Goal: Task Accomplishment & Management: Manage account settings

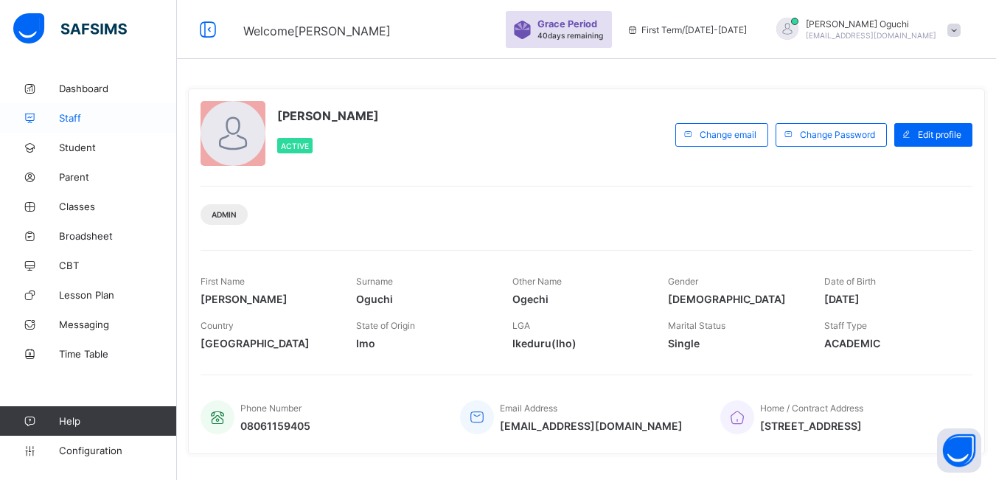
click at [78, 114] on span "Staff" at bounding box center [118, 118] width 118 height 12
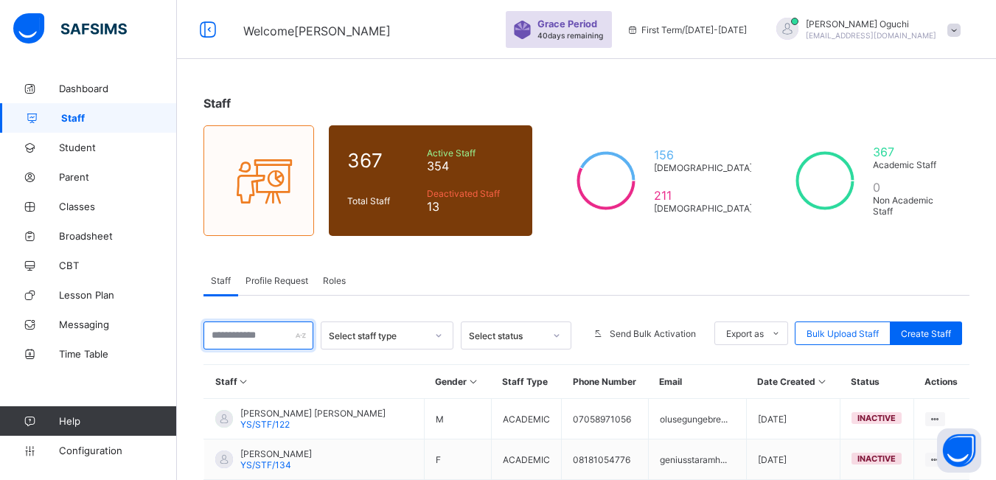
click at [282, 338] on input "text" at bounding box center [259, 336] width 110 height 28
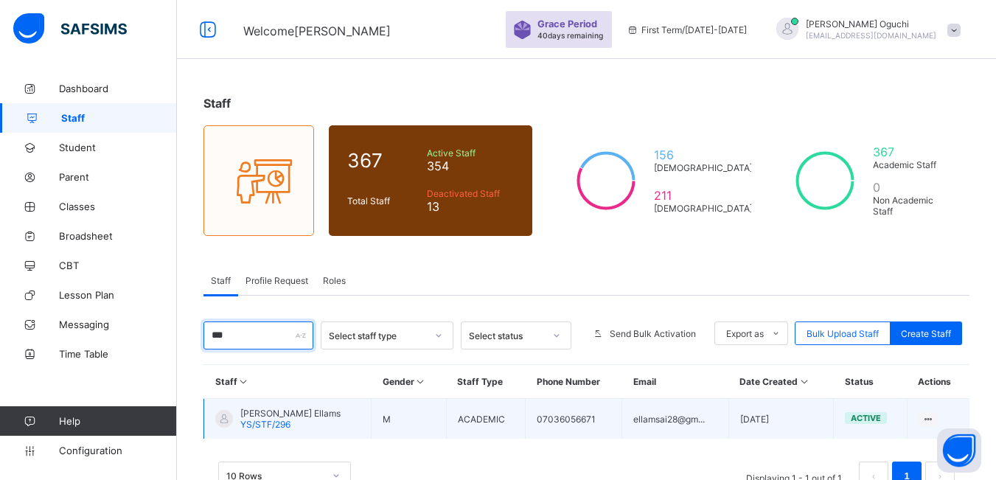
type input "***"
click at [310, 427] on div "Awwal Iyenagbe Ellams YS/STF/296" at bounding box center [290, 419] width 100 height 22
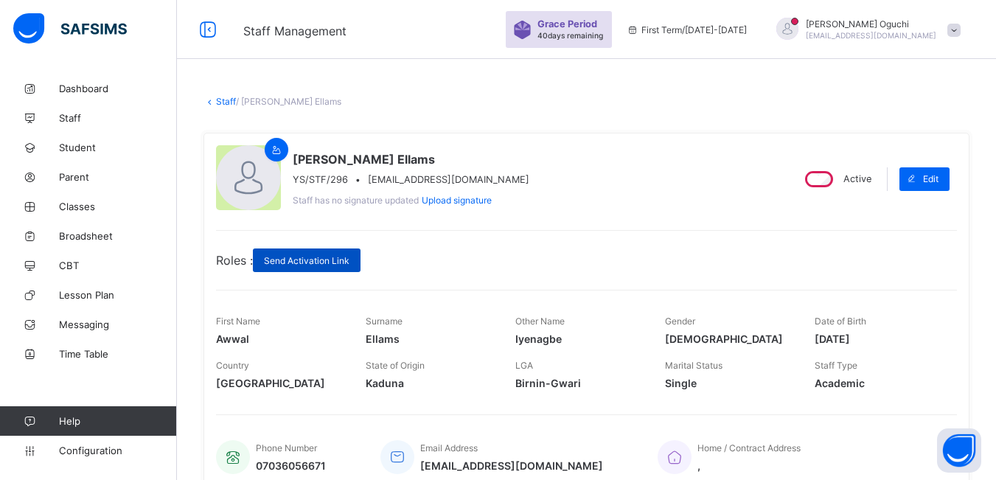
click at [299, 264] on span "Send Activation Link" at bounding box center [307, 260] width 86 height 11
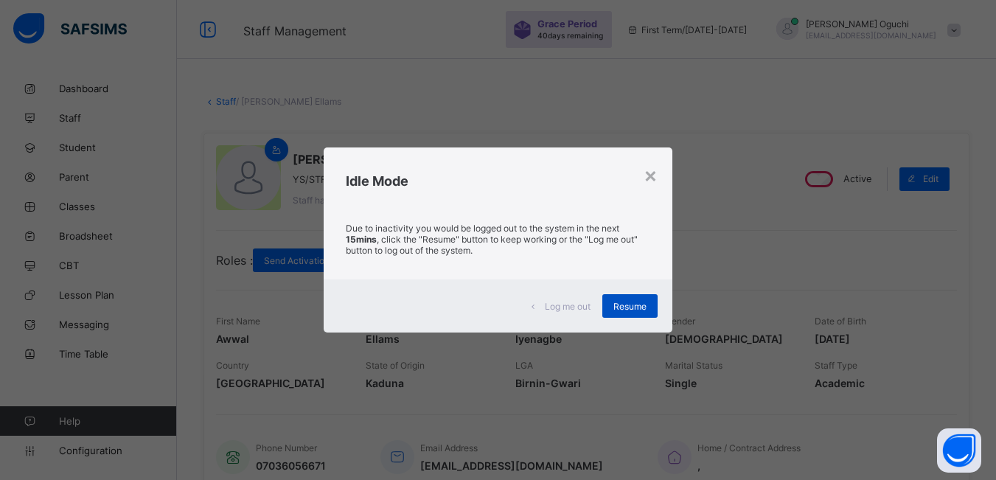
click at [632, 310] on span "Resume" at bounding box center [630, 306] width 33 height 11
click at [622, 302] on span "Resume" at bounding box center [630, 306] width 33 height 11
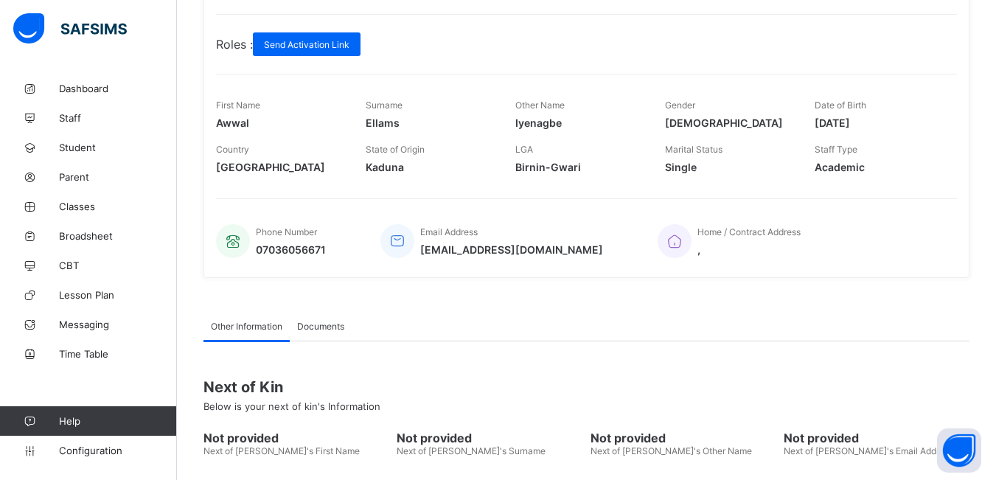
scroll to position [221, 0]
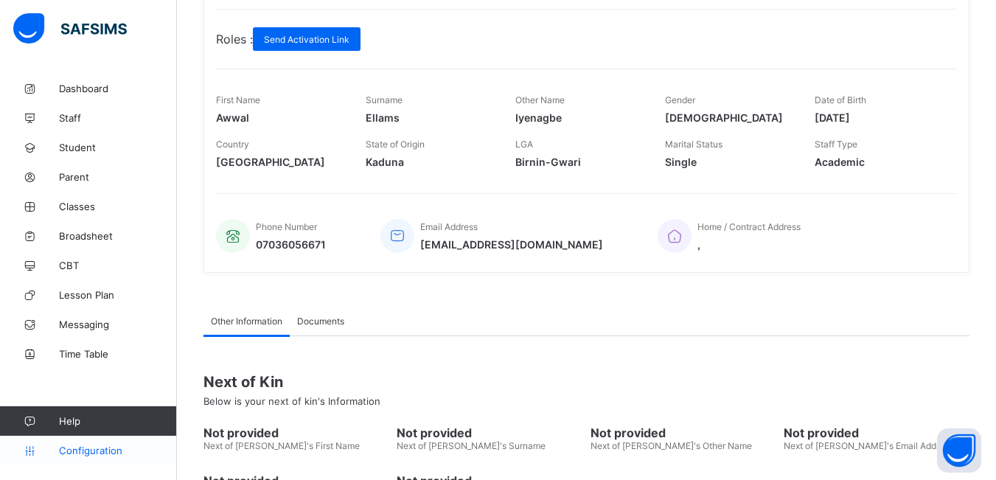
click at [101, 448] on span "Configuration" at bounding box center [117, 451] width 117 height 12
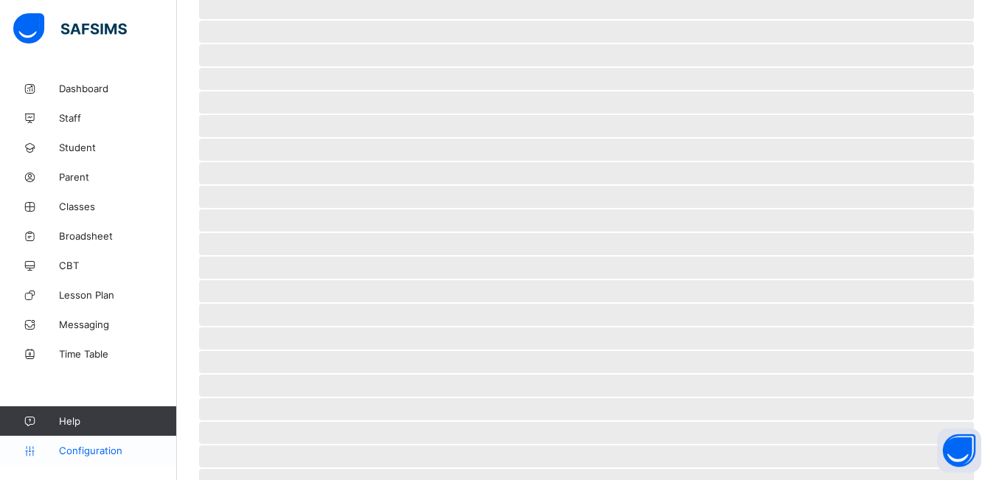
scroll to position [97, 0]
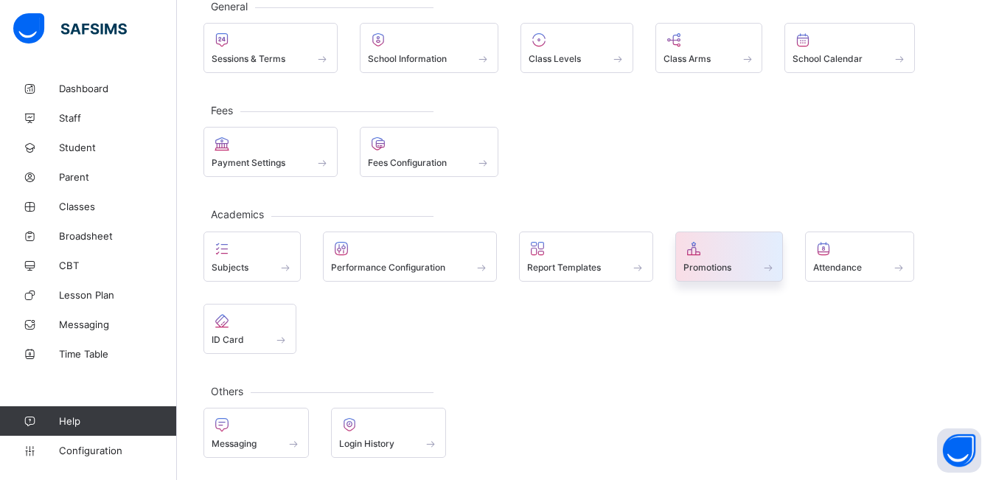
click at [749, 264] on div "Promotions" at bounding box center [730, 267] width 92 height 13
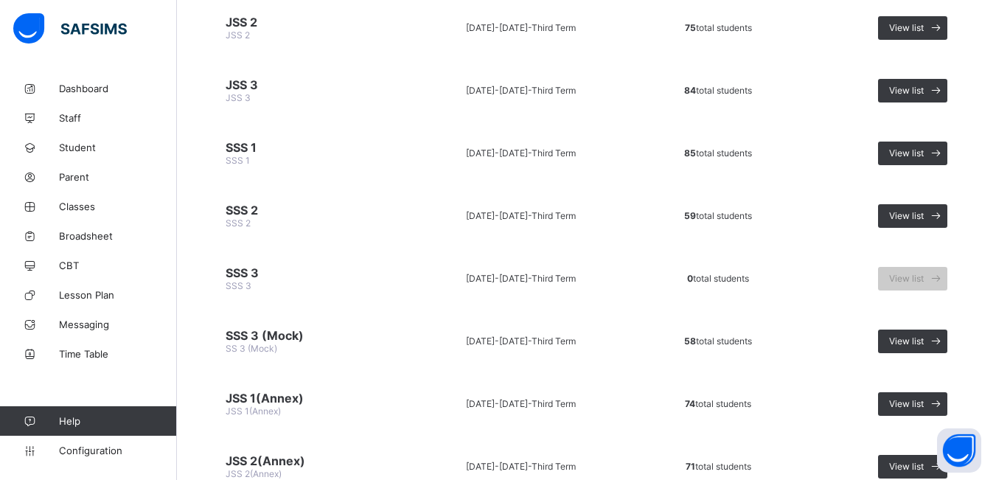
scroll to position [885, 0]
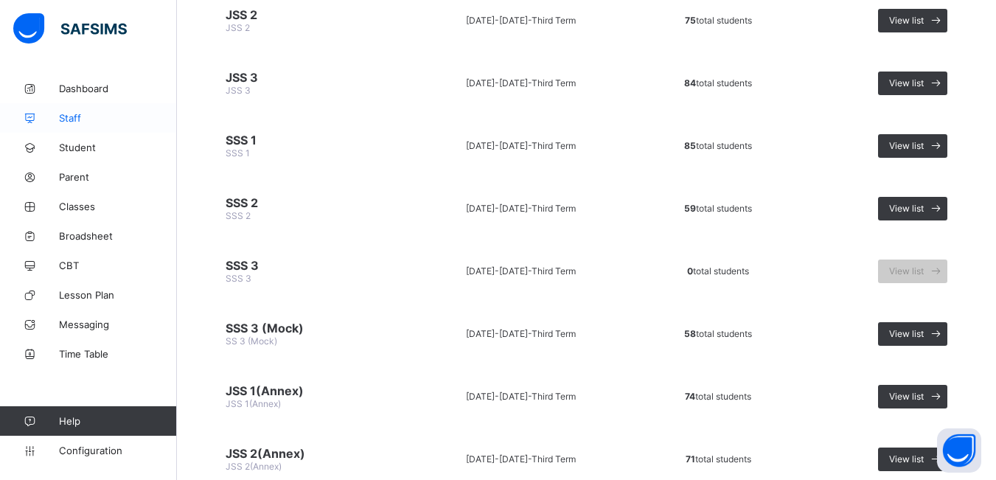
click at [85, 117] on span "Staff" at bounding box center [118, 118] width 118 height 12
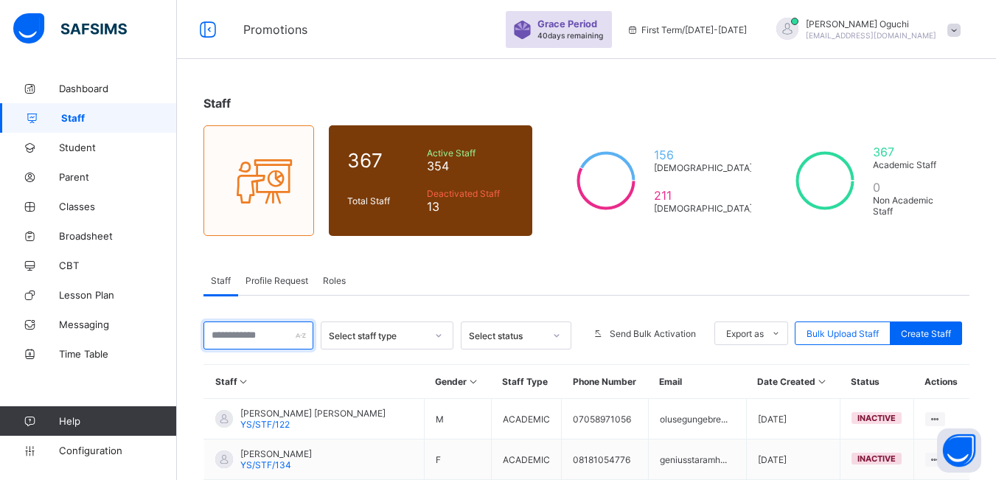
click at [271, 339] on input "text" at bounding box center [259, 336] width 110 height 28
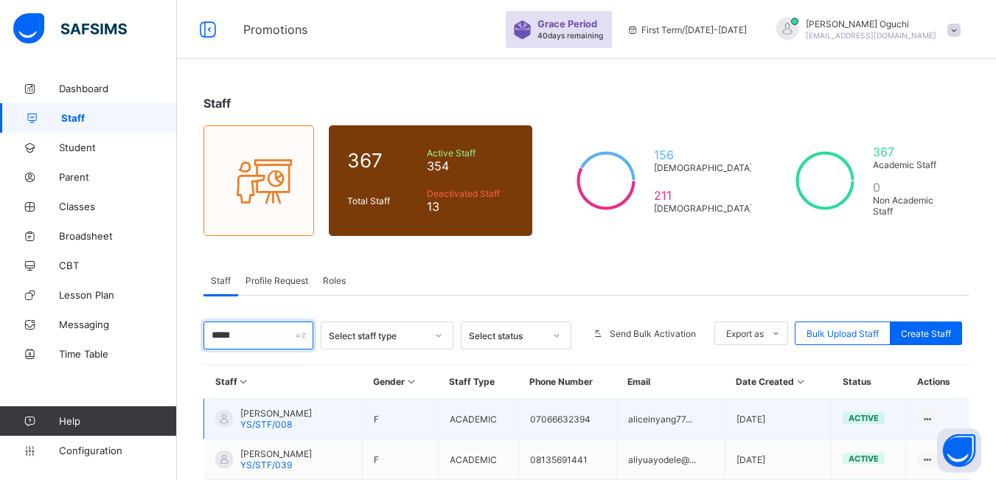
type input "*****"
click at [341, 421] on td "[PERSON_NAME] YS/STF/008" at bounding box center [283, 419] width 159 height 41
click at [264, 427] on span "YS/STF/008" at bounding box center [266, 424] width 52 height 11
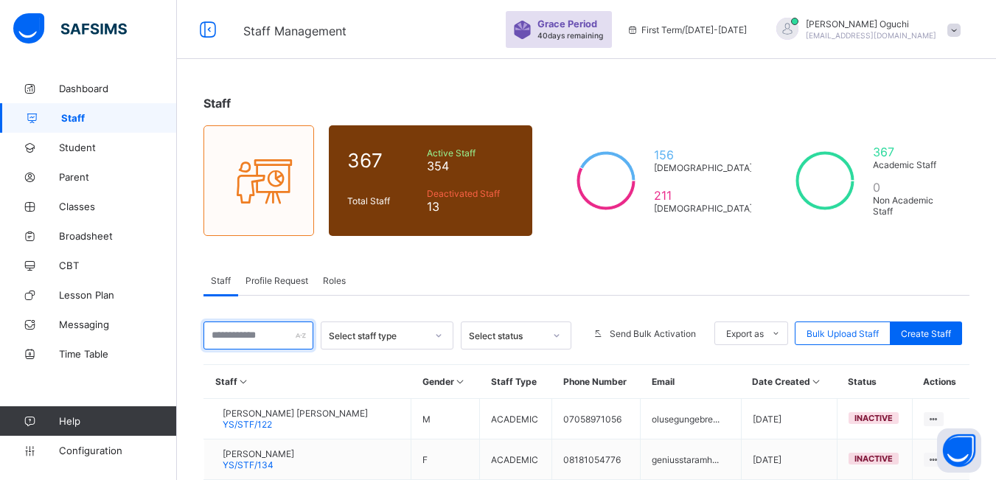
click at [255, 333] on input "text" at bounding box center [259, 336] width 110 height 28
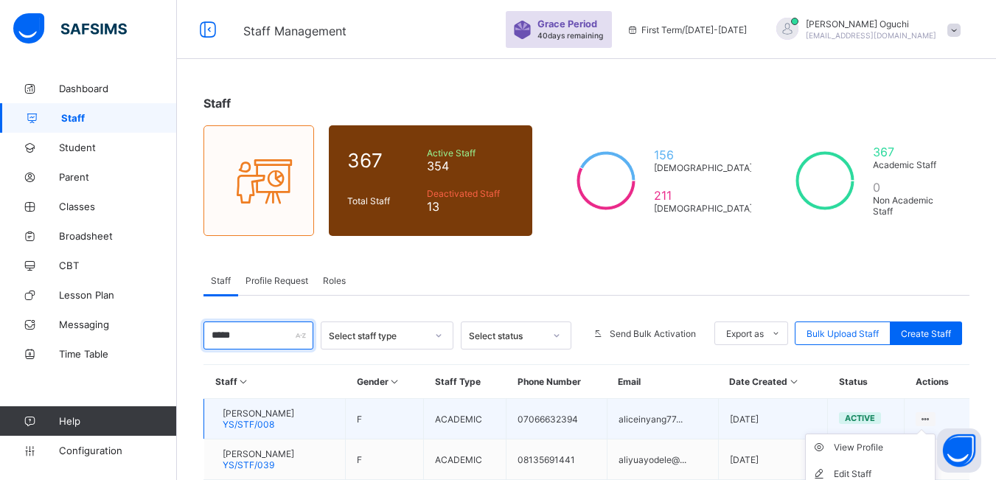
type input "*****"
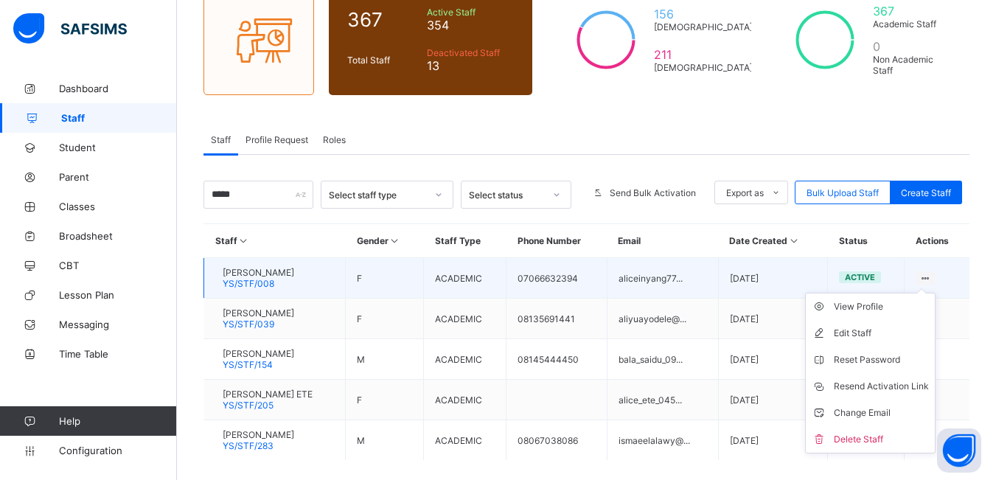
scroll to position [210, 0]
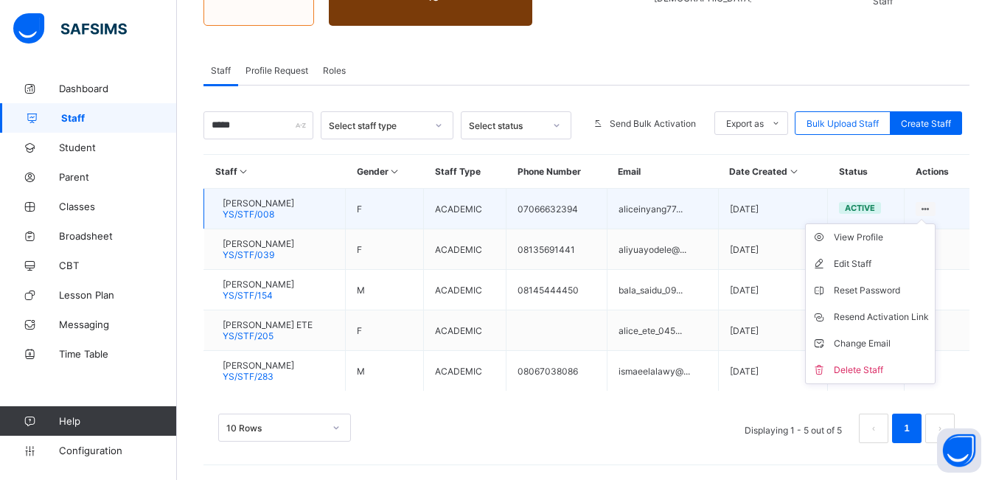
click at [932, 206] on icon at bounding box center [926, 209] width 13 height 11
click at [897, 314] on div "Resend Activation Link" at bounding box center [881, 317] width 95 height 15
click at [936, 223] on ul "View Profile Edit Staff Reset Password Resend Activation Link Change Email Dele…" at bounding box center [870, 303] width 131 height 161
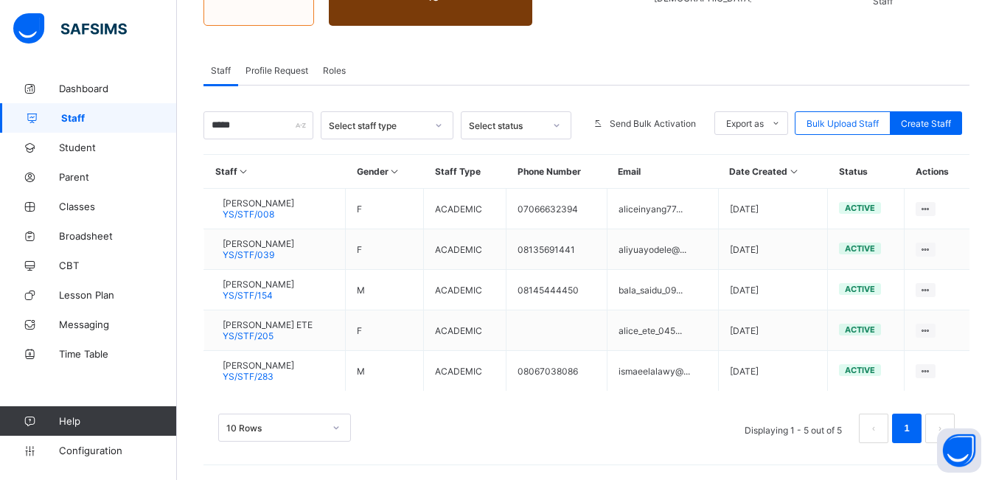
click at [98, 116] on span "Staff" at bounding box center [119, 118] width 116 height 12
click at [352, 76] on div "Roles" at bounding box center [335, 69] width 38 height 29
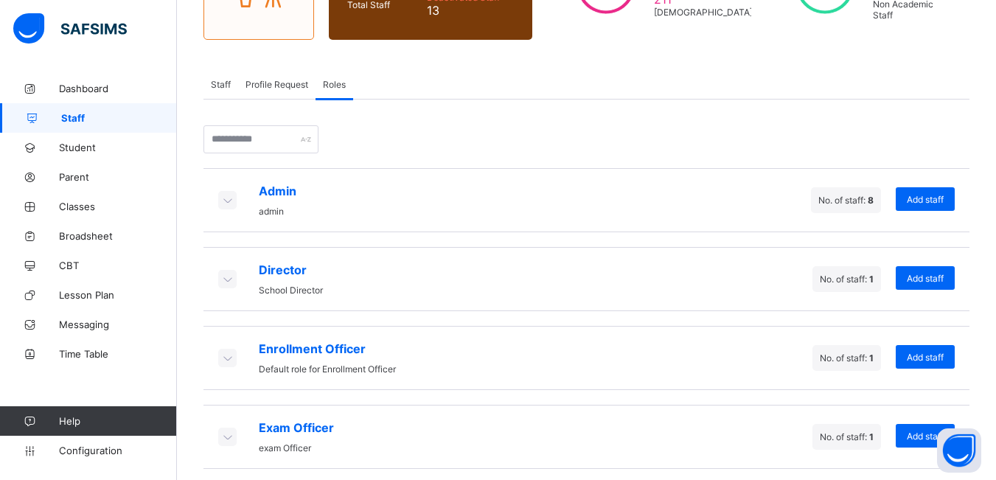
scroll to position [147, 0]
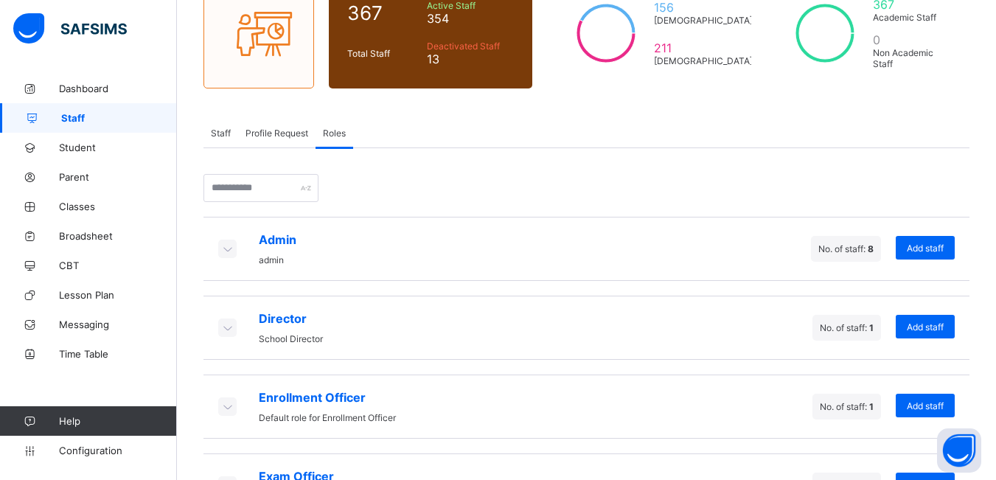
click at [218, 125] on div "Staff" at bounding box center [221, 132] width 35 height 29
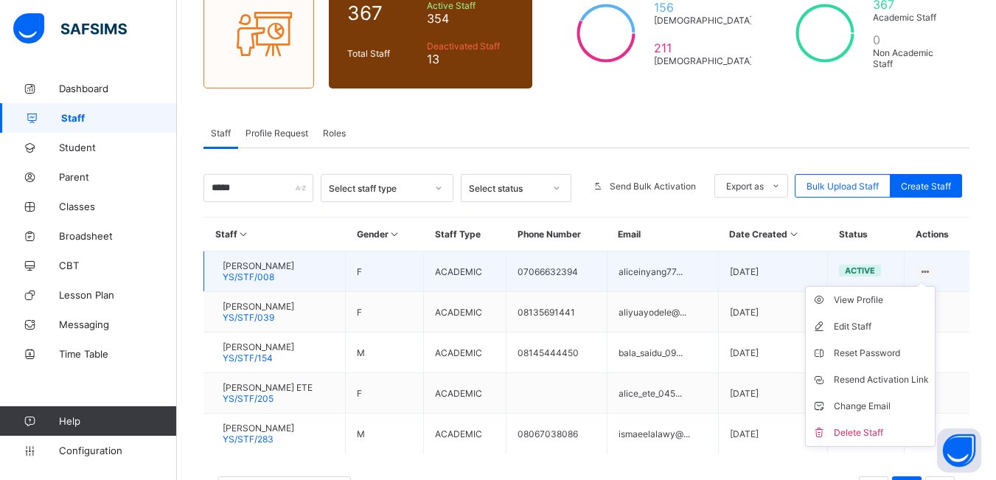
click at [932, 268] on icon at bounding box center [926, 271] width 13 height 11
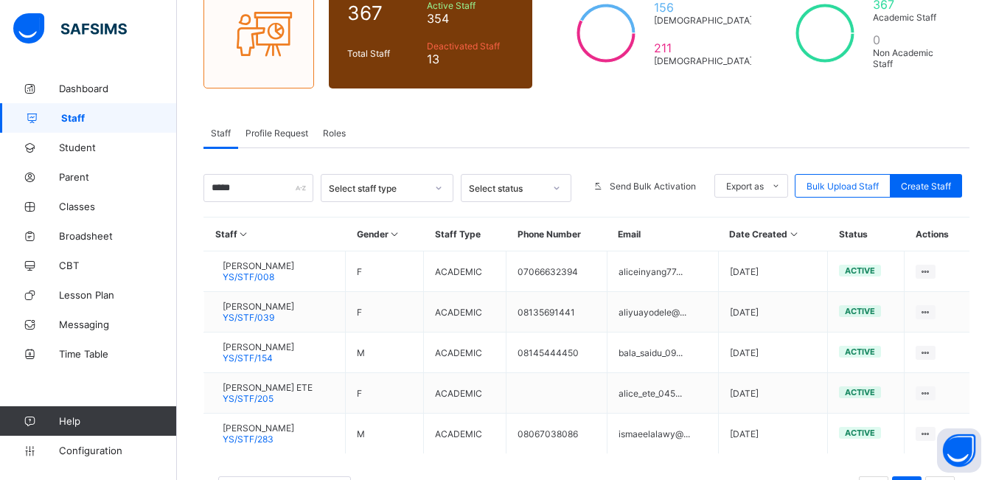
click at [80, 117] on span "Staff" at bounding box center [119, 118] width 116 height 12
click at [71, 108] on link "Staff" at bounding box center [88, 117] width 177 height 29
click at [81, 122] on span "Staff" at bounding box center [119, 118] width 116 height 12
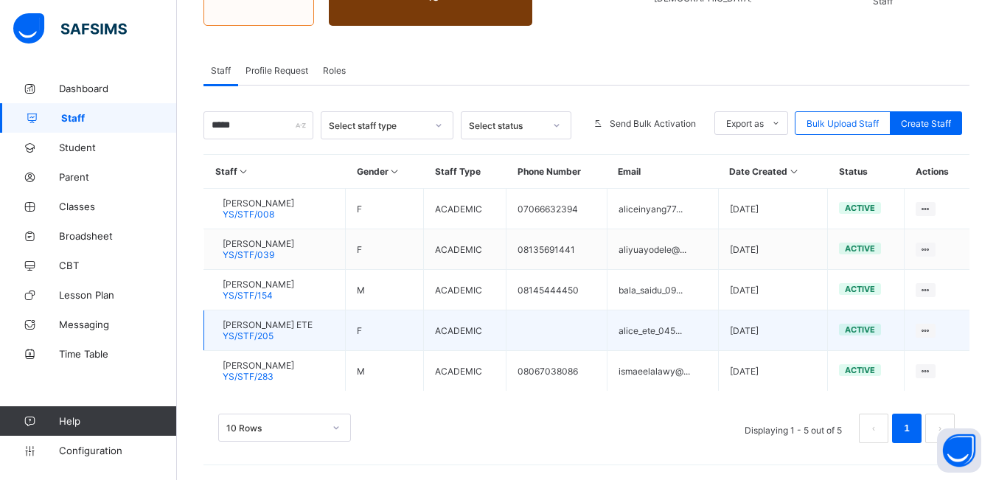
scroll to position [136, 0]
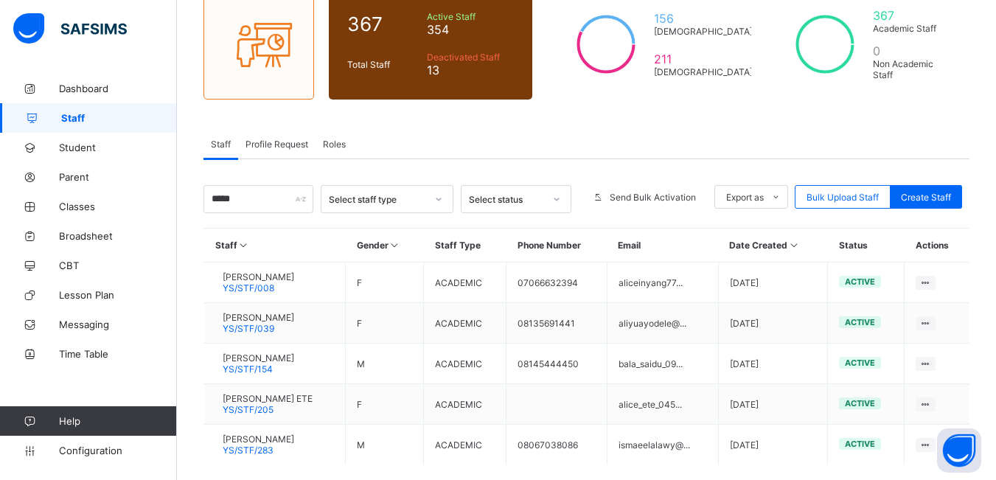
click at [282, 146] on span "Profile Request" at bounding box center [277, 144] width 63 height 11
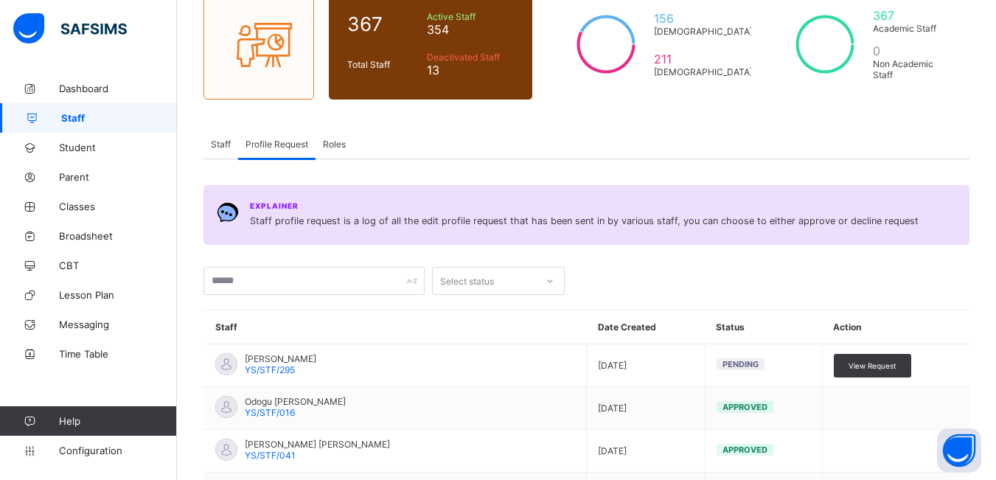
click at [333, 144] on span "Roles" at bounding box center [334, 144] width 23 height 11
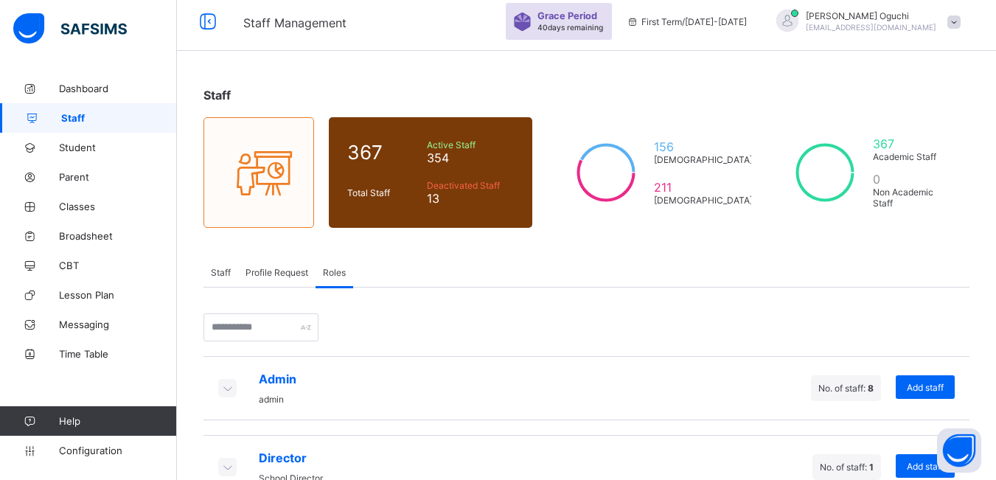
scroll to position [1, 0]
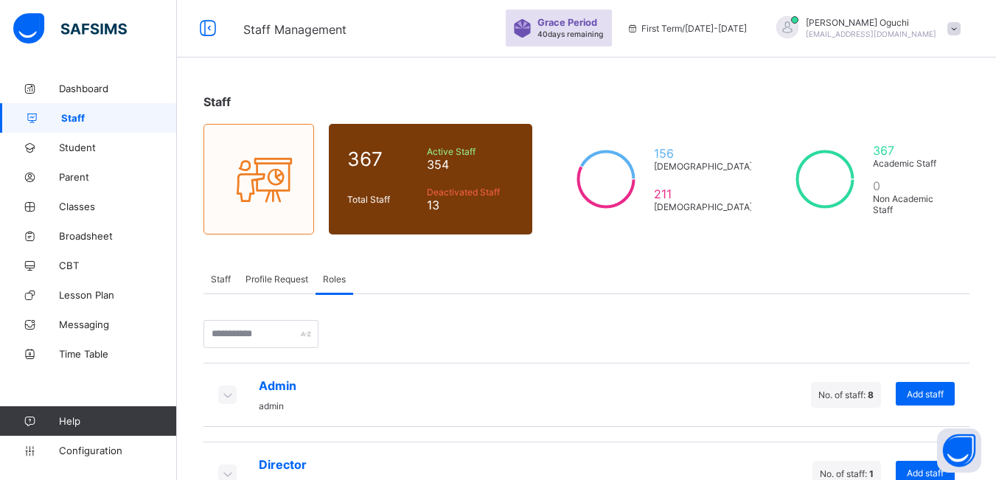
click at [100, 115] on span "Staff" at bounding box center [119, 118] width 116 height 12
click at [74, 118] on span "Staff" at bounding box center [119, 118] width 116 height 12
click at [220, 279] on span "Staff" at bounding box center [221, 279] width 20 height 11
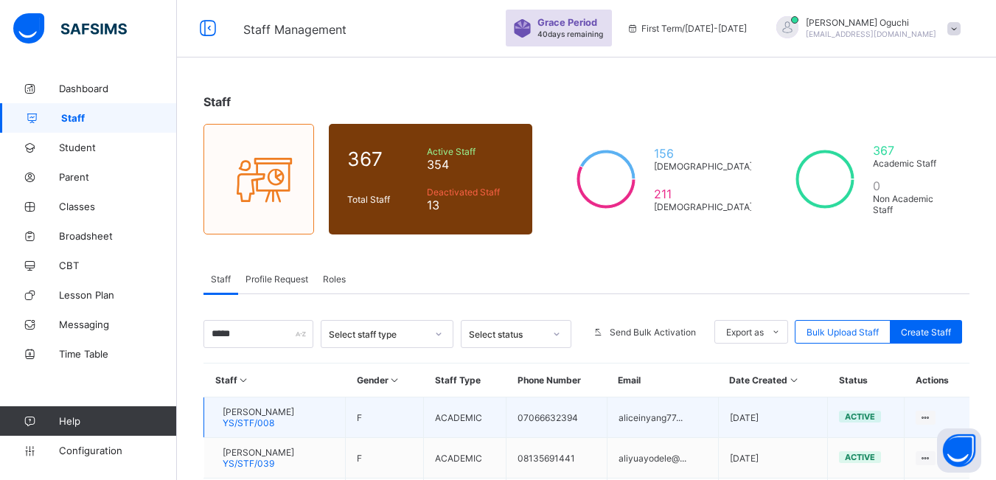
click at [336, 417] on td "[PERSON_NAME] YS/STF/008" at bounding box center [275, 417] width 142 height 41
click at [307, 423] on td "[PERSON_NAME] YS/STF/008" at bounding box center [275, 417] width 142 height 41
click at [274, 422] on span "YS/STF/008" at bounding box center [249, 422] width 52 height 11
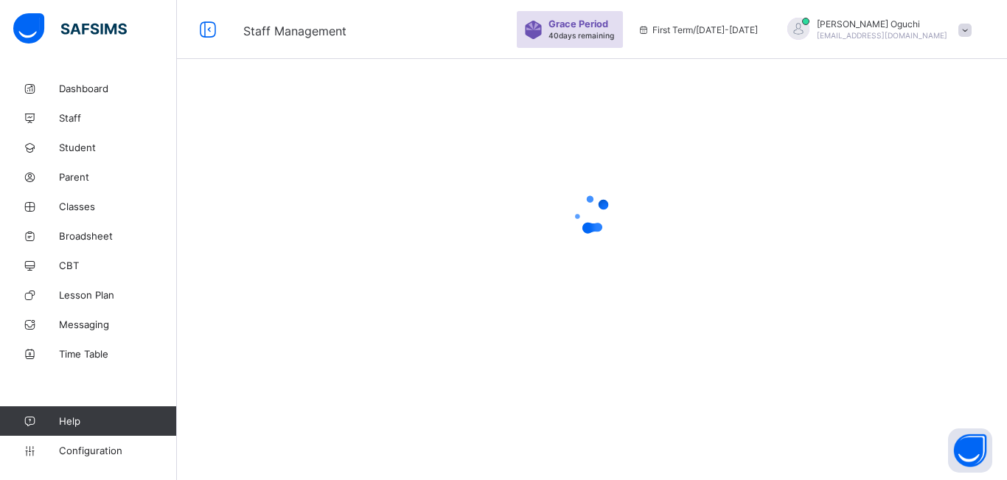
click at [276, 422] on div at bounding box center [592, 240] width 830 height 480
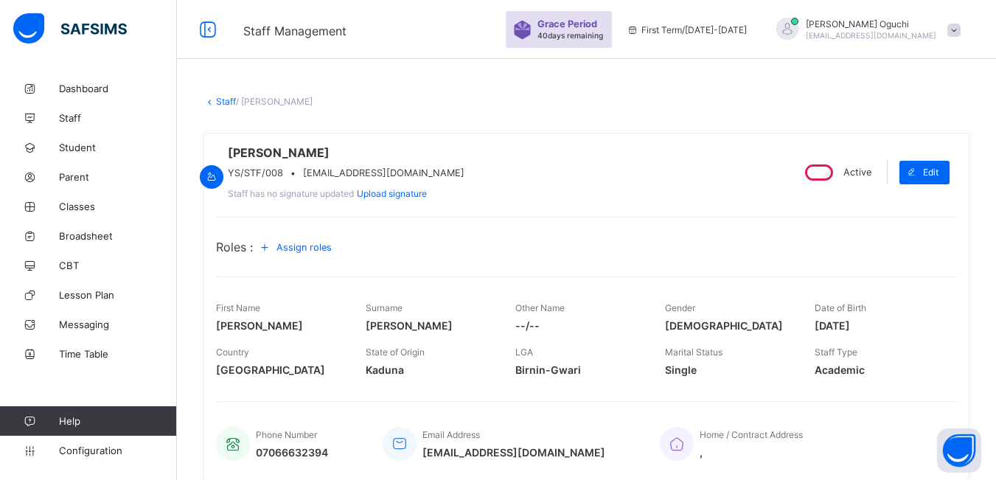
click at [270, 254] on icon at bounding box center [265, 247] width 16 height 15
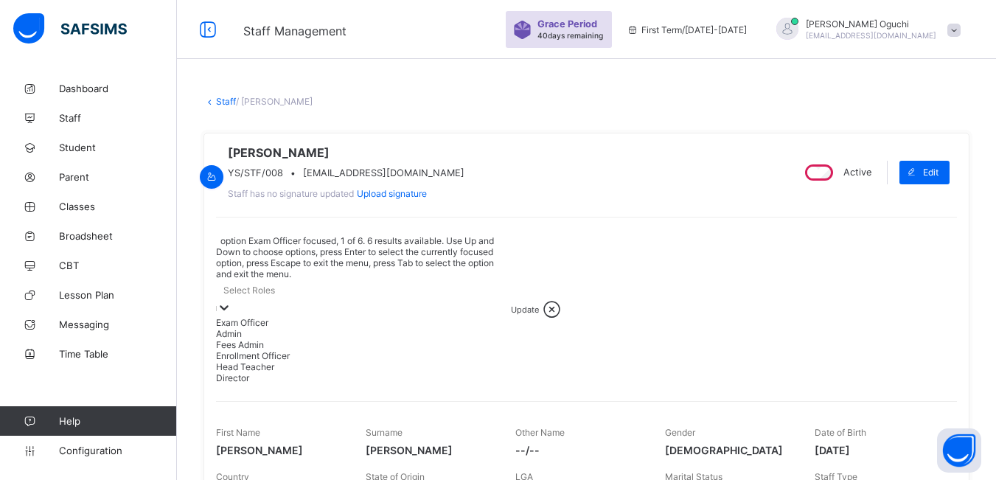
click at [310, 280] on div "Select Roles" at bounding box center [363, 290] width 295 height 21
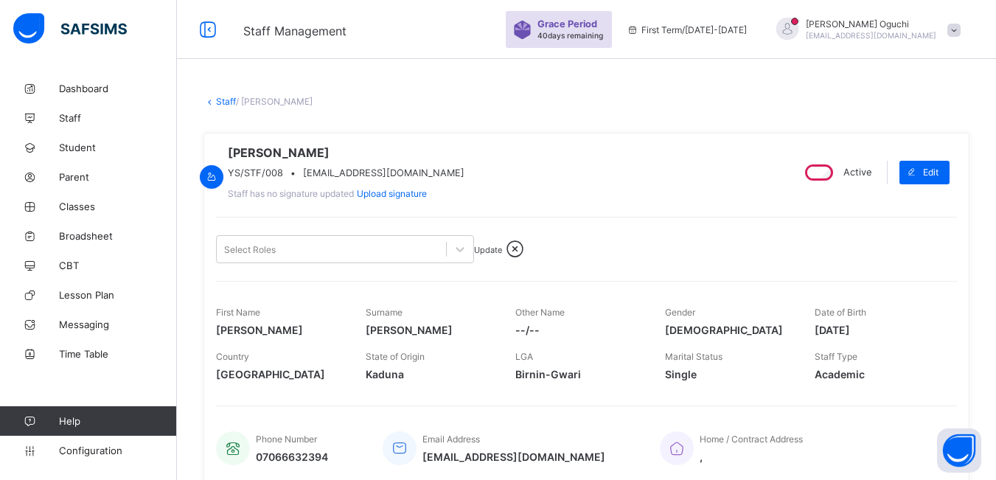
click at [650, 187] on div "[PERSON_NAME] YS/STF/008 • [EMAIL_ADDRESS][DOMAIN_NAME] Staff has no signature …" at bounding box center [497, 172] width 563 height 54
click at [502, 255] on span "Update" at bounding box center [488, 250] width 28 height 10
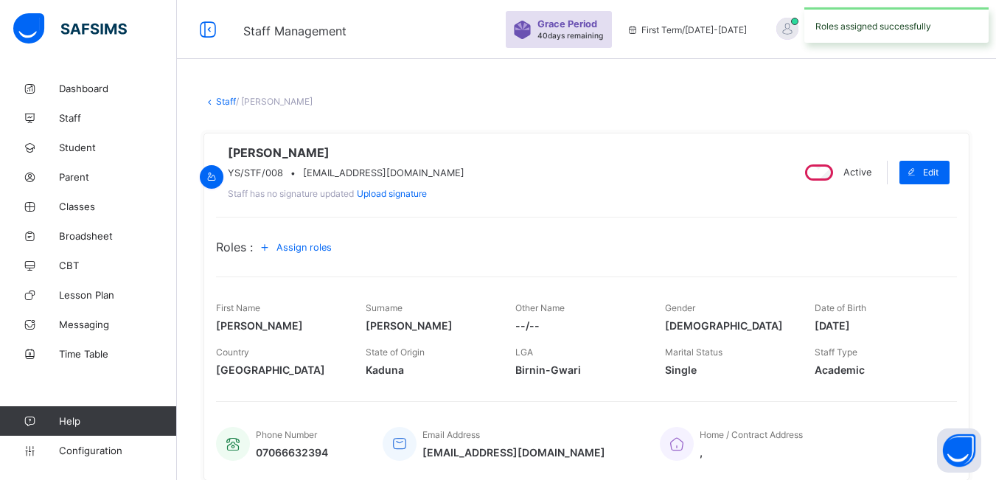
click at [316, 253] on span "Assign roles" at bounding box center [304, 247] width 55 height 11
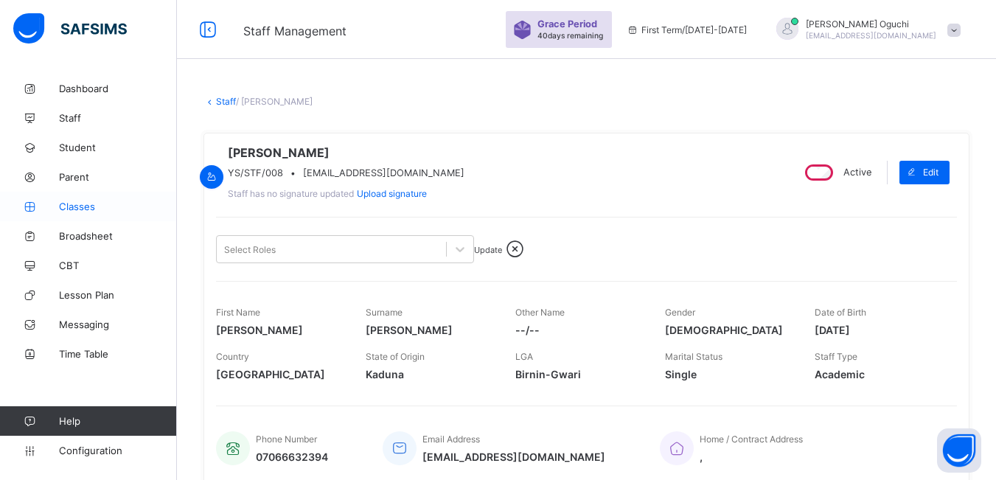
click at [86, 208] on span "Classes" at bounding box center [118, 207] width 118 height 12
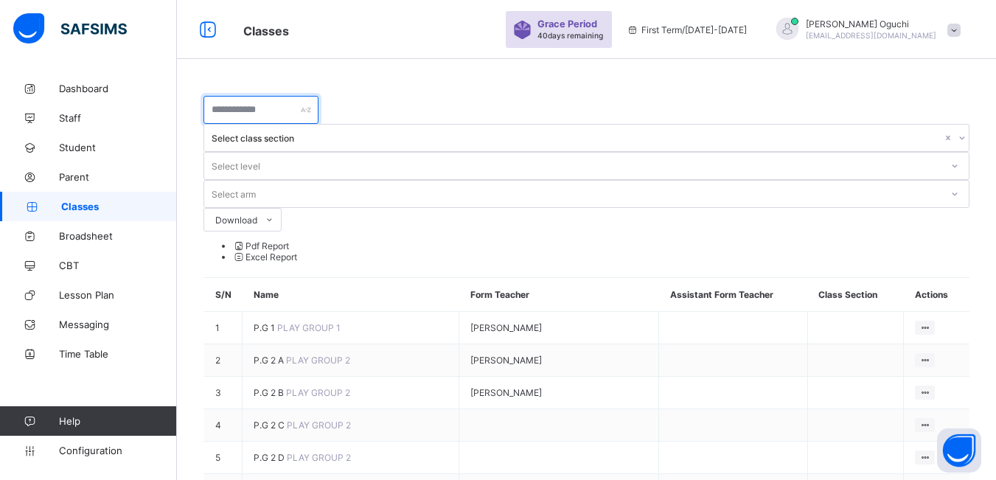
click at [319, 113] on input "text" at bounding box center [261, 110] width 115 height 28
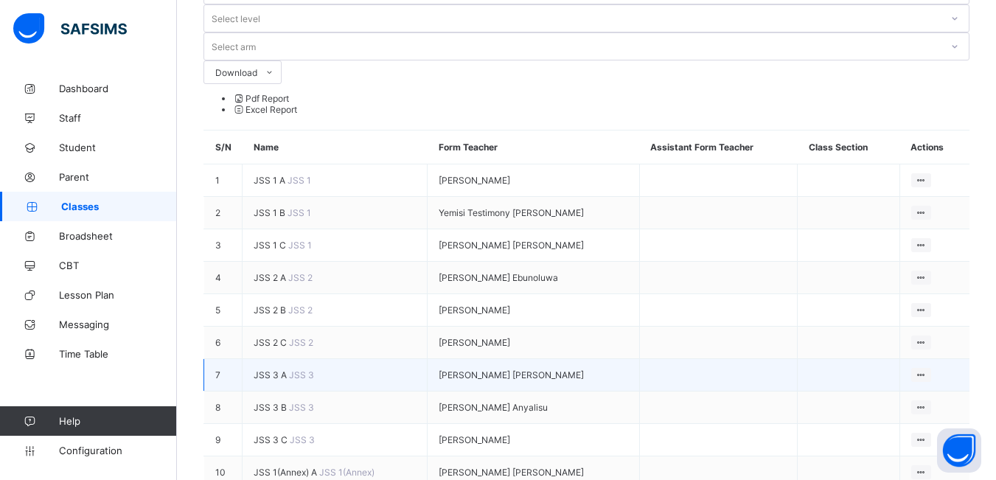
scroll to position [221, 0]
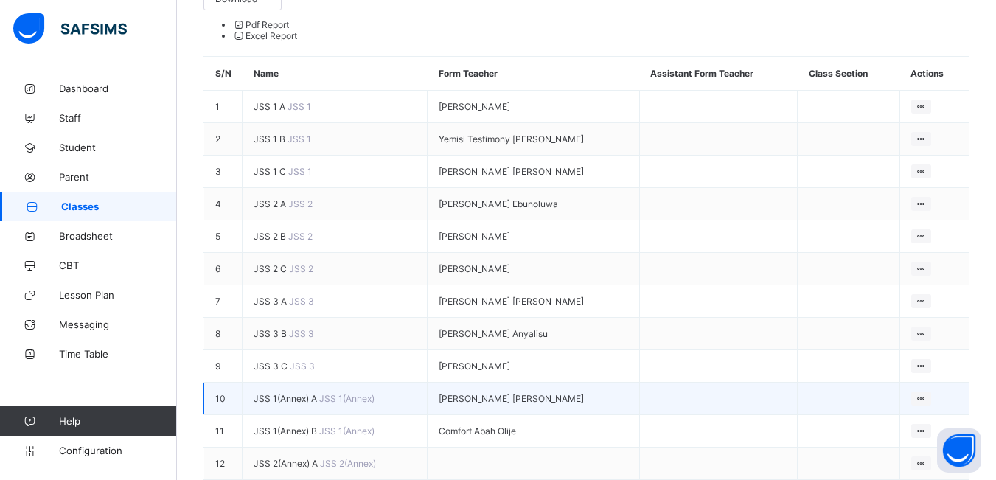
type input "***"
click at [319, 393] on span "JSS 1(Annex)" at bounding box center [346, 398] width 55 height 11
click at [250, 383] on td "JSS 1(Annex) A JSS 1(Annex)" at bounding box center [335, 399] width 185 height 32
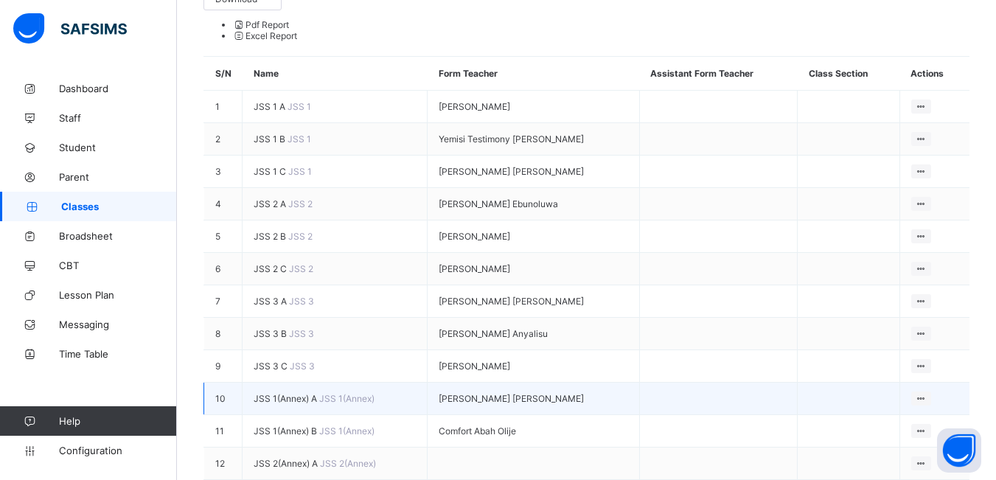
click at [271, 393] on span "JSS 1(Annex) A" at bounding box center [287, 398] width 66 height 11
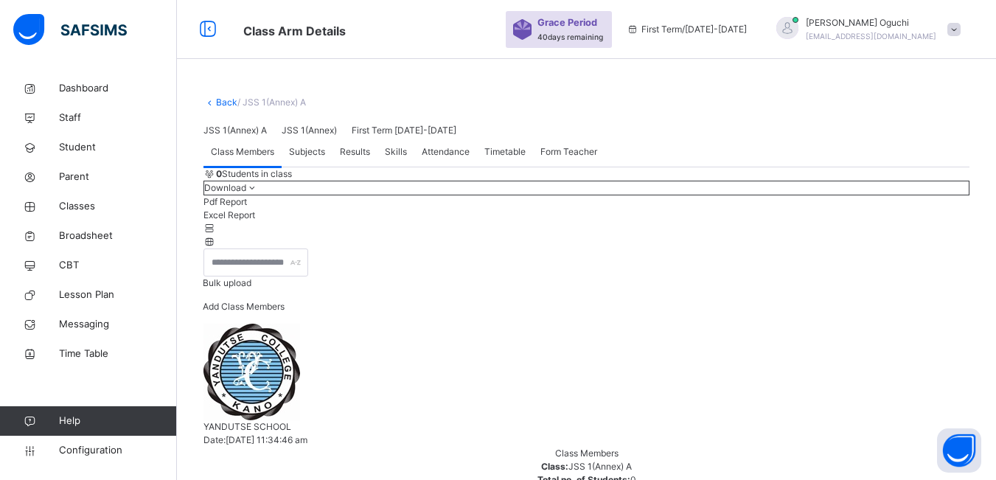
click at [313, 159] on span "Subjects" at bounding box center [307, 151] width 36 height 13
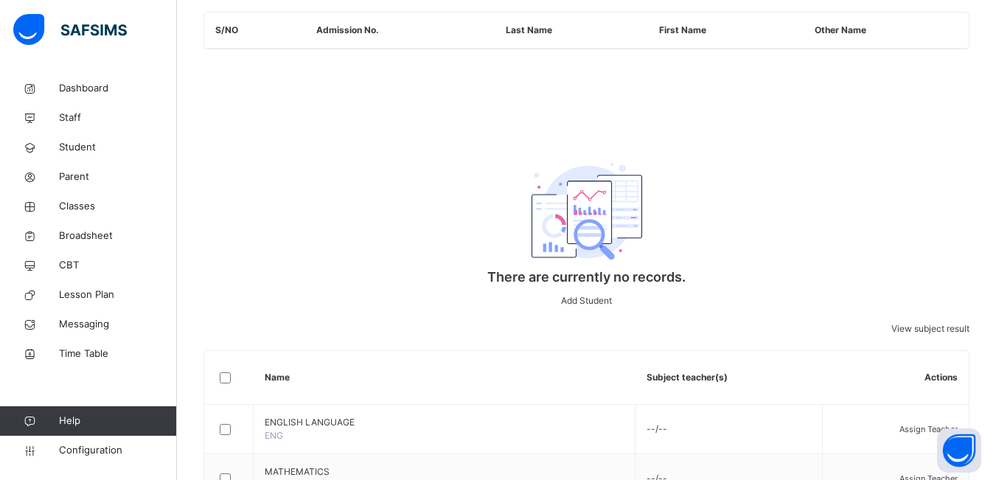
scroll to position [590, 0]
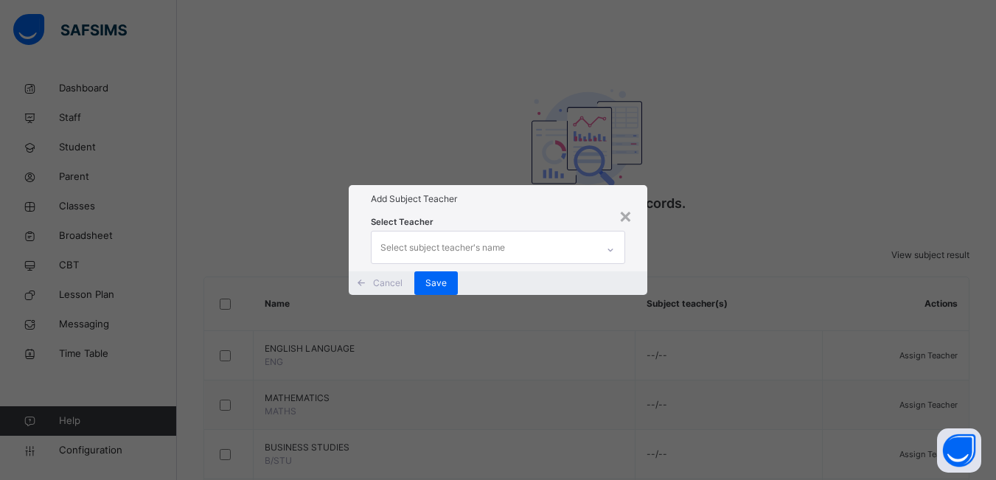
click at [454, 234] on div "Select subject teacher's name" at bounding box center [443, 248] width 125 height 28
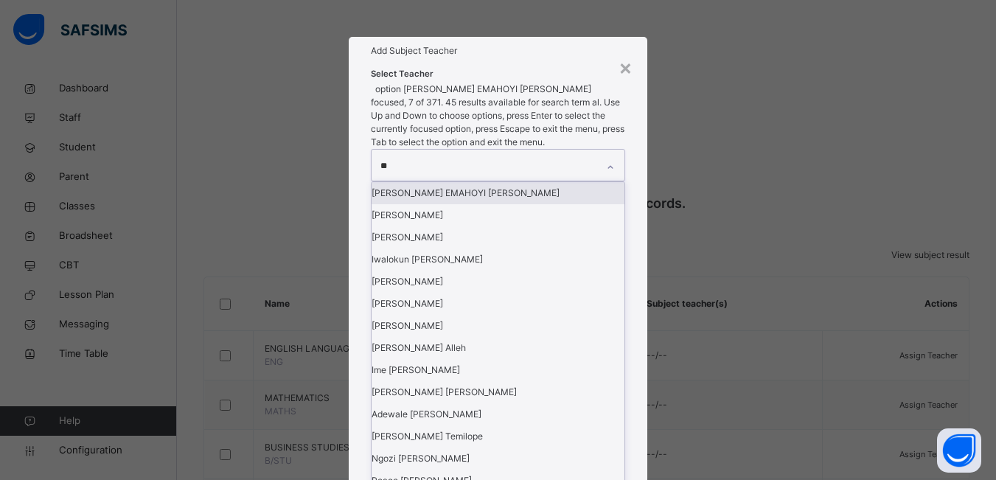
type input "***"
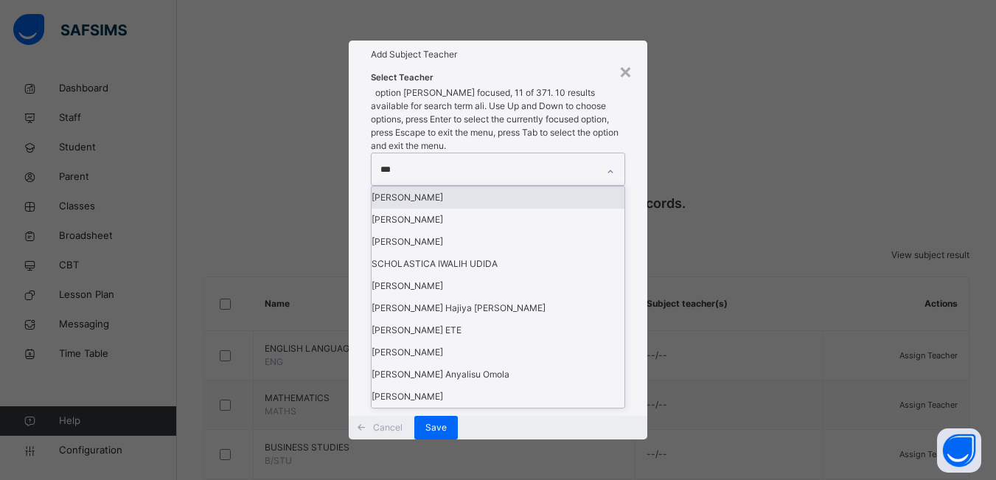
click at [448, 209] on div "[PERSON_NAME]" at bounding box center [498, 198] width 253 height 22
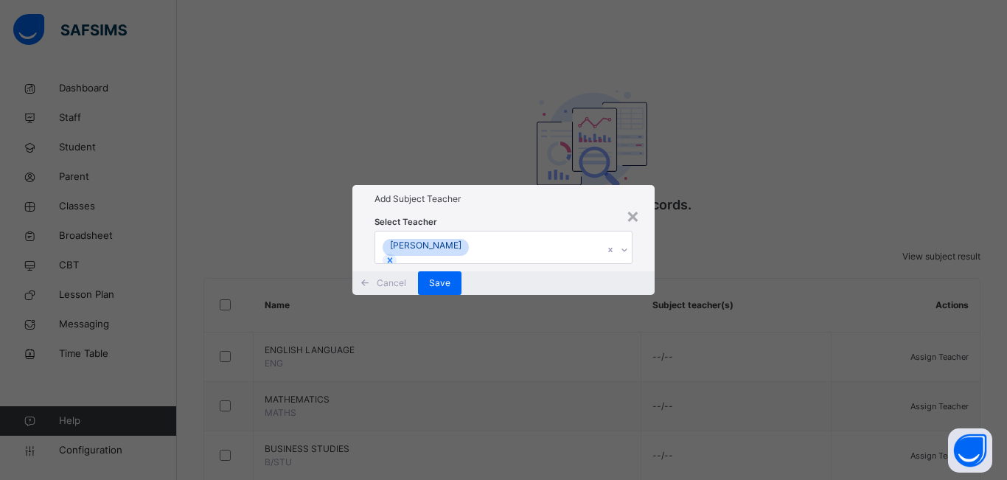
click at [678, 260] on div "× Add Subject Teacher Select Teacher [PERSON_NAME] Cancel Save" at bounding box center [503, 240] width 1007 height 480
click at [451, 290] on span "Save" at bounding box center [439, 283] width 21 height 13
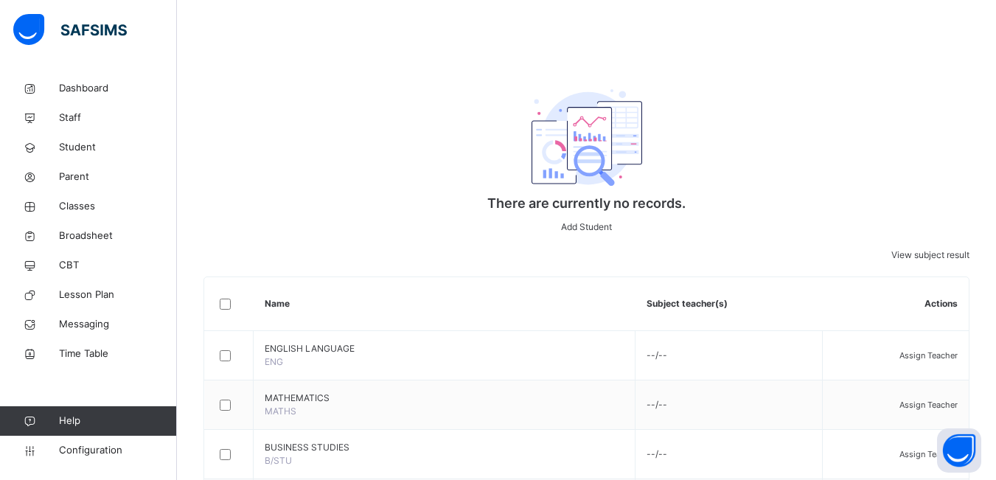
drag, startPoint x: 586, startPoint y: 352, endPoint x: 598, endPoint y: 360, distance: 14.3
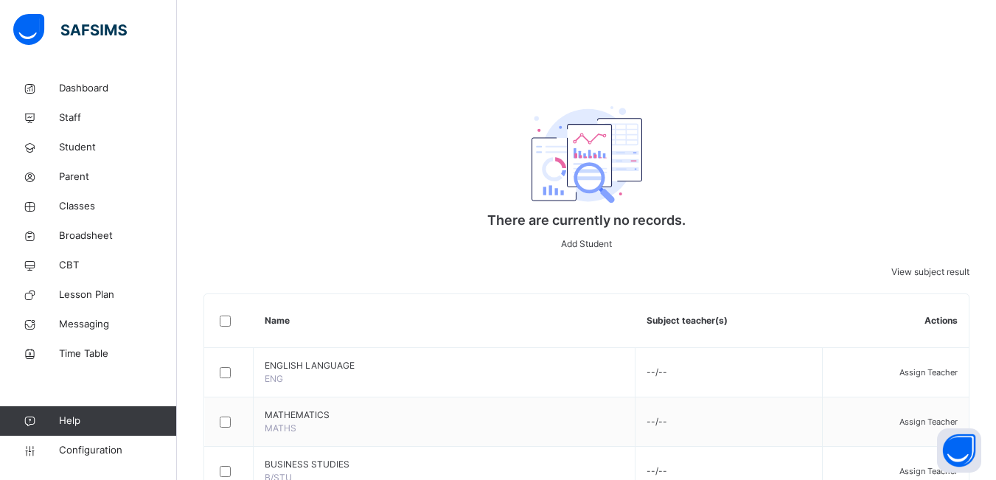
scroll to position [664, 0]
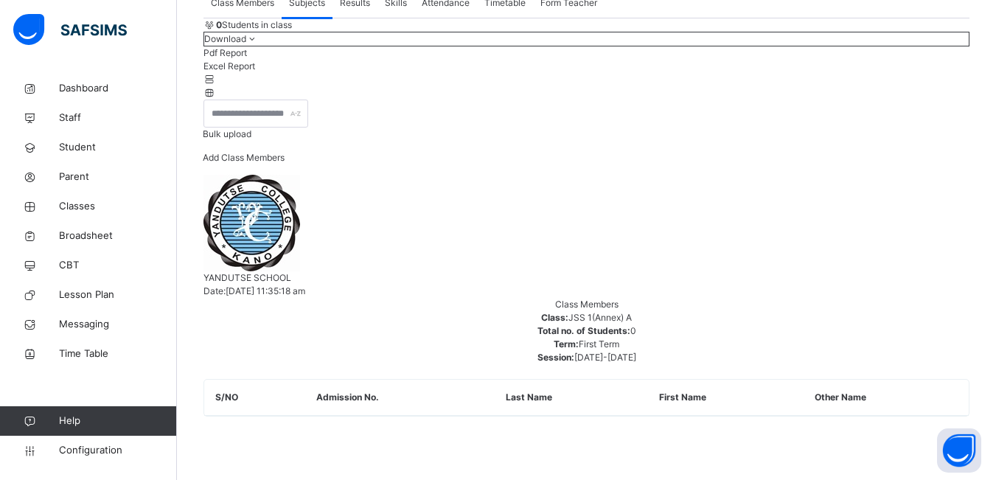
scroll to position [147, 0]
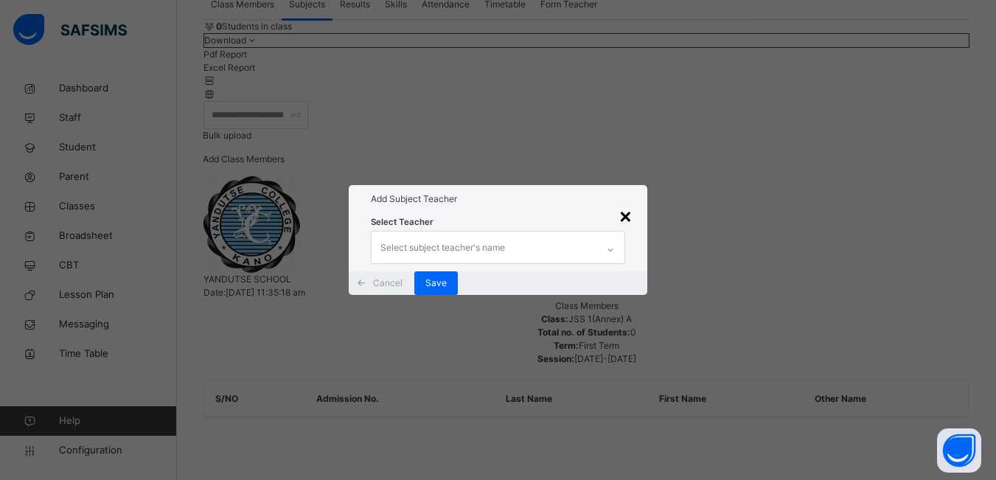
click at [625, 200] on div "×" at bounding box center [626, 215] width 14 height 31
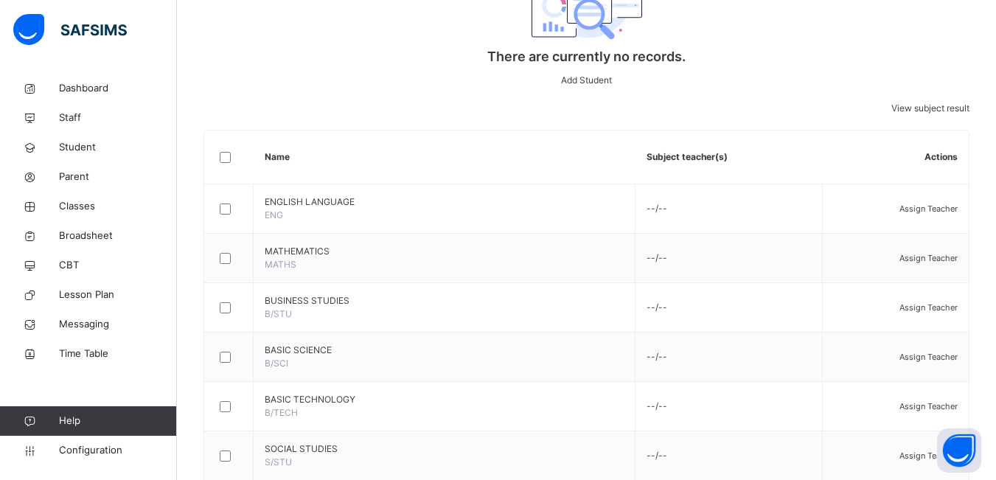
scroll to position [737, 0]
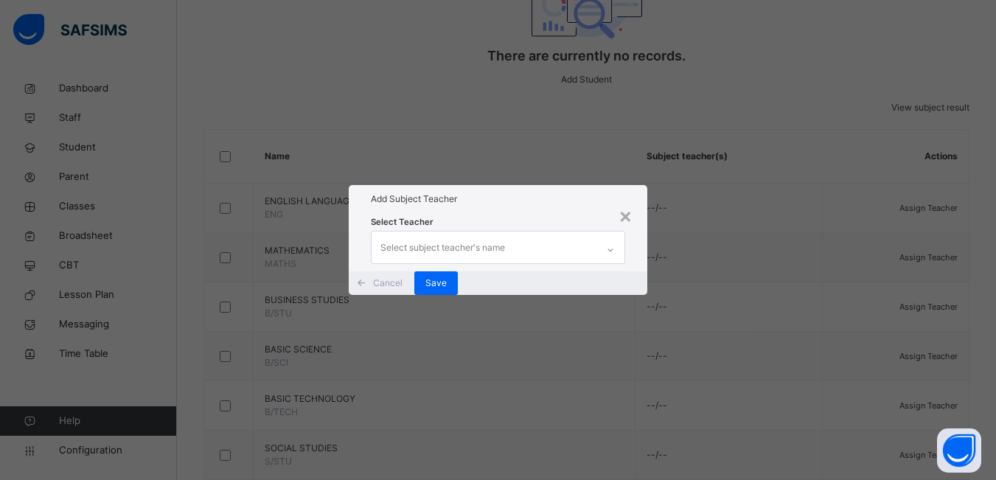
click at [481, 234] on div "Select subject teacher's name" at bounding box center [443, 248] width 125 height 28
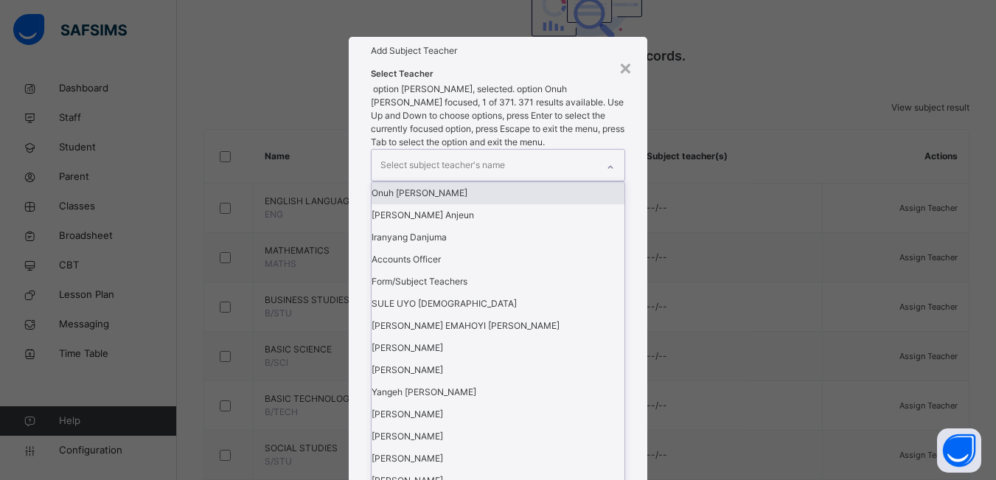
type input "*"
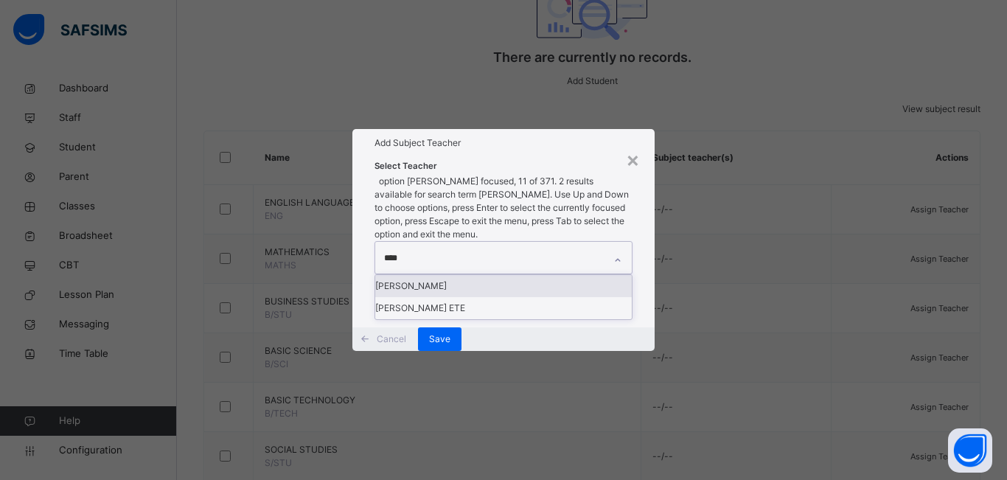
type input "*****"
click at [438, 275] on div "[PERSON_NAME]" at bounding box center [503, 286] width 257 height 22
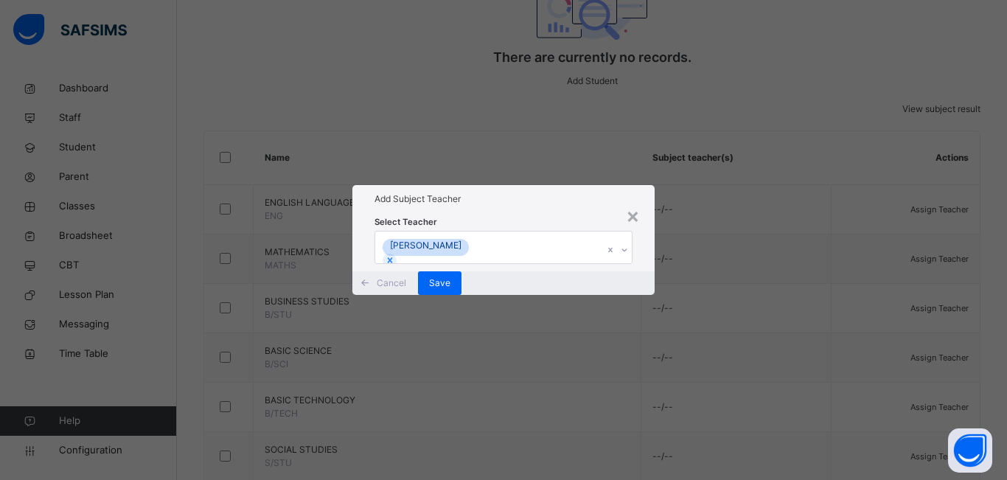
click at [694, 378] on div "× Add Subject Teacher Select Teacher [PERSON_NAME] Cancel Save" at bounding box center [503, 240] width 1007 height 480
click at [451, 290] on span "Save" at bounding box center [439, 283] width 21 height 13
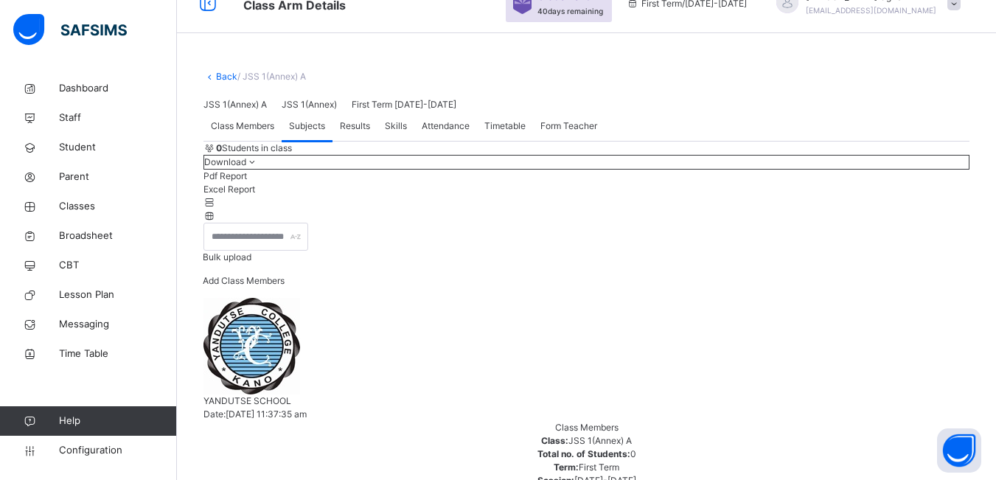
scroll to position [0, 0]
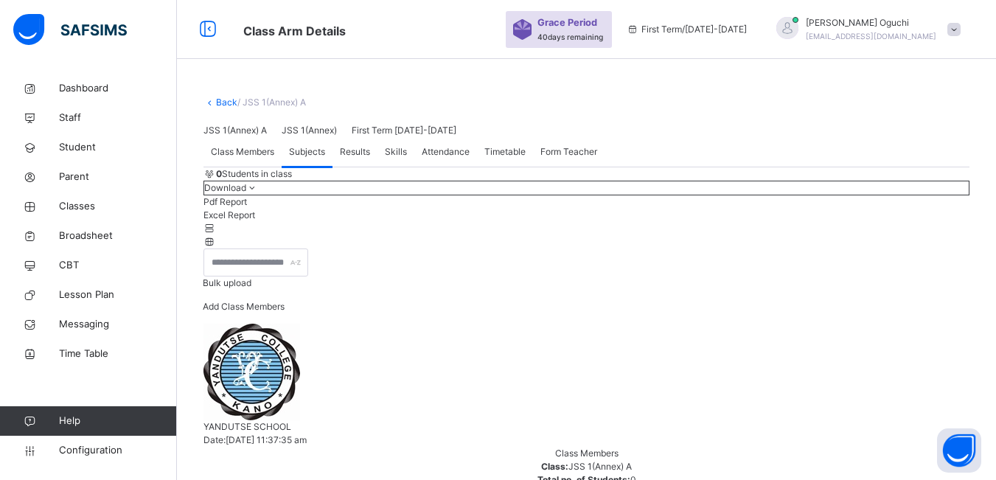
click at [211, 103] on icon at bounding box center [210, 102] width 13 height 11
click at [80, 207] on span "Classes" at bounding box center [118, 206] width 118 height 15
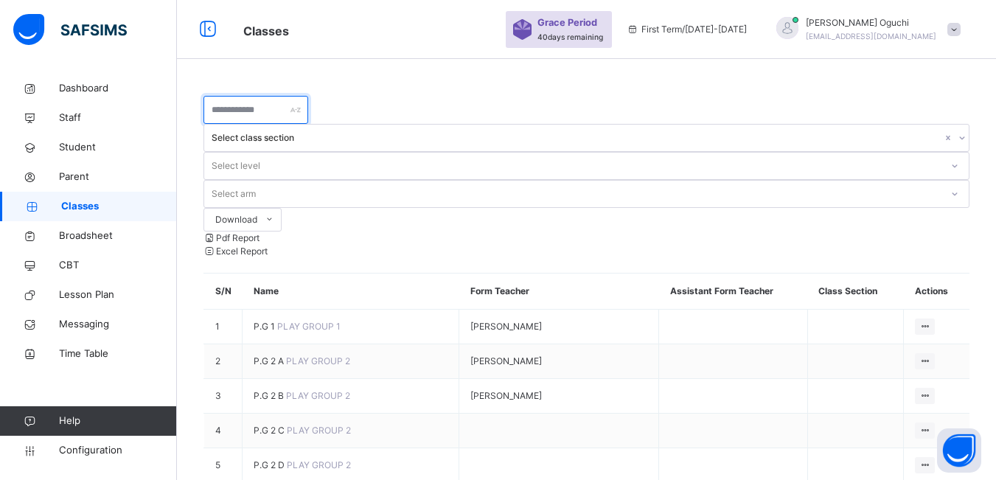
click at [308, 111] on input "text" at bounding box center [256, 110] width 105 height 28
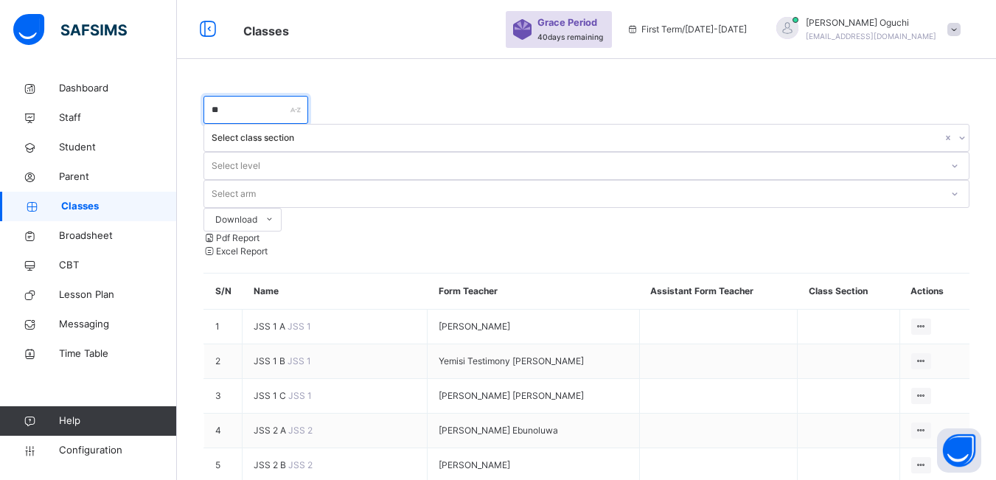
type input "*"
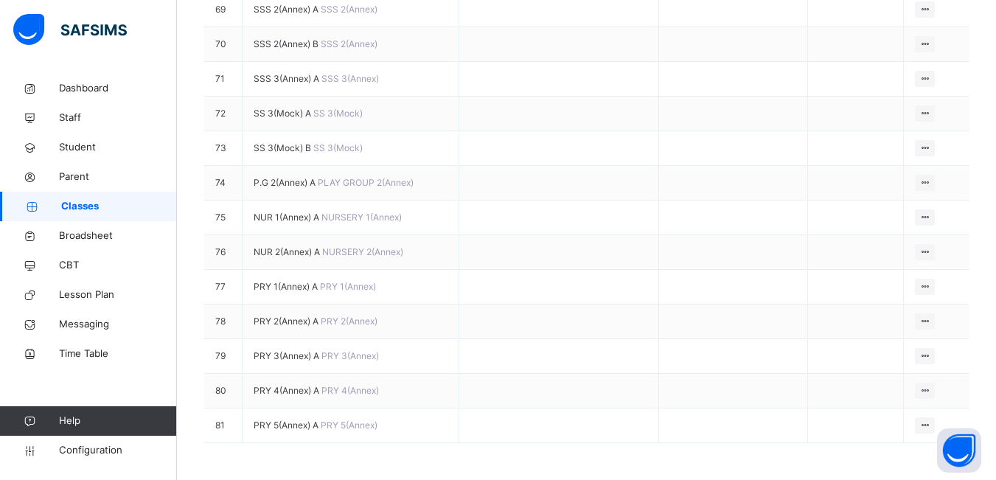
scroll to position [2802, 0]
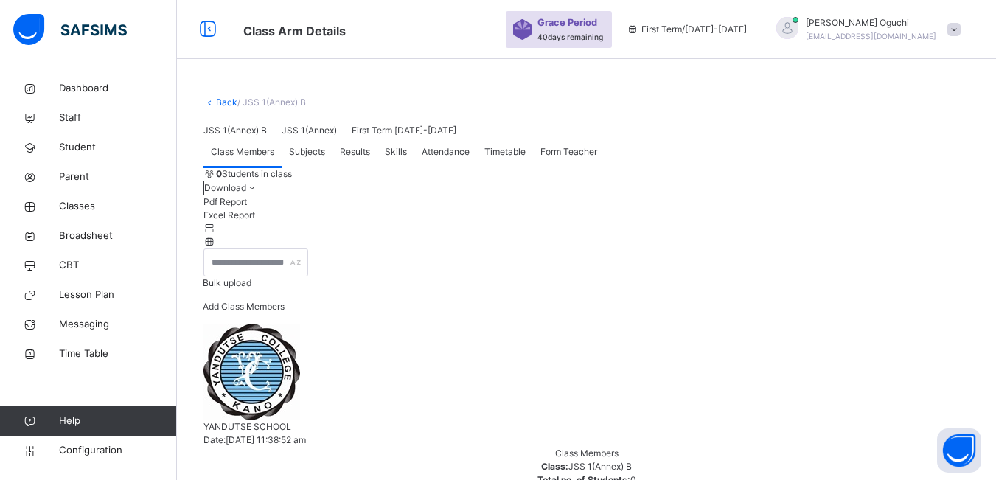
click at [309, 159] on span "Subjects" at bounding box center [307, 151] width 36 height 13
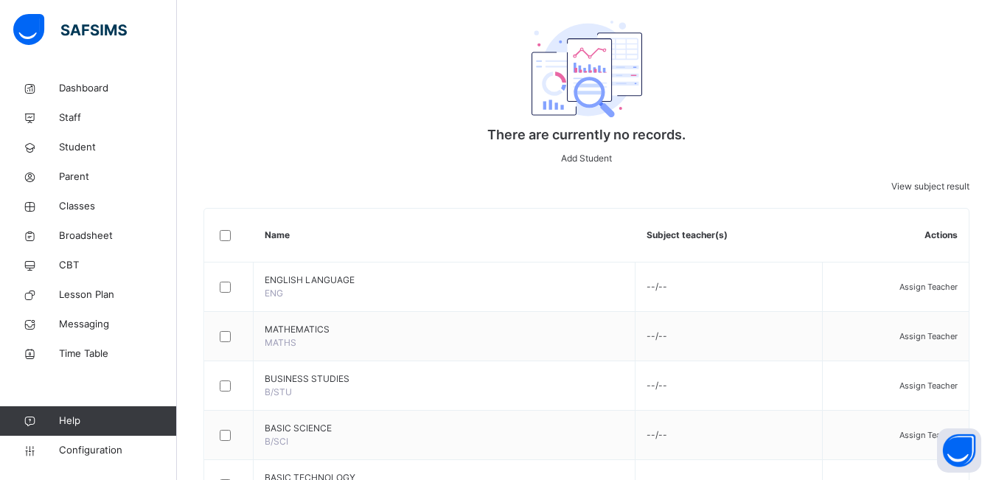
scroll to position [664, 0]
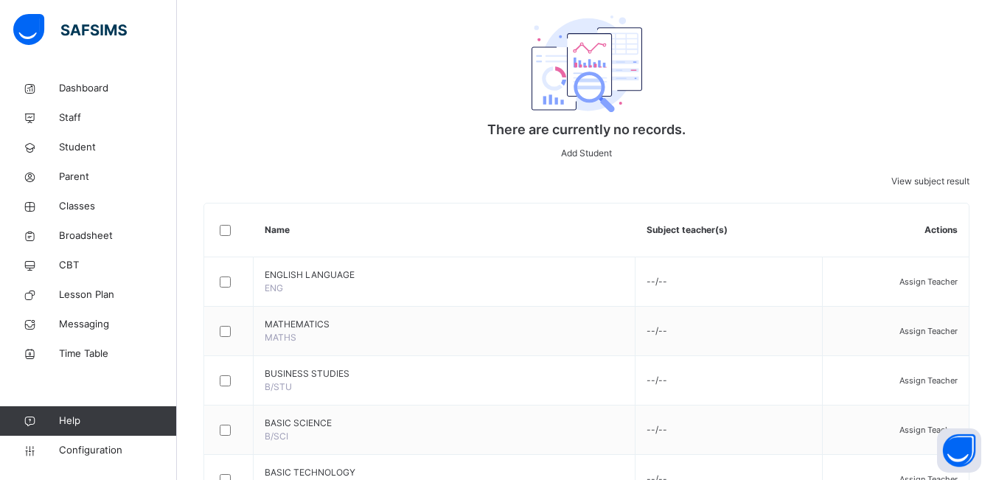
drag, startPoint x: 940, startPoint y: 274, endPoint x: 949, endPoint y: 274, distance: 8.8
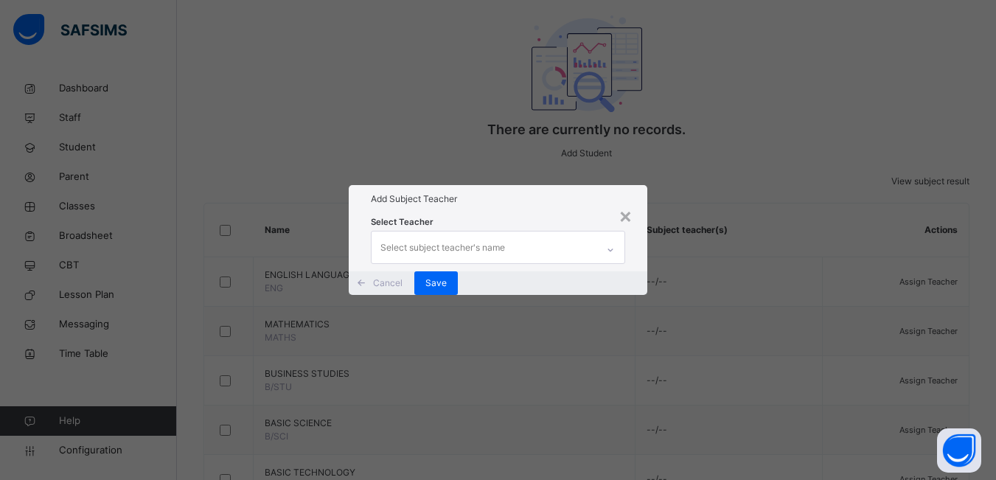
click at [494, 234] on div "Select subject teacher's name" at bounding box center [443, 248] width 125 height 28
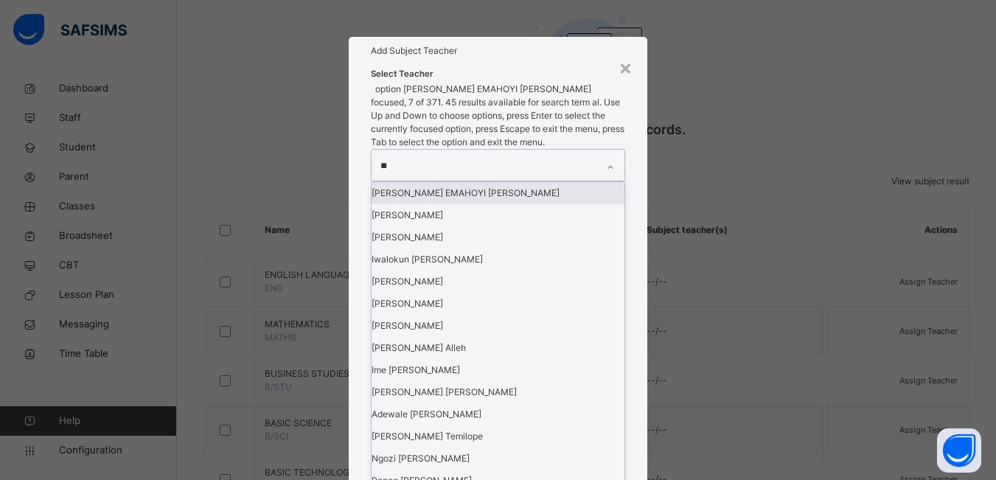
type input "***"
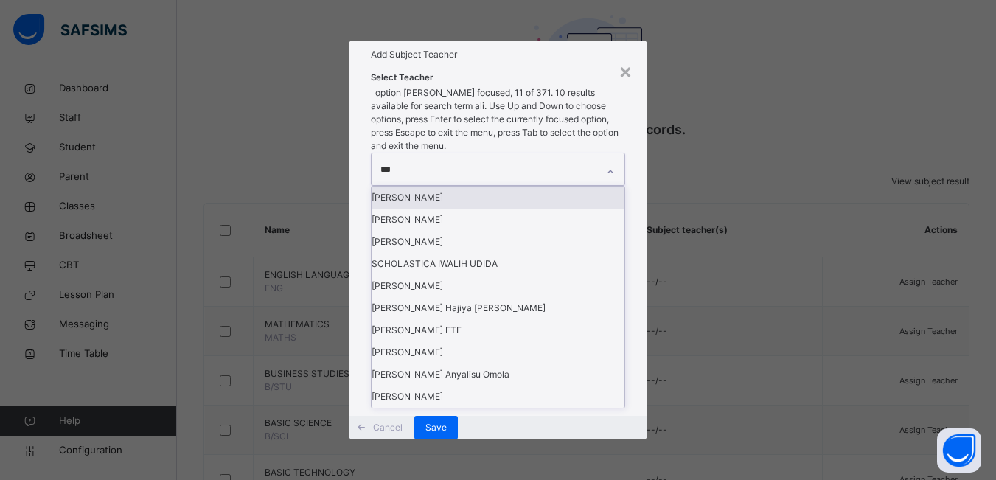
click at [473, 209] on div "[PERSON_NAME]" at bounding box center [498, 198] width 253 height 22
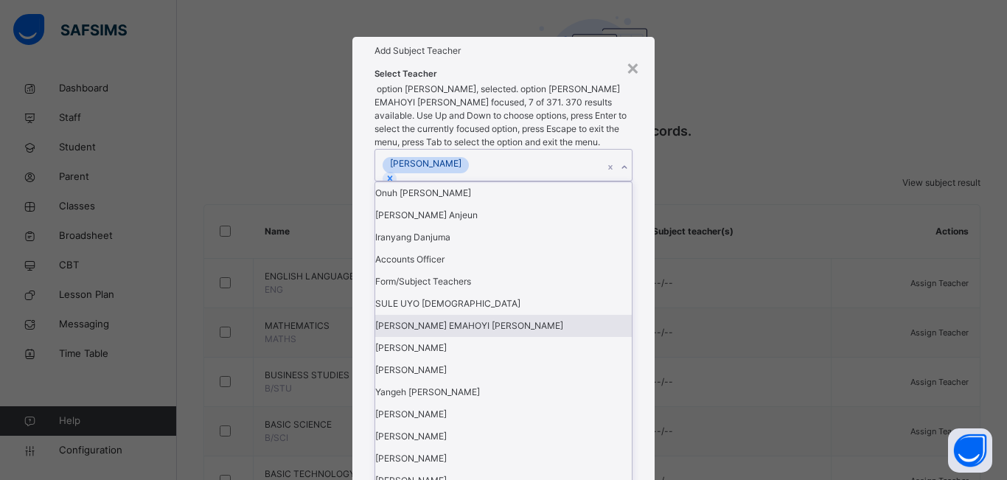
click at [716, 288] on div "× Add Subject Teacher Select Teacher option [PERSON_NAME], selected. option [PE…" at bounding box center [503, 240] width 1007 height 480
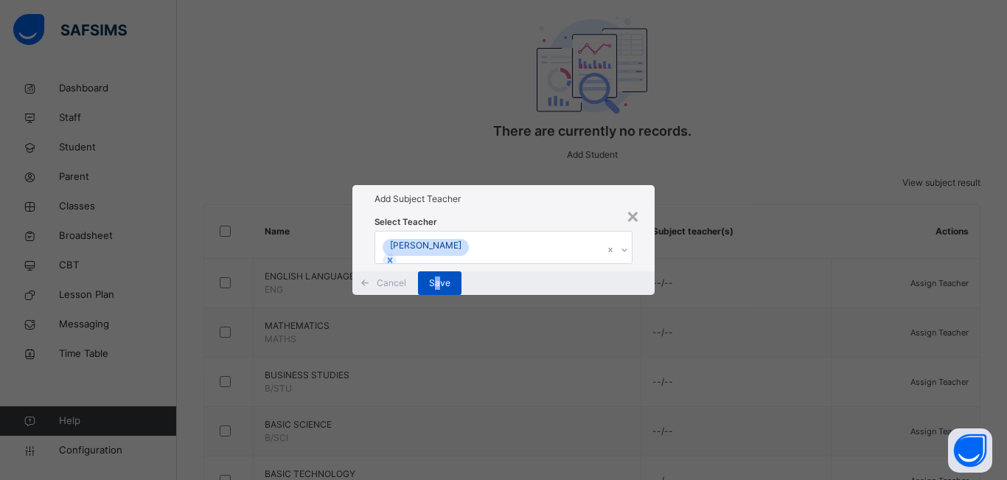
click at [451, 290] on span "Save" at bounding box center [439, 283] width 21 height 13
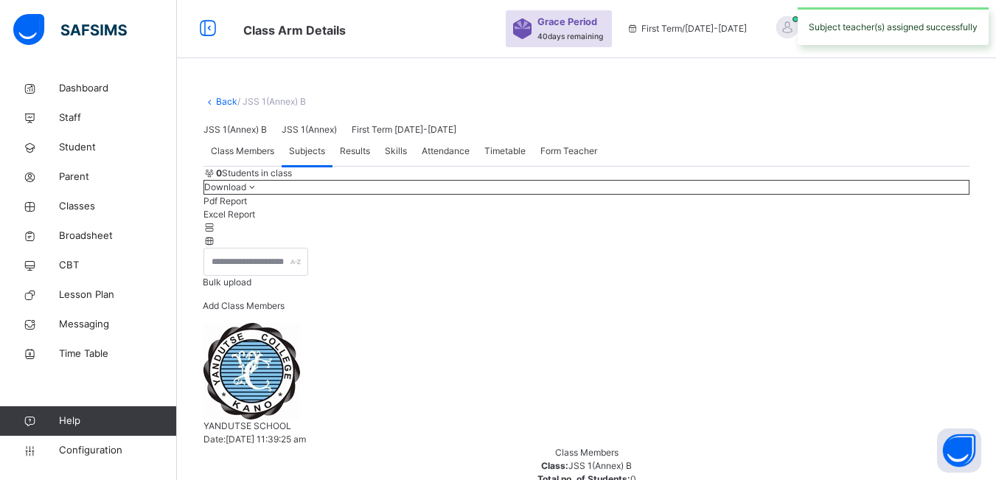
scroll to position [0, 0]
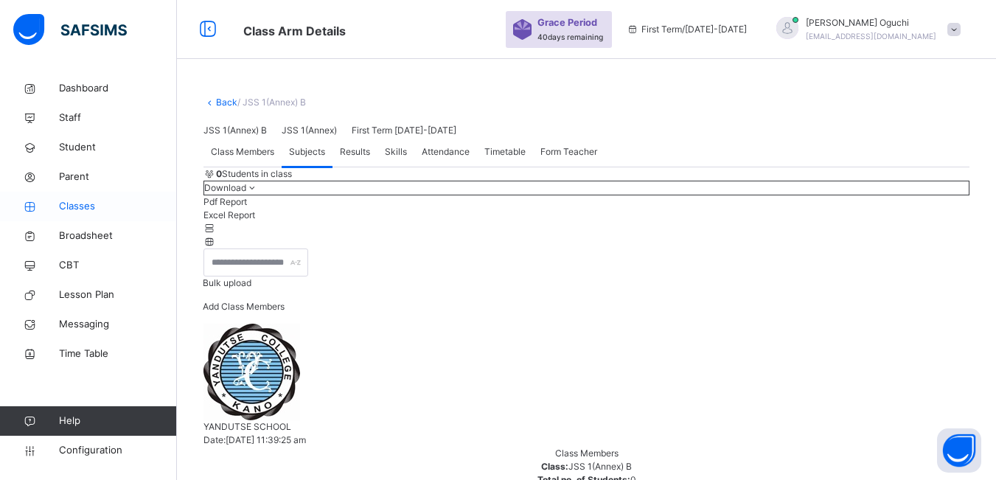
click at [83, 206] on span "Classes" at bounding box center [118, 206] width 118 height 15
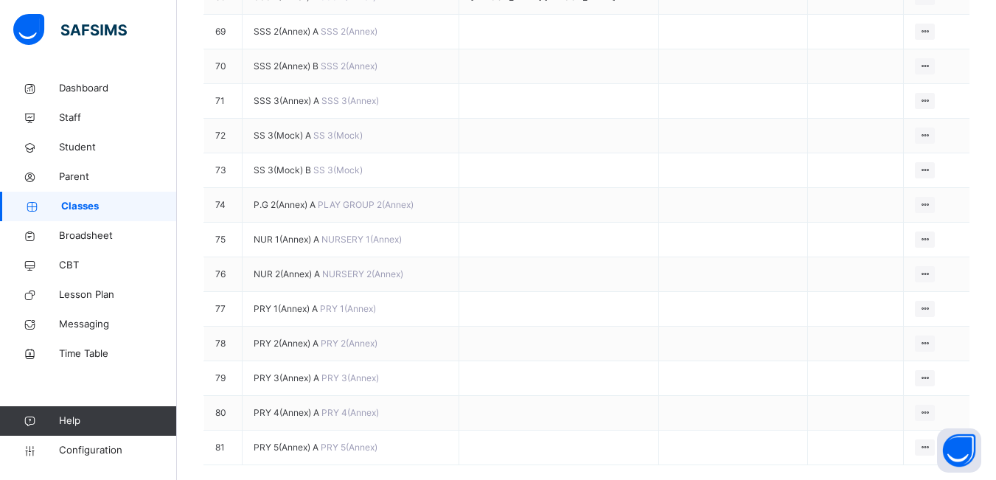
scroll to position [2729, 0]
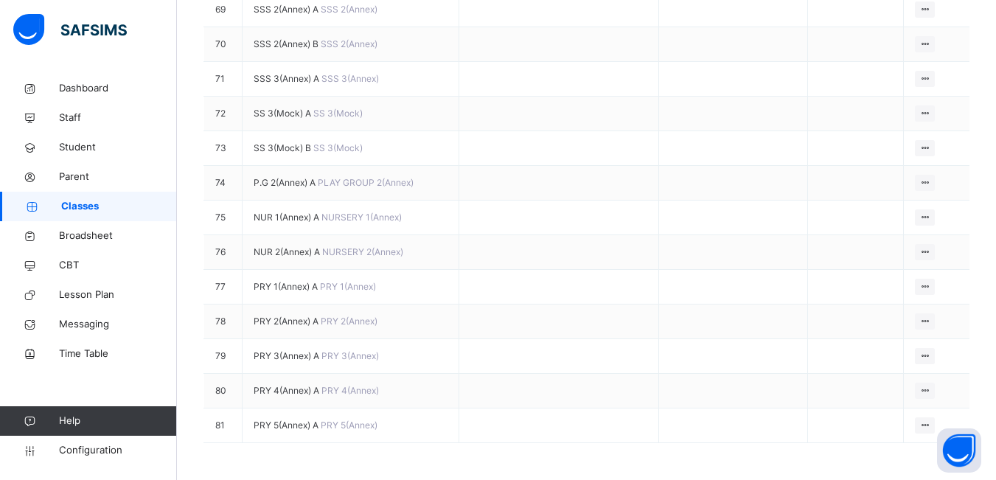
scroll to position [2802, 0]
drag, startPoint x: 422, startPoint y: 187, endPoint x: 630, endPoint y: 190, distance: 208.0
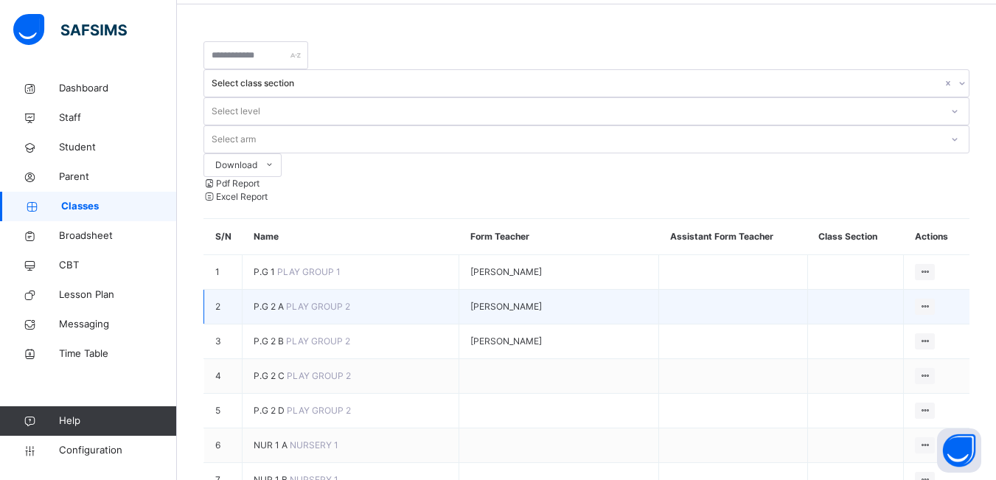
scroll to position [0, 0]
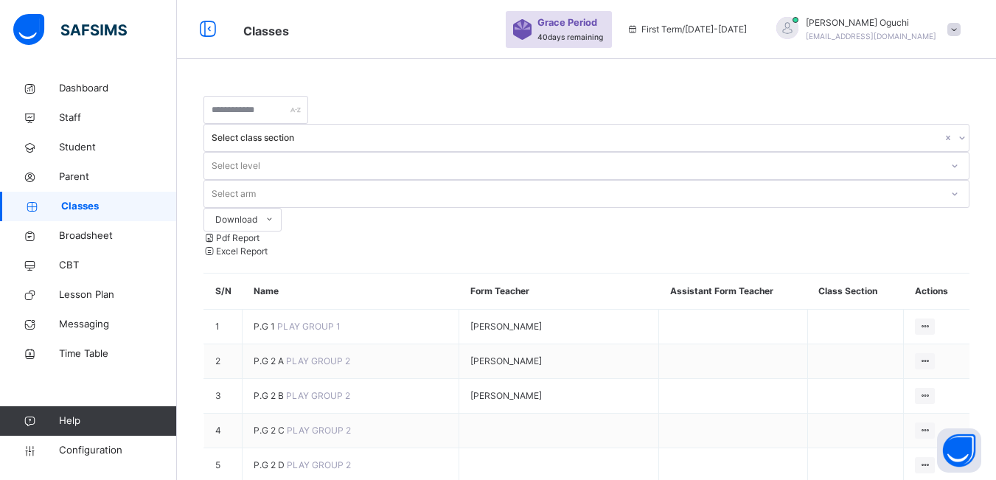
click at [94, 207] on span "Classes" at bounding box center [119, 206] width 116 height 15
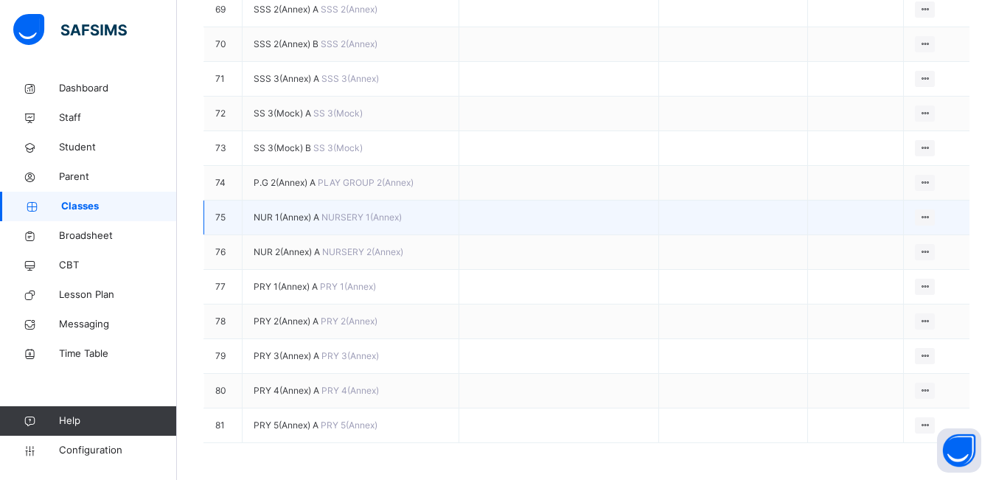
scroll to position [3376, 0]
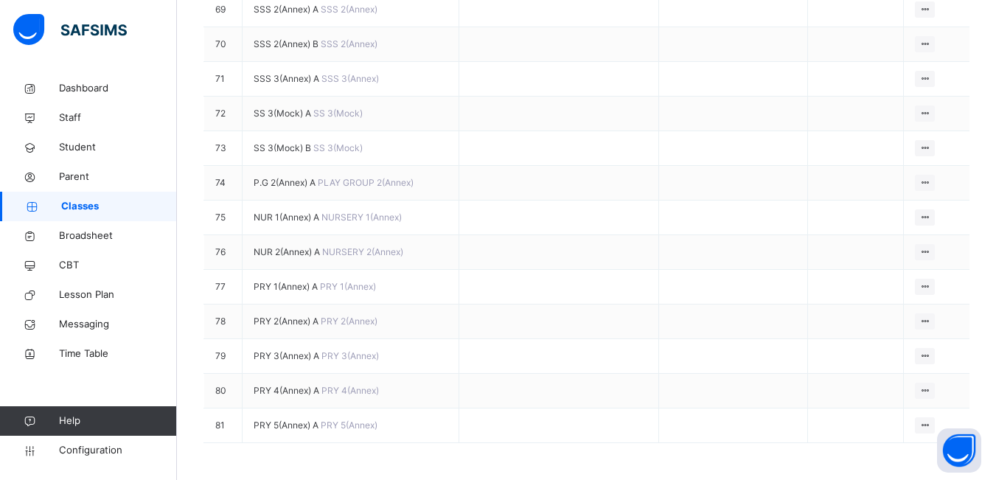
click at [122, 204] on span "Classes" at bounding box center [119, 206] width 116 height 15
click at [121, 204] on span "Classes" at bounding box center [119, 206] width 116 height 15
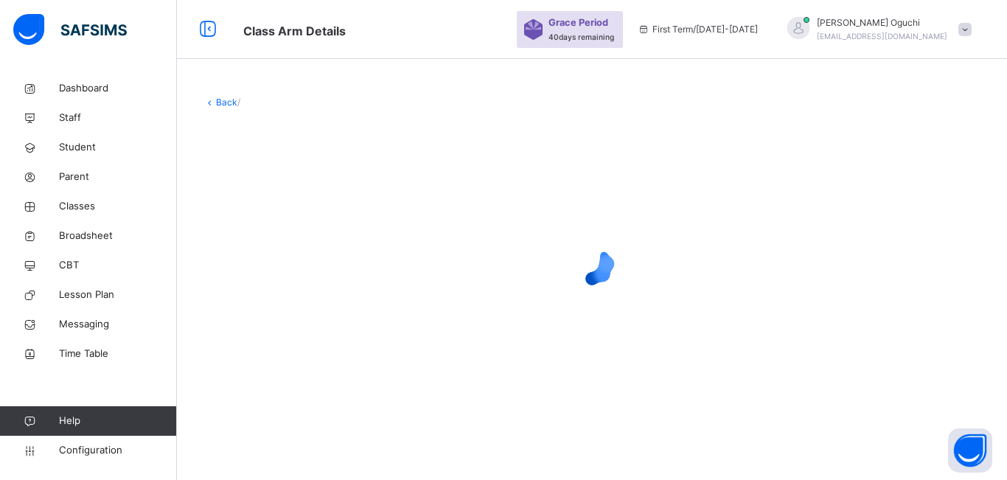
click at [350, 125] on div at bounding box center [592, 264] width 777 height 280
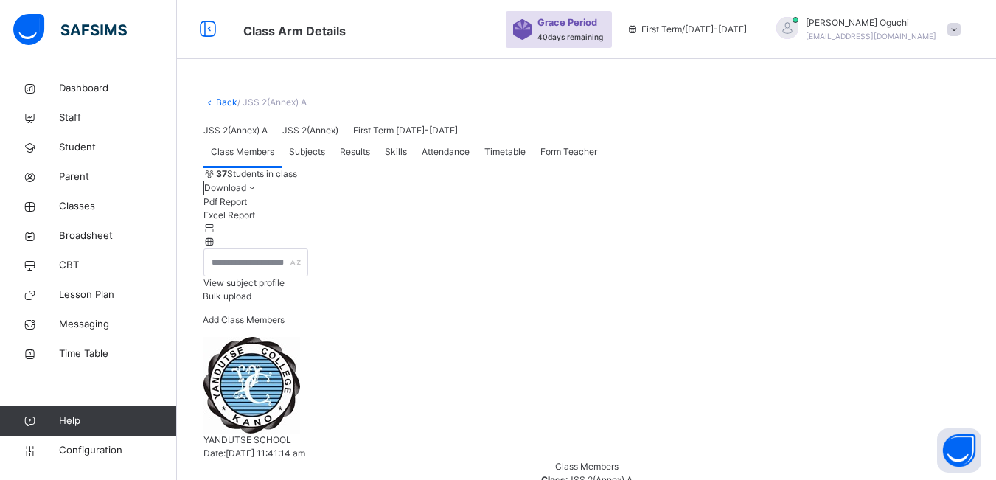
click at [320, 159] on span "Subjects" at bounding box center [307, 151] width 36 height 13
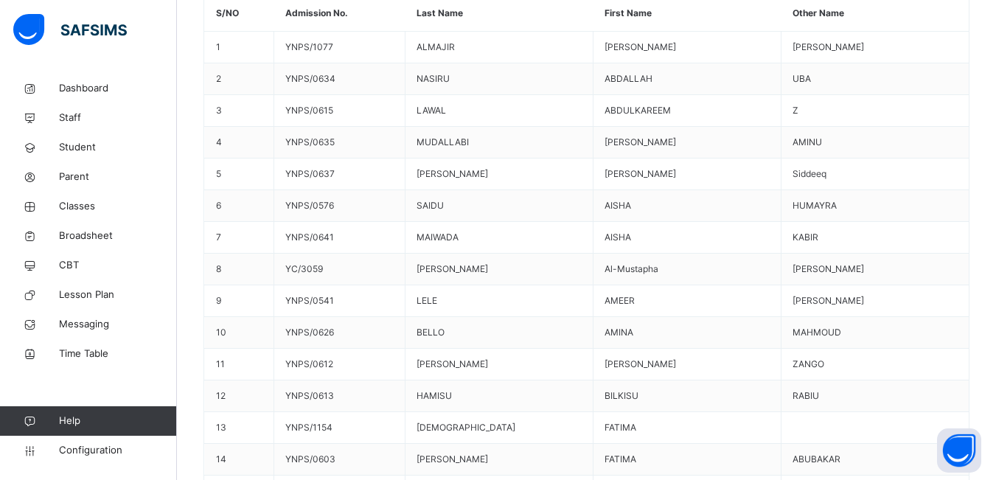
scroll to position [574, 0]
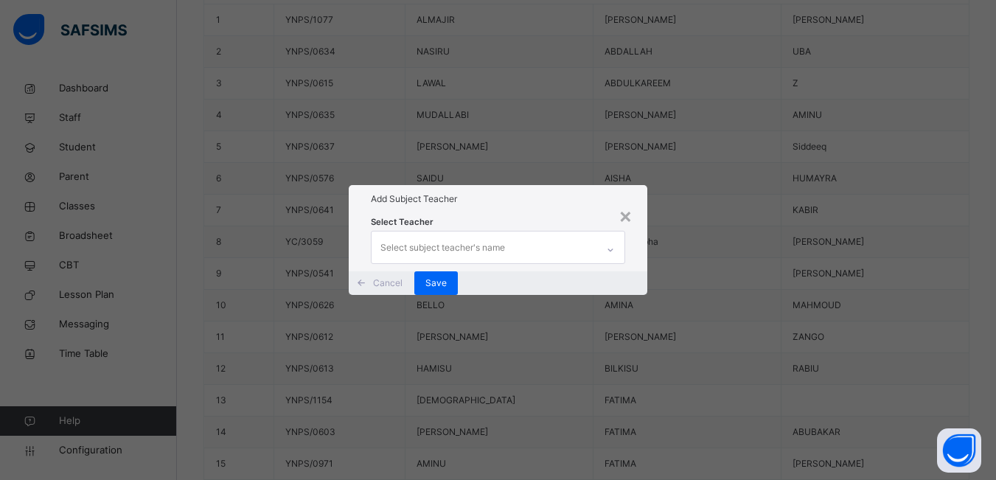
click at [518, 232] on div "Select subject teacher's name" at bounding box center [484, 247] width 225 height 31
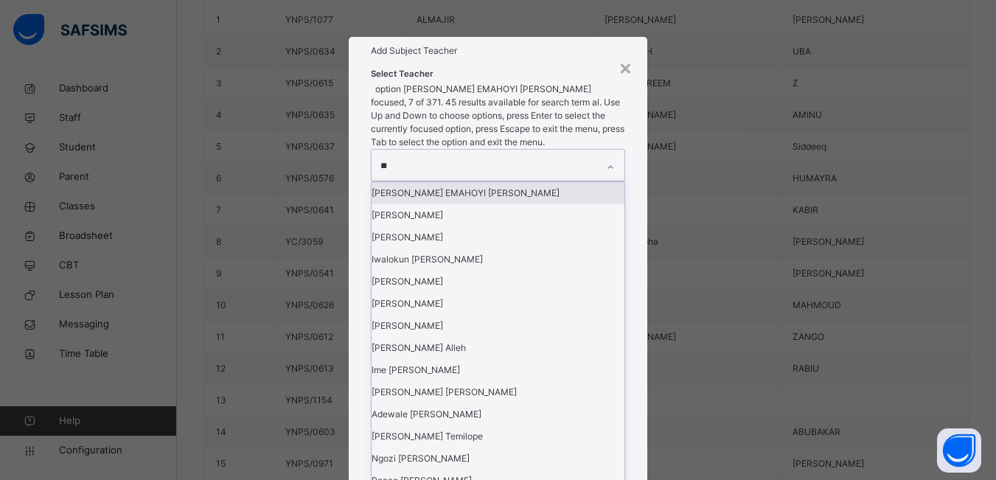
type input "***"
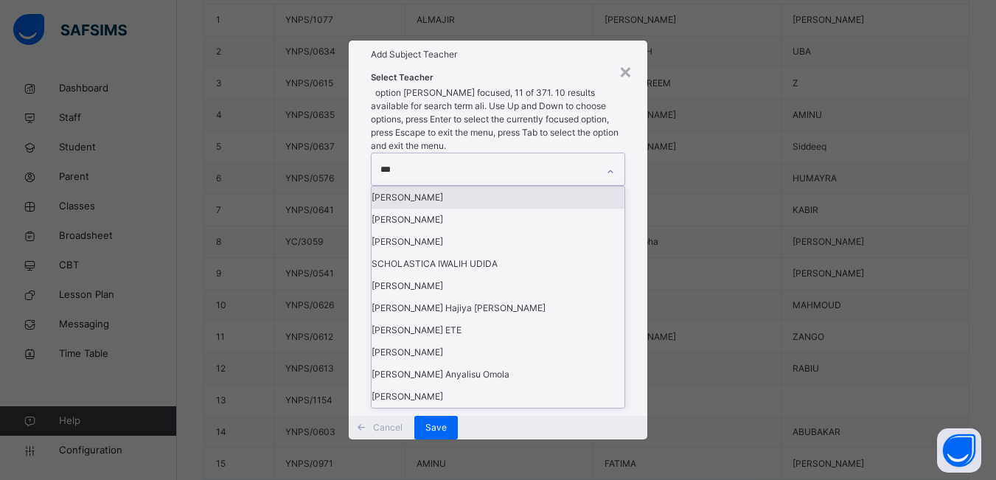
click at [499, 209] on div "[PERSON_NAME]" at bounding box center [498, 198] width 253 height 22
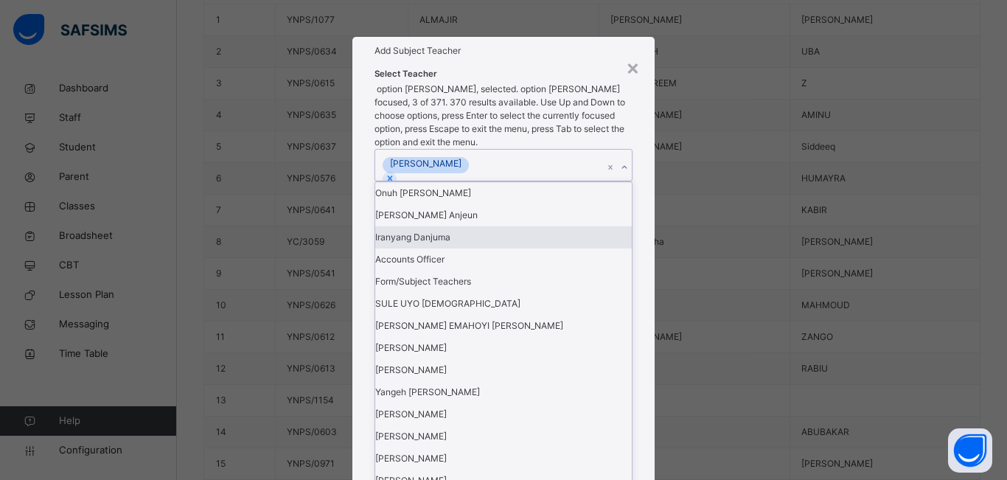
click at [673, 326] on div "× Add Subject Teacher Select Teacher option [PERSON_NAME], selected. option Ira…" at bounding box center [503, 240] width 1007 height 480
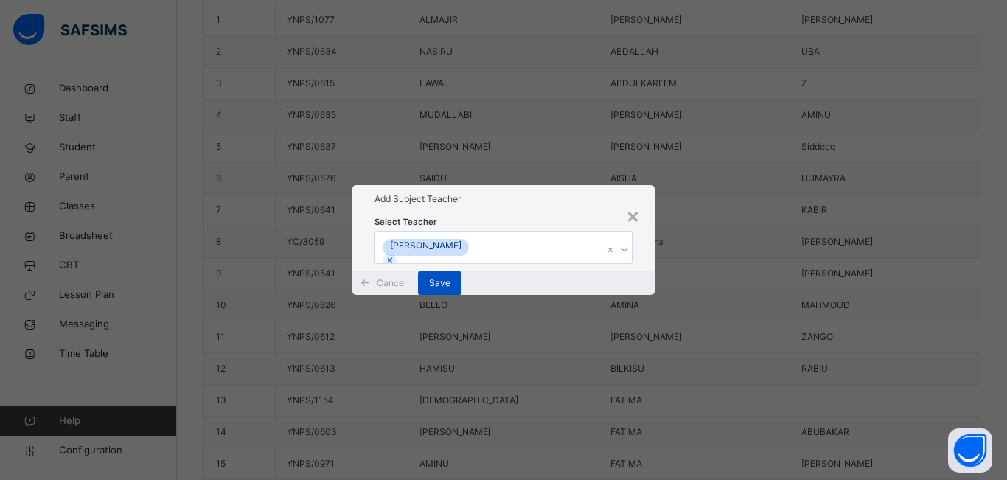
click at [451, 290] on span "Save" at bounding box center [439, 283] width 21 height 13
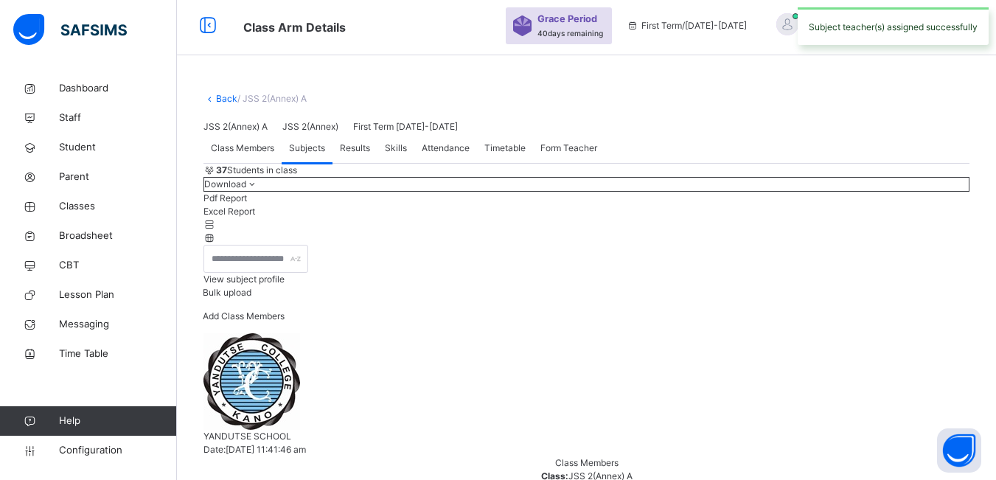
scroll to position [0, 0]
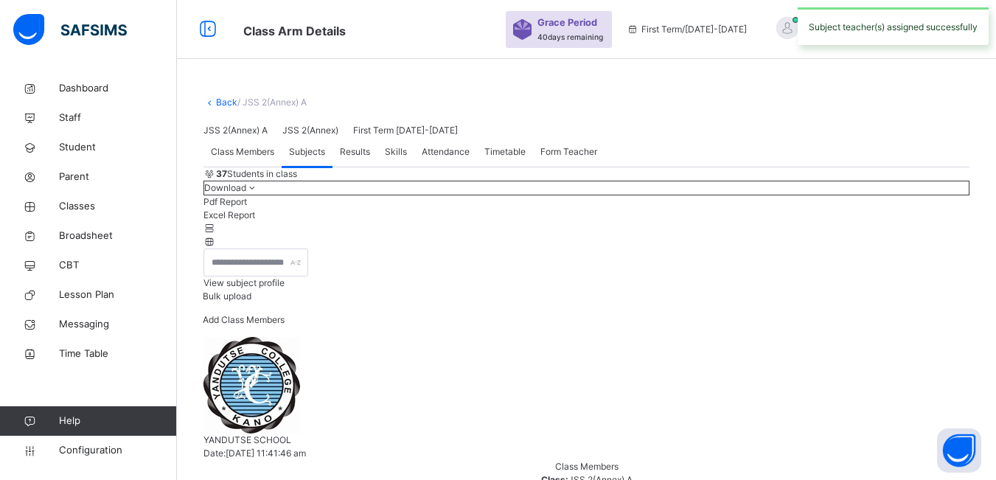
click at [572, 159] on span "Form Teacher" at bounding box center [569, 151] width 57 height 13
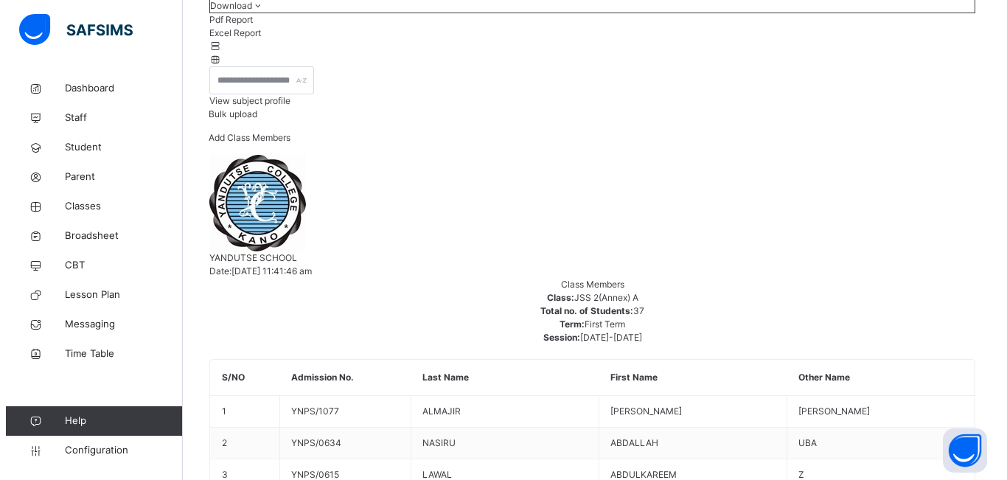
scroll to position [191, 0]
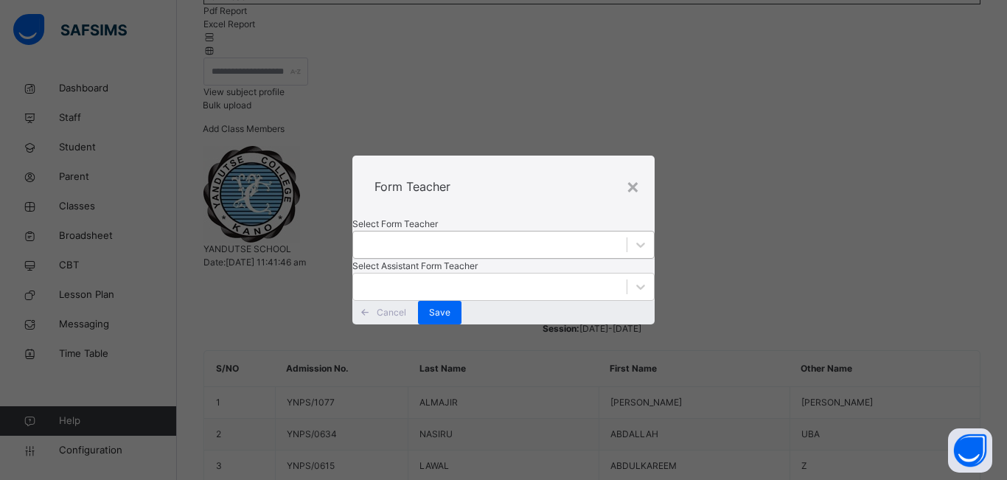
click at [417, 234] on div at bounding box center [490, 245] width 274 height 23
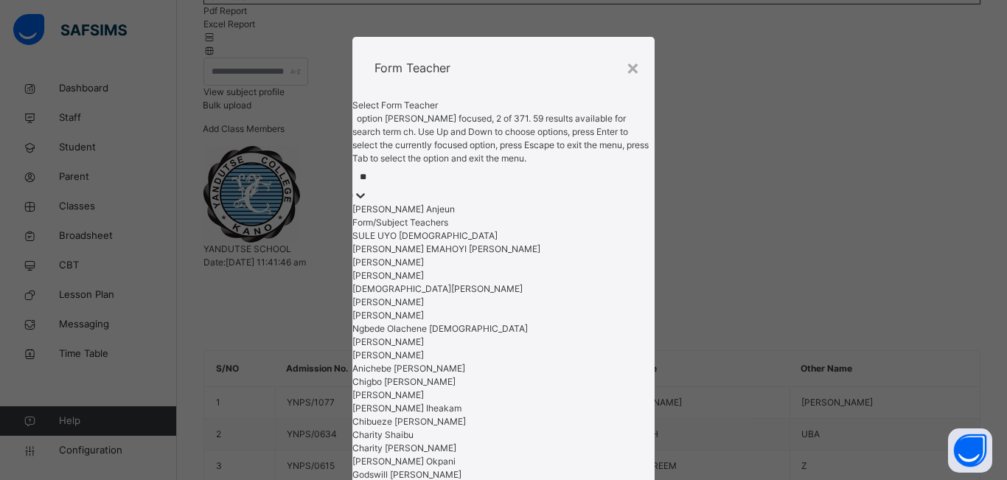
type input "***"
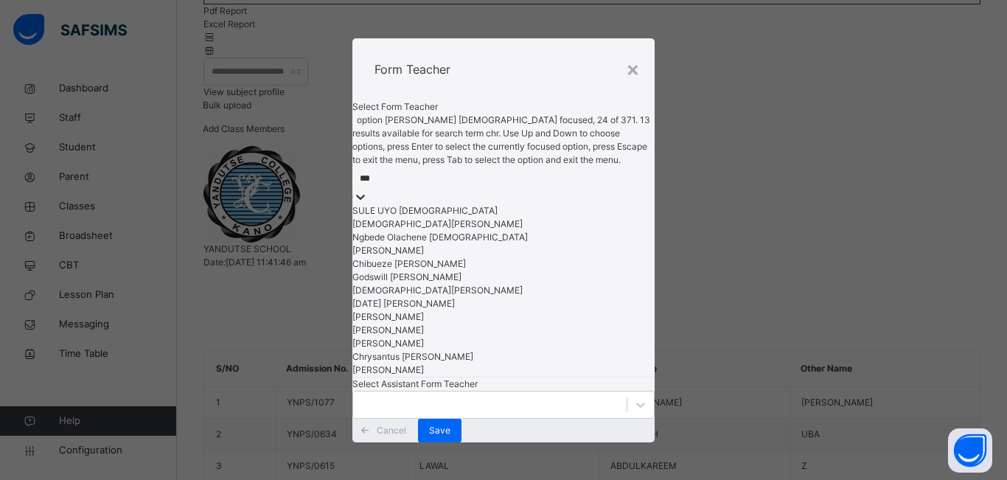
click at [442, 244] on div "Ngbede Olachene [DEMOGRAPHIC_DATA]" at bounding box center [504, 237] width 302 height 13
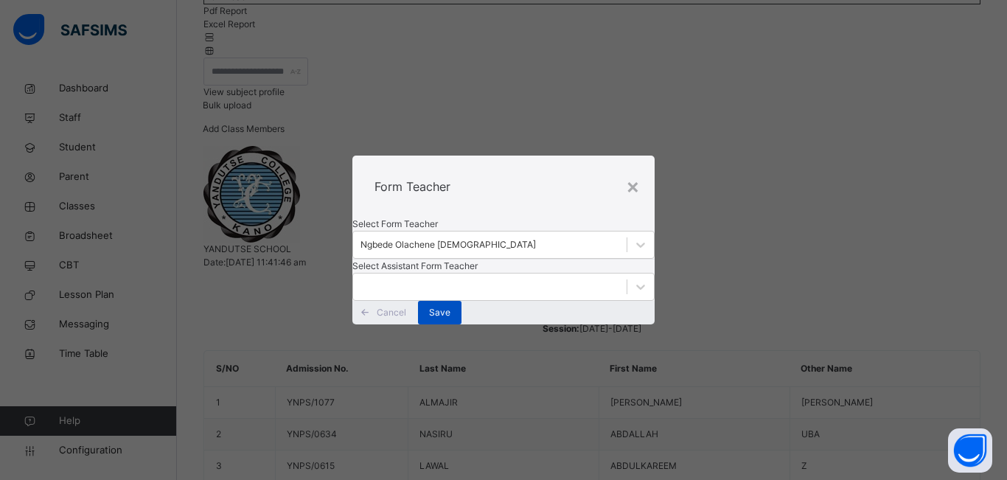
click at [451, 319] on span "Save" at bounding box center [439, 312] width 21 height 13
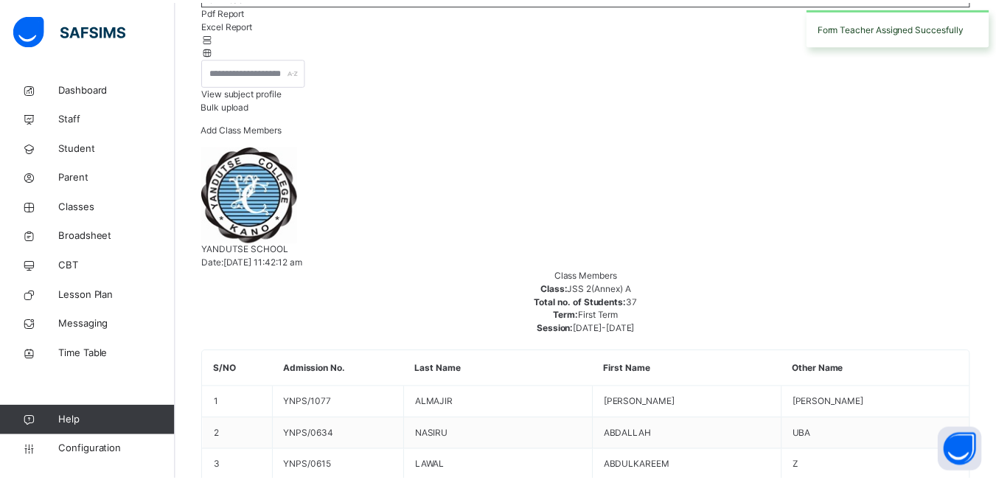
scroll to position [86, 0]
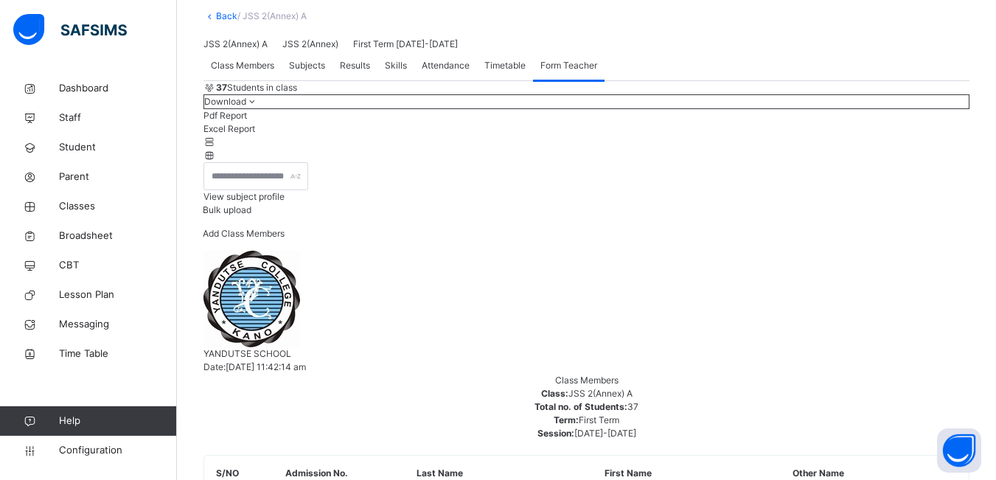
click at [304, 72] on span "Subjects" at bounding box center [307, 65] width 36 height 13
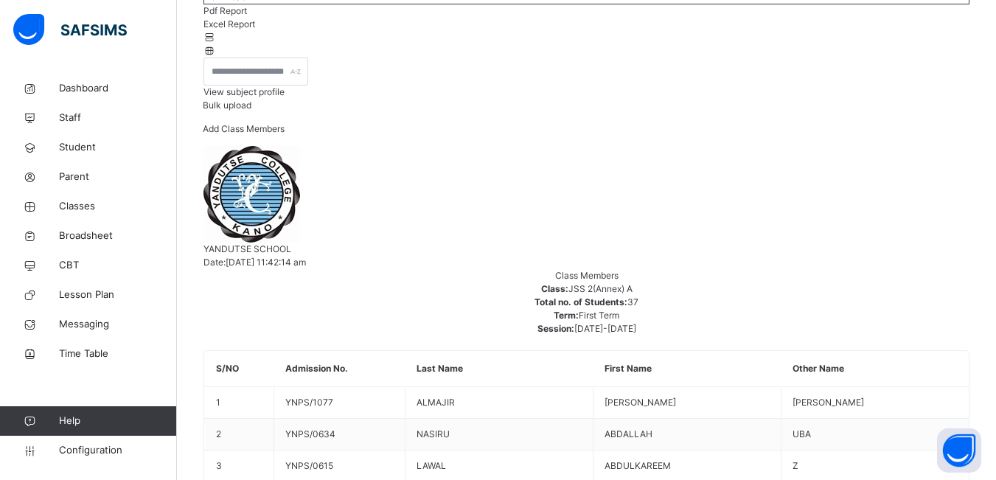
click at [75, 205] on span "Classes" at bounding box center [118, 206] width 118 height 15
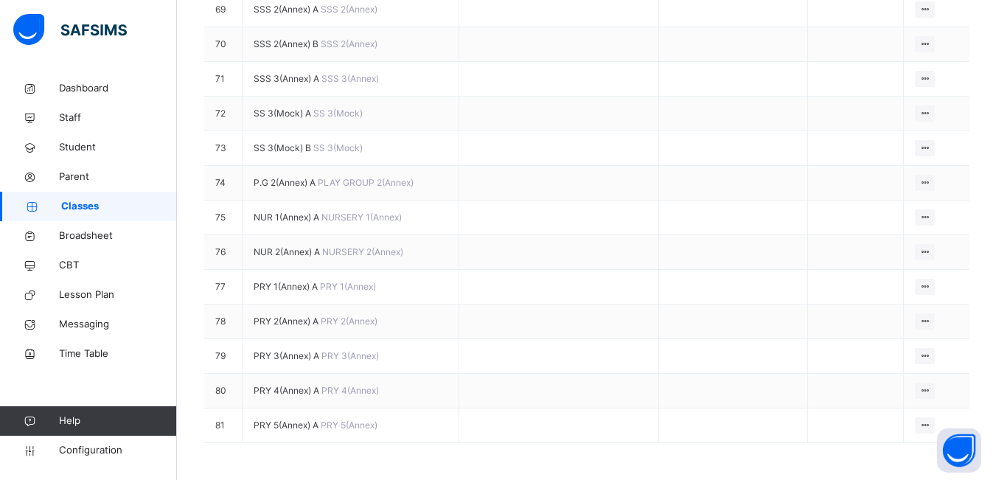
scroll to position [2729, 0]
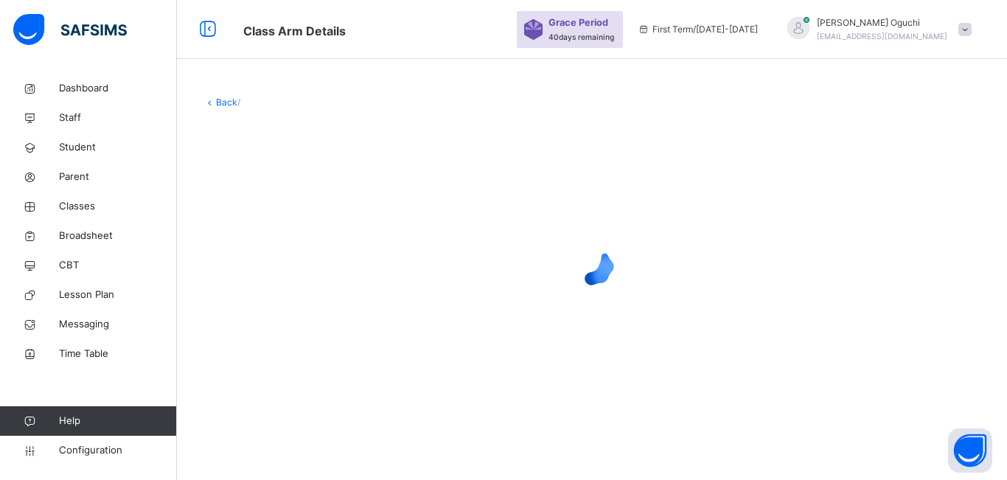
click at [353, 301] on div at bounding box center [592, 264] width 777 height 280
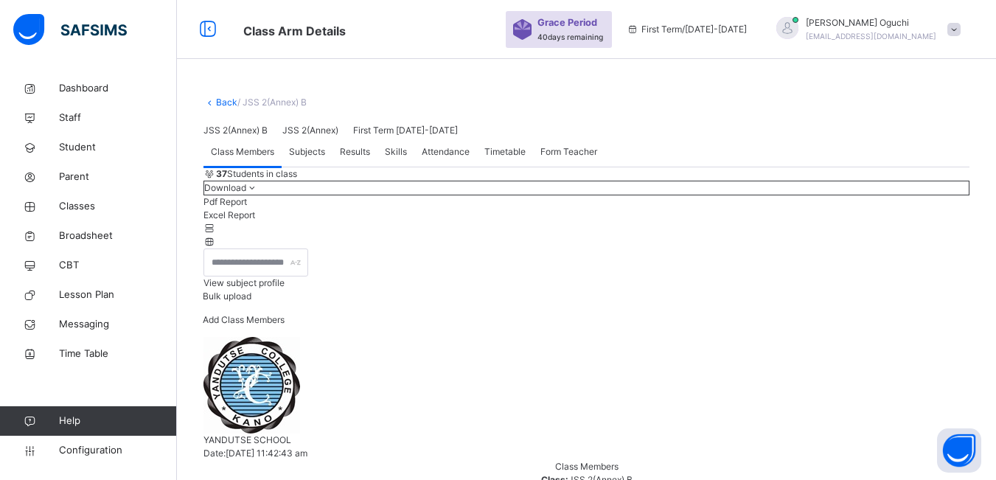
click at [305, 159] on span "Subjects" at bounding box center [307, 151] width 36 height 13
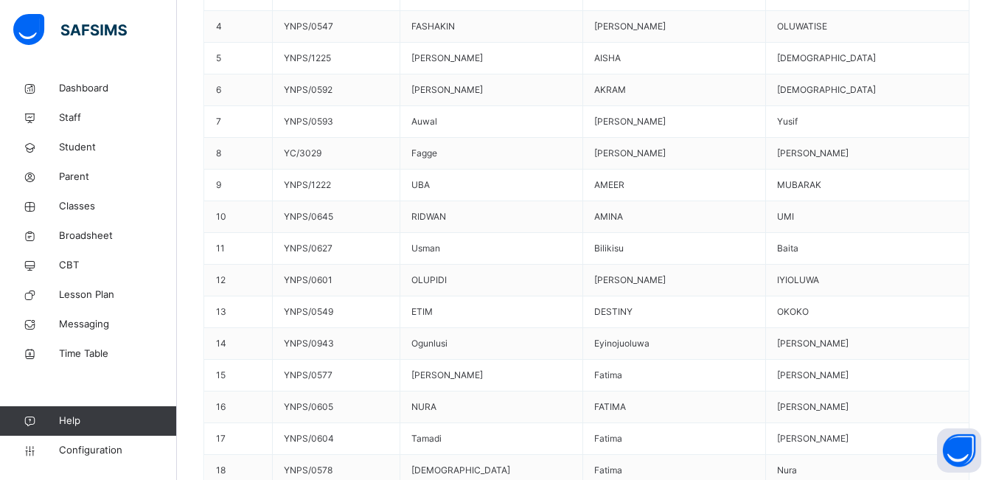
scroll to position [664, 0]
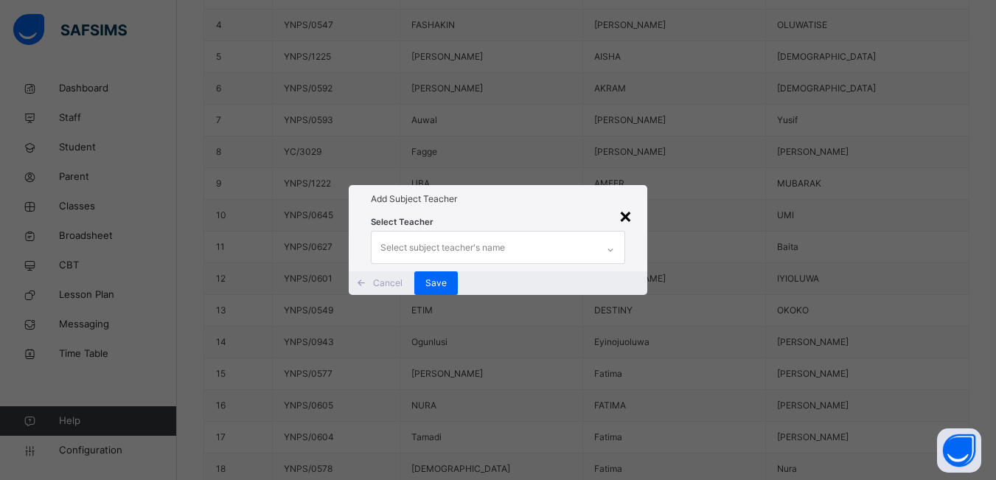
click at [630, 200] on div "×" at bounding box center [626, 215] width 14 height 31
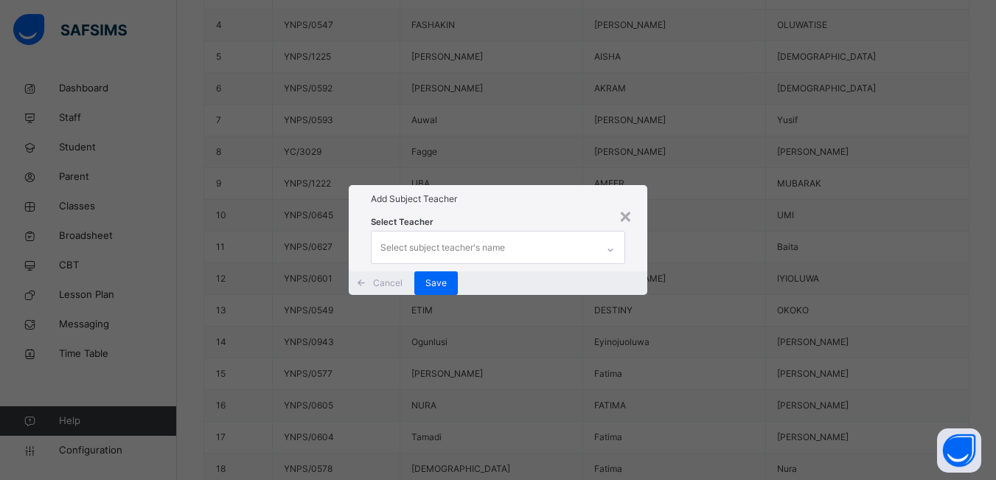
click at [526, 232] on div "Select subject teacher's name" at bounding box center [484, 247] width 225 height 31
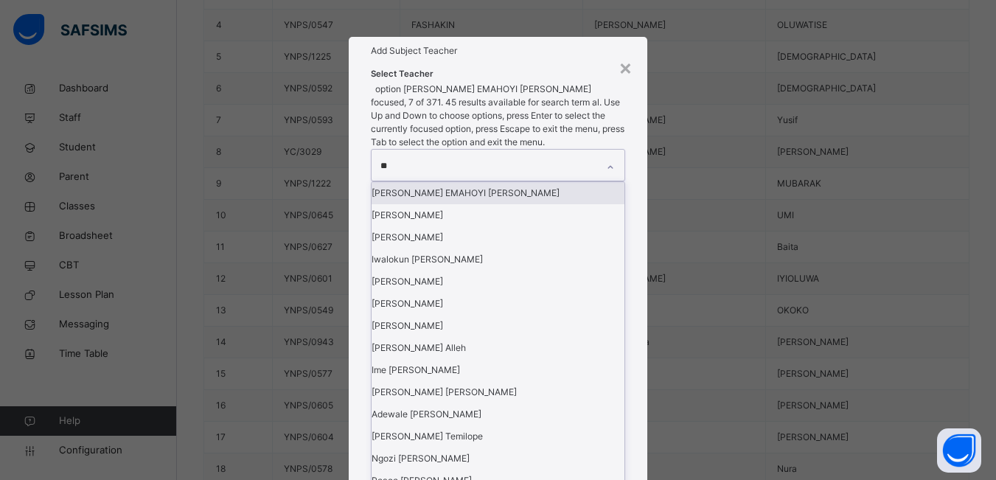
type input "***"
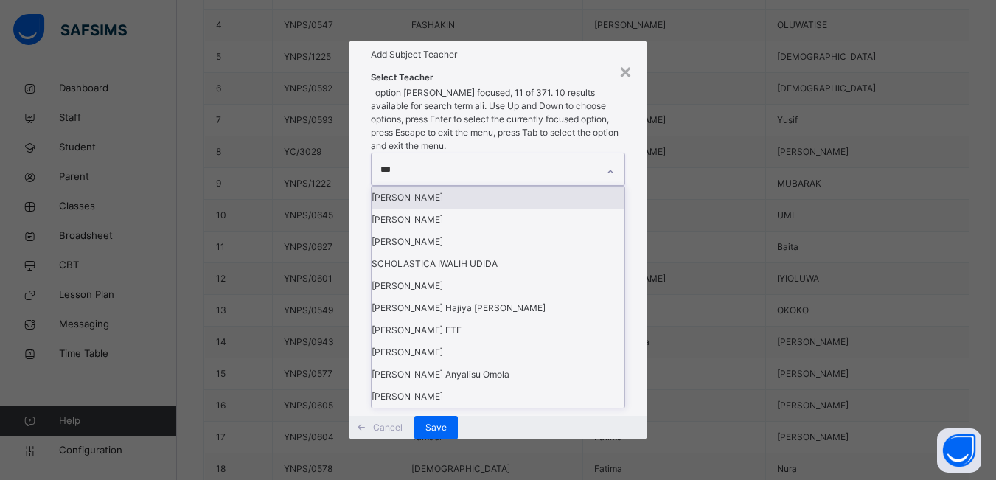
click at [490, 209] on div "[PERSON_NAME]" at bounding box center [498, 198] width 253 height 22
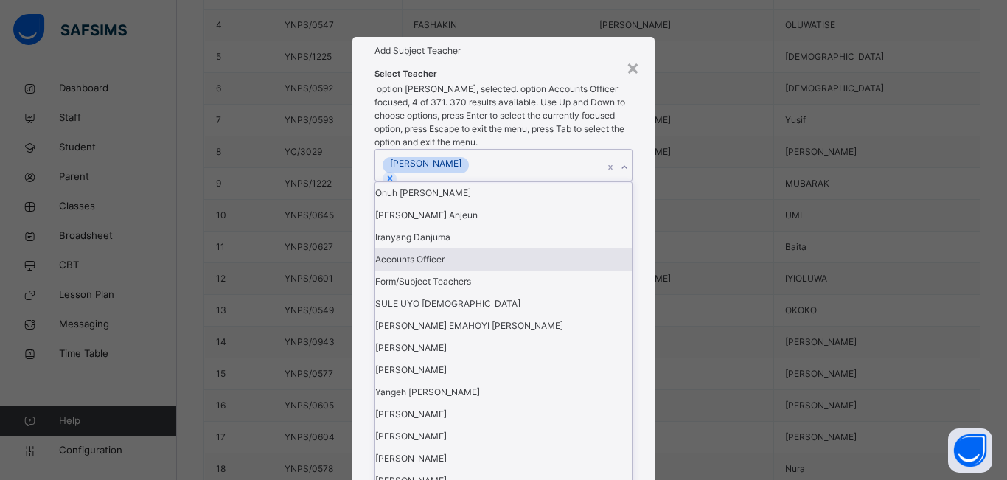
click at [698, 296] on div "× Add Subject Teacher Select Teacher option [PERSON_NAME], selected. option Acc…" at bounding box center [503, 240] width 1007 height 480
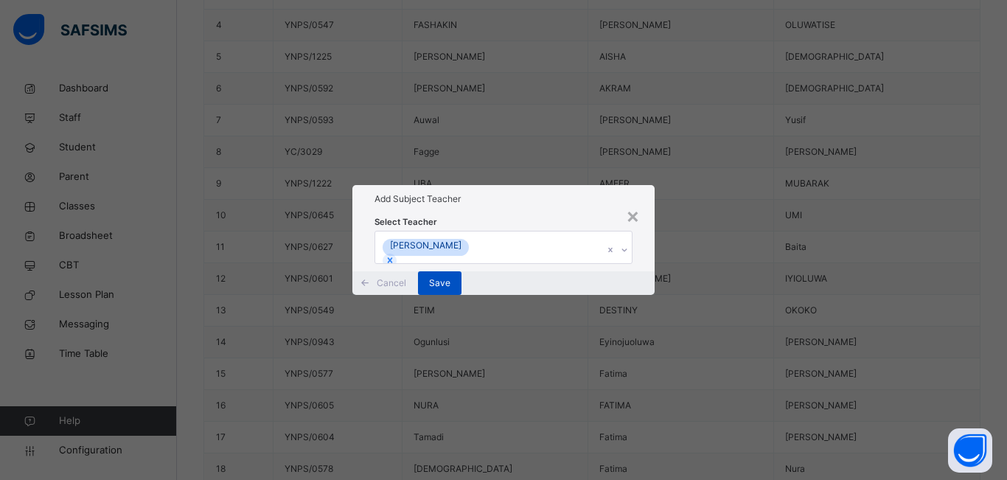
click at [451, 290] on span "Save" at bounding box center [439, 283] width 21 height 13
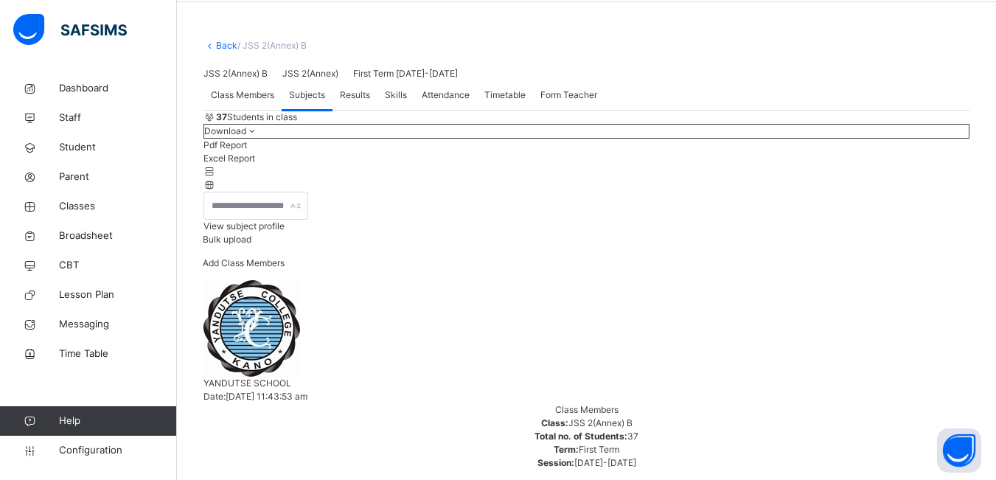
scroll to position [0, 0]
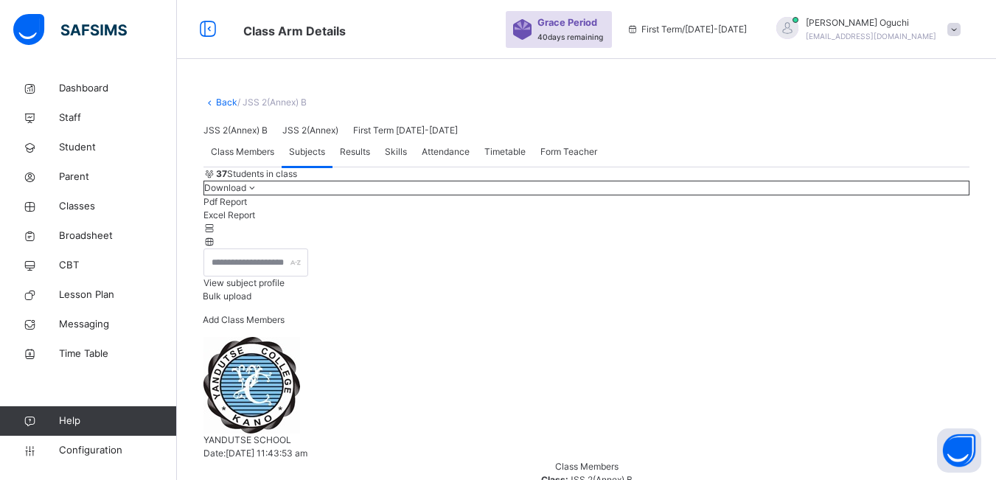
click at [580, 159] on span "Form Teacher" at bounding box center [569, 151] width 57 height 13
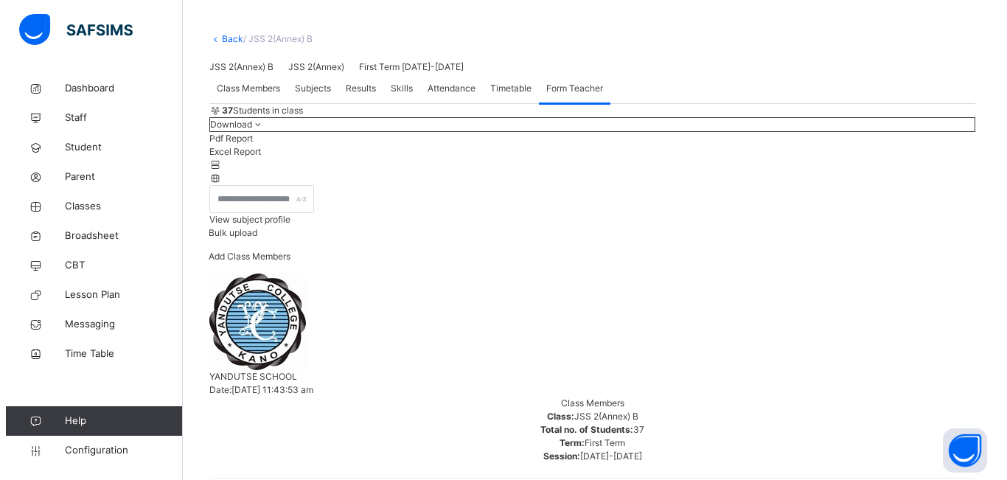
scroll to position [191, 0]
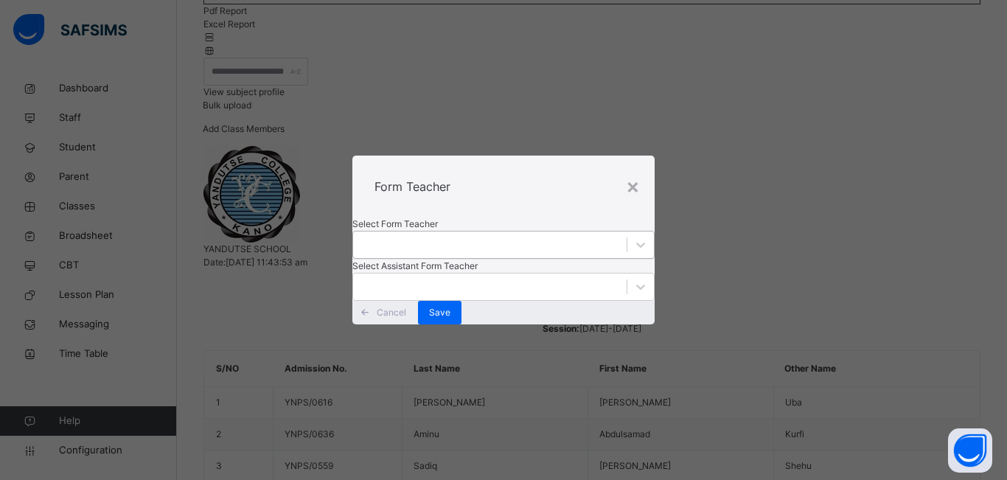
click at [392, 234] on div at bounding box center [490, 245] width 274 height 23
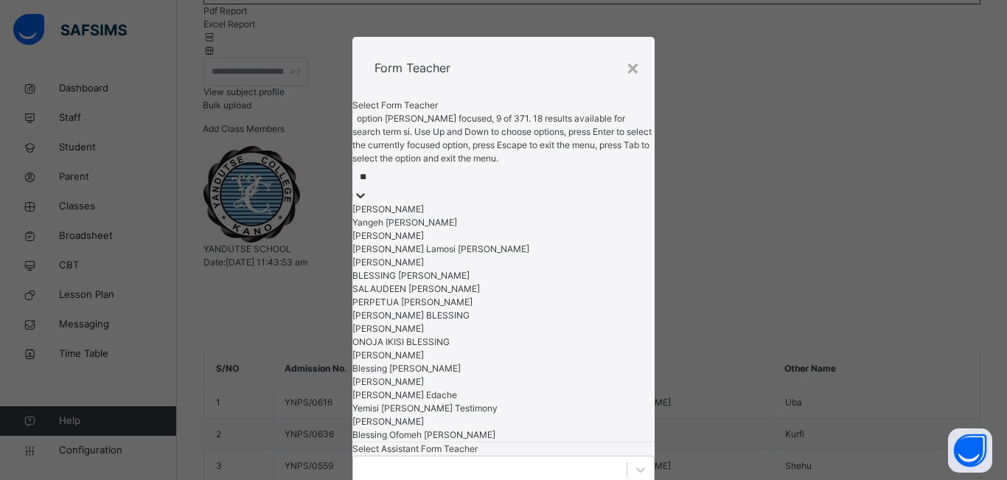
type input "***"
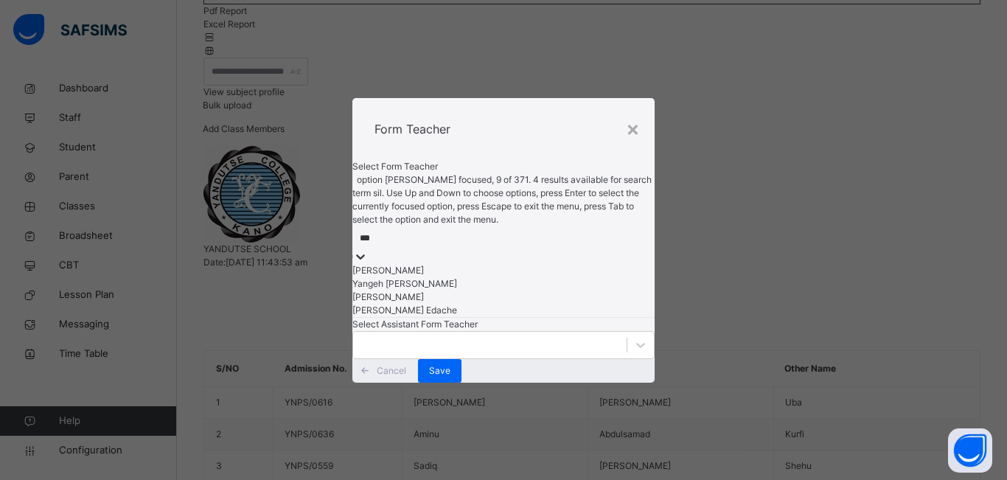
click at [409, 264] on div "[PERSON_NAME]" at bounding box center [504, 270] width 302 height 13
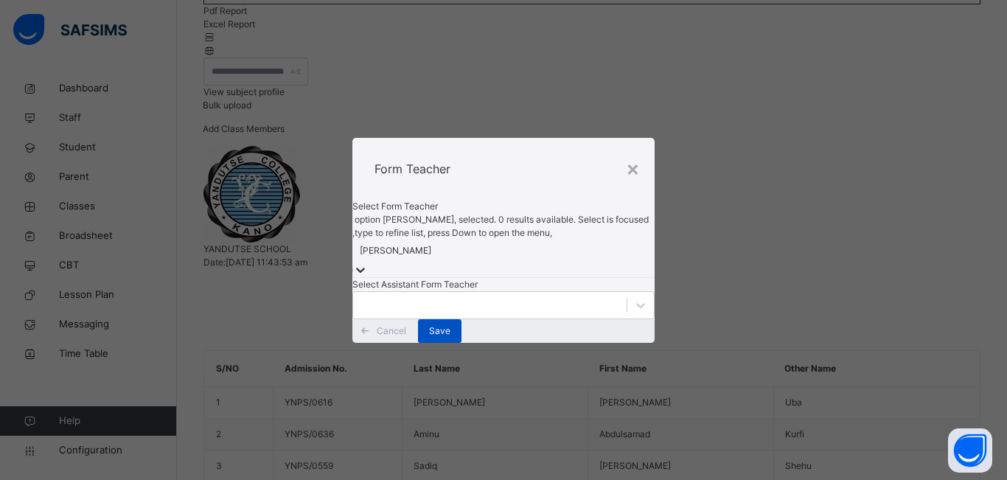
click at [451, 338] on span "Save" at bounding box center [439, 330] width 21 height 13
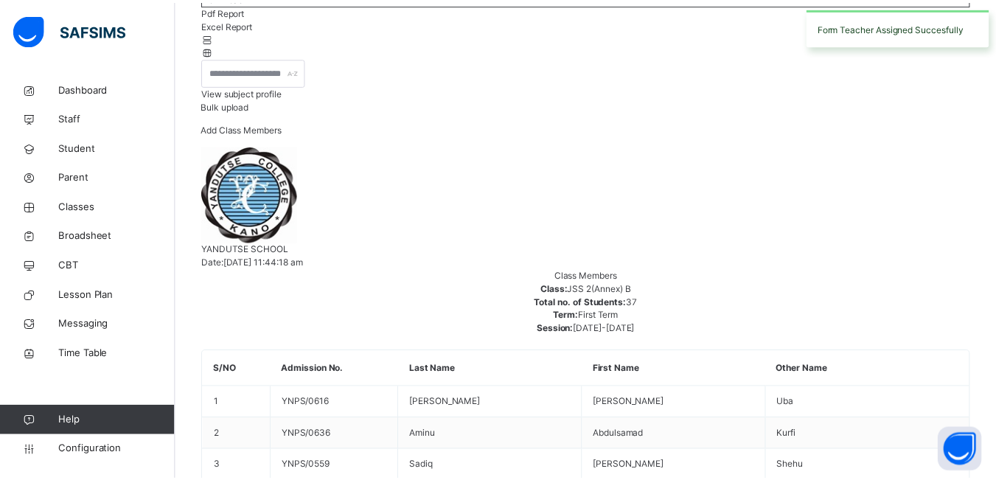
scroll to position [86, 0]
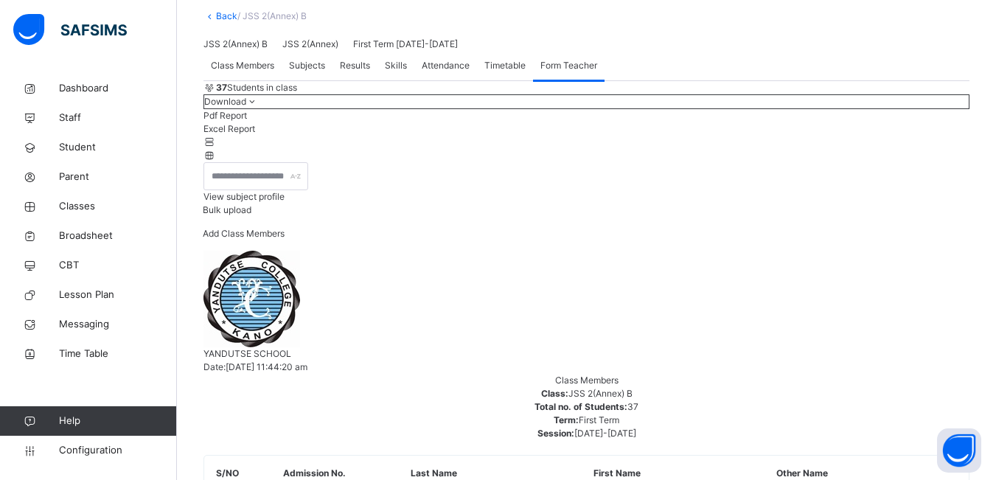
click at [313, 72] on span "Subjects" at bounding box center [307, 65] width 36 height 13
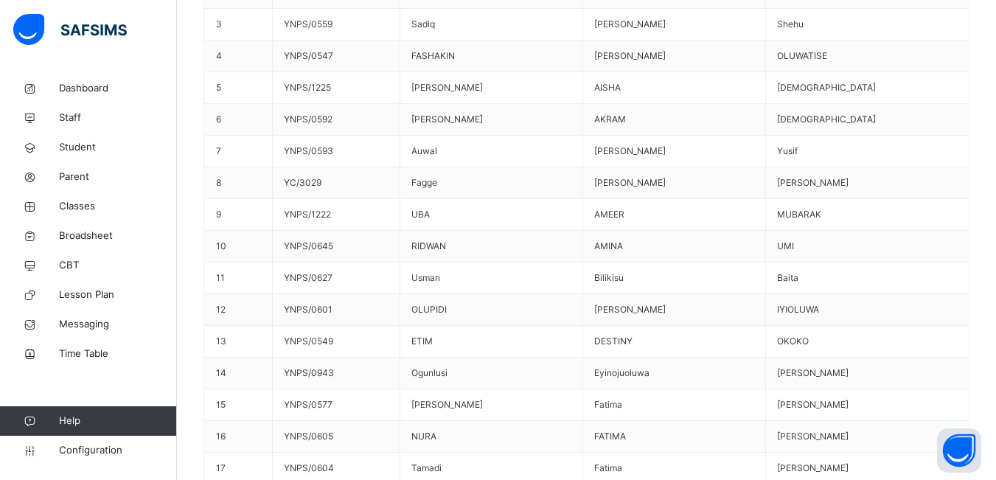
scroll to position [633, 0]
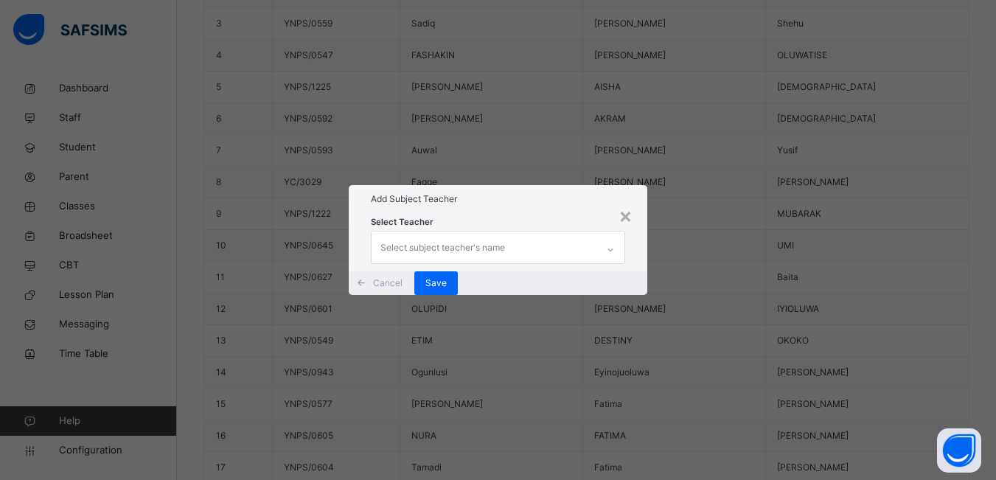
click at [530, 232] on div "Select subject teacher's name" at bounding box center [484, 247] width 225 height 31
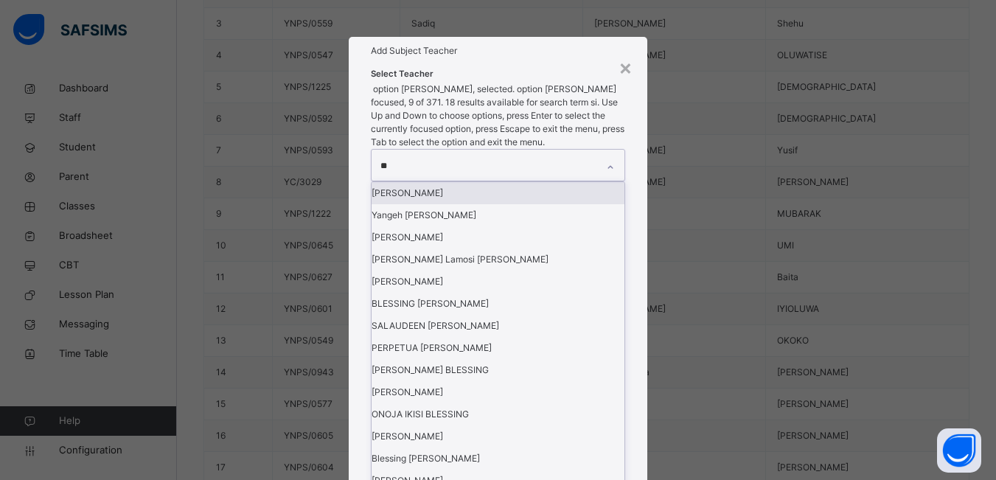
type input "***"
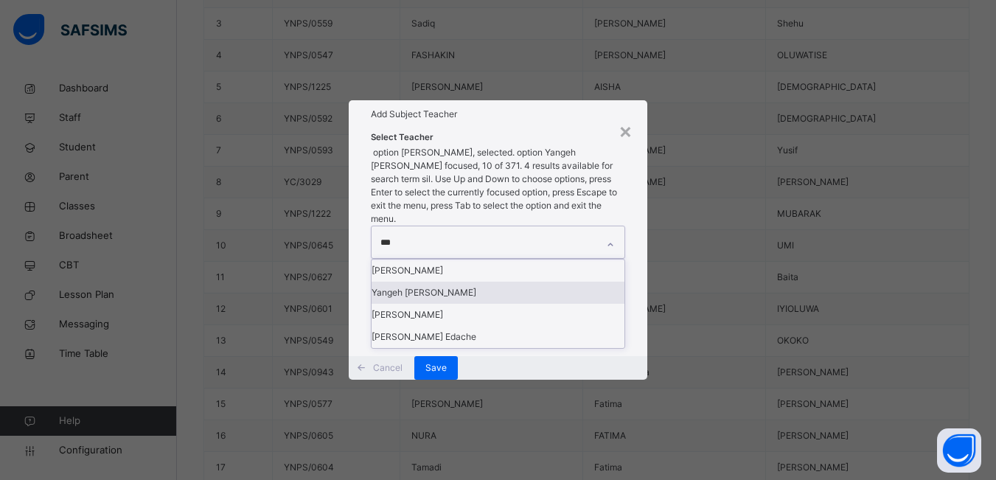
click at [528, 282] on div "Yangeh [PERSON_NAME]" at bounding box center [498, 293] width 253 height 22
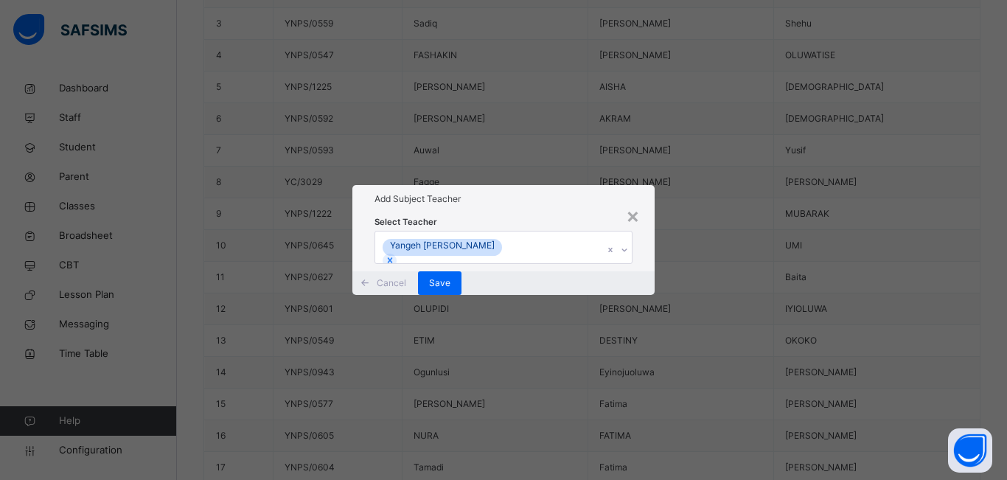
click at [684, 262] on div "× Add Subject Teacher Select Teacher [PERSON_NAME] Cancel Save" at bounding box center [503, 240] width 1007 height 480
click at [451, 290] on span "Save" at bounding box center [439, 283] width 21 height 13
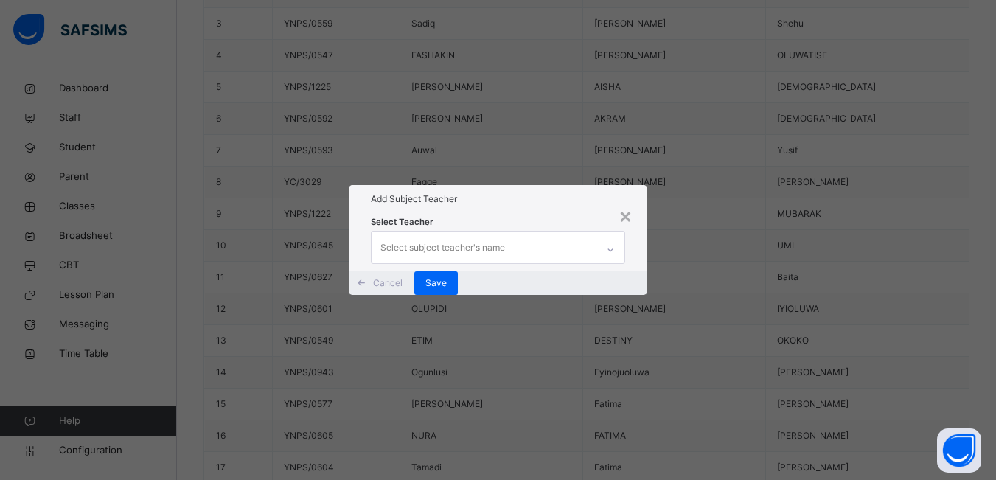
click at [403, 234] on div "Select subject teacher's name" at bounding box center [443, 248] width 125 height 28
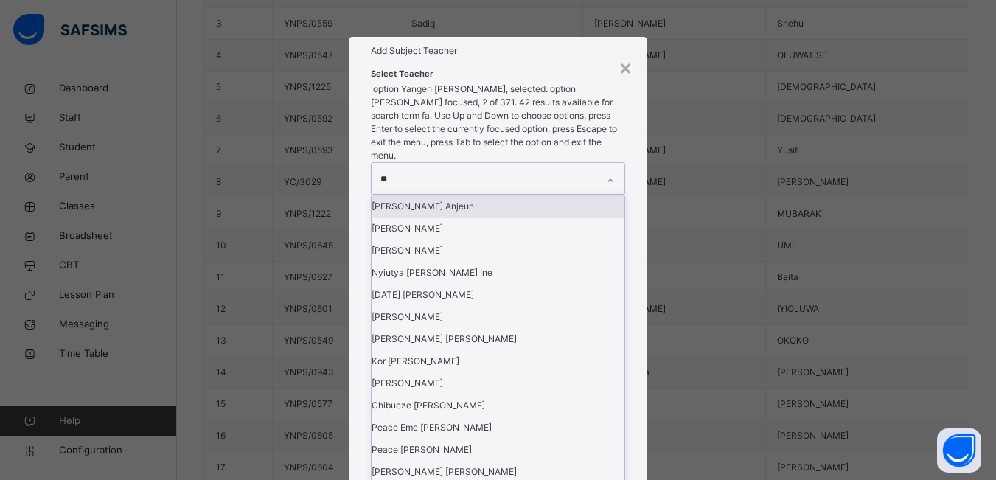
type input "***"
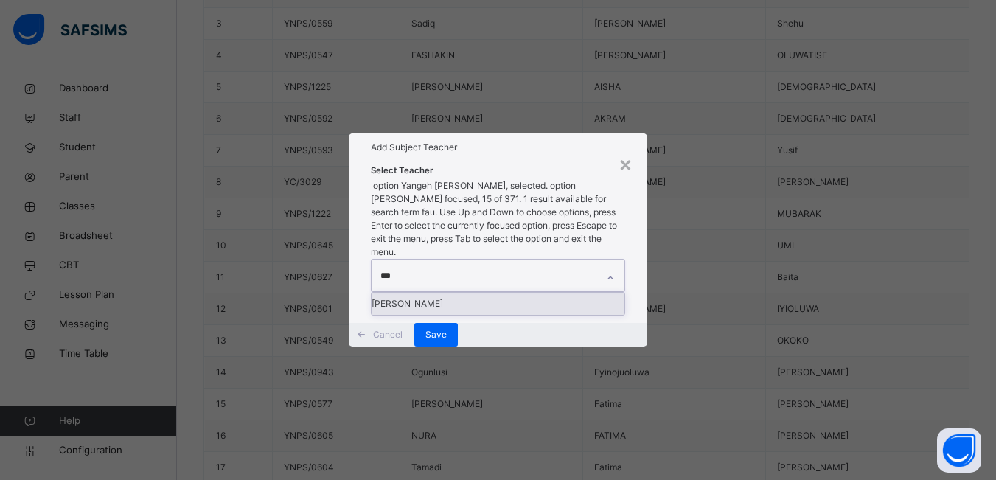
click at [412, 293] on div "[PERSON_NAME]" at bounding box center [498, 304] width 253 height 22
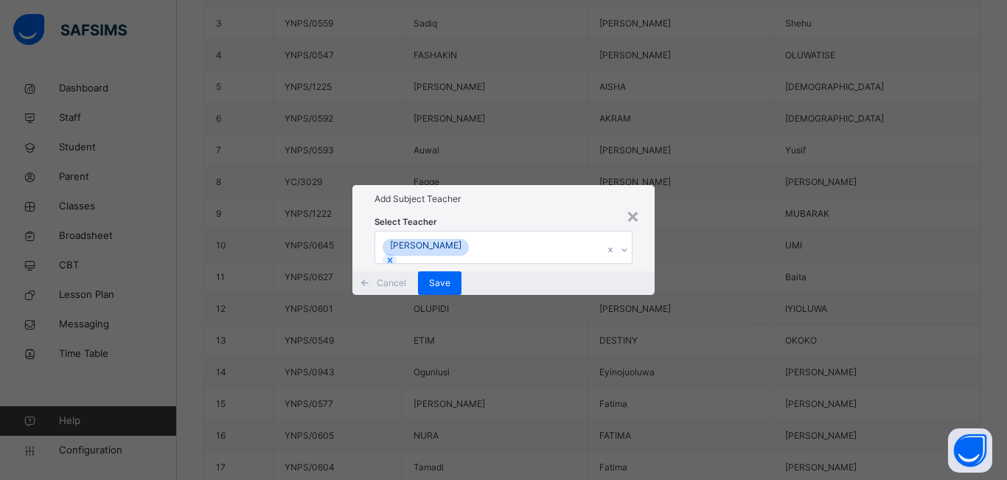
click at [692, 274] on div "× Add Subject Teacher Select Teacher [PERSON_NAME] Cancel Save" at bounding box center [503, 240] width 1007 height 480
click at [451, 290] on span "Save" at bounding box center [439, 283] width 21 height 13
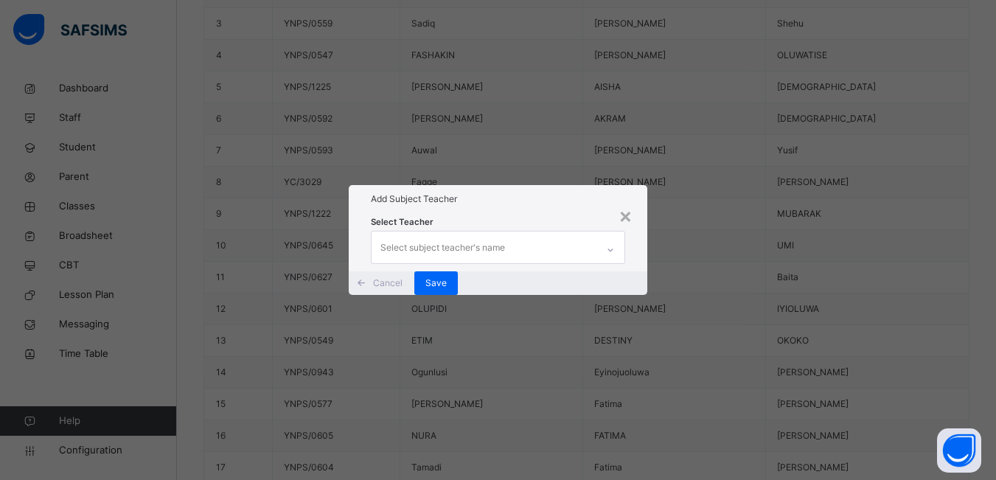
click at [492, 234] on div "Select subject teacher's name" at bounding box center [443, 248] width 125 height 28
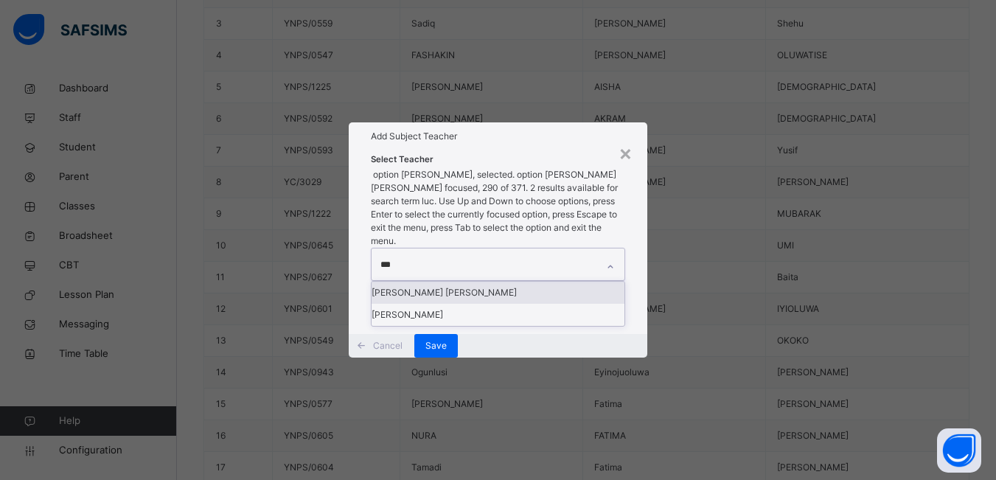
type input "****"
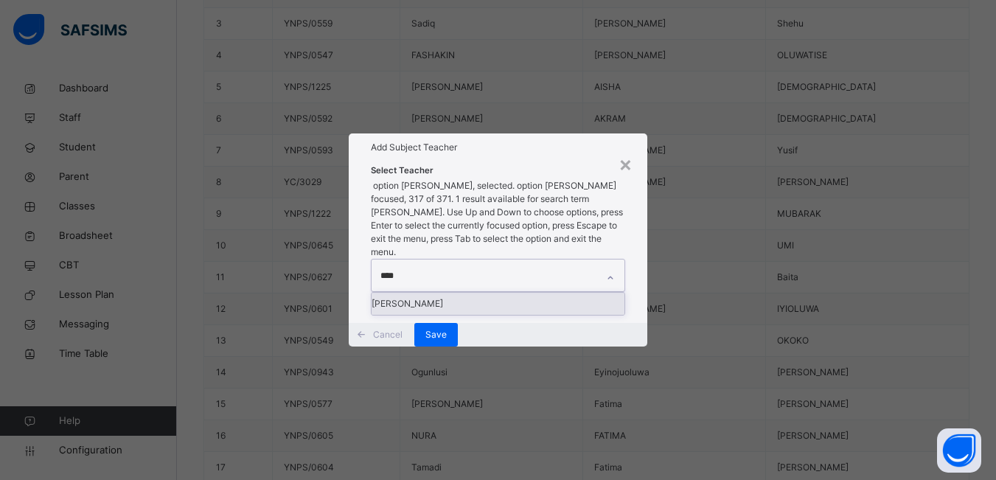
click at [471, 293] on div "[PERSON_NAME]" at bounding box center [498, 304] width 253 height 22
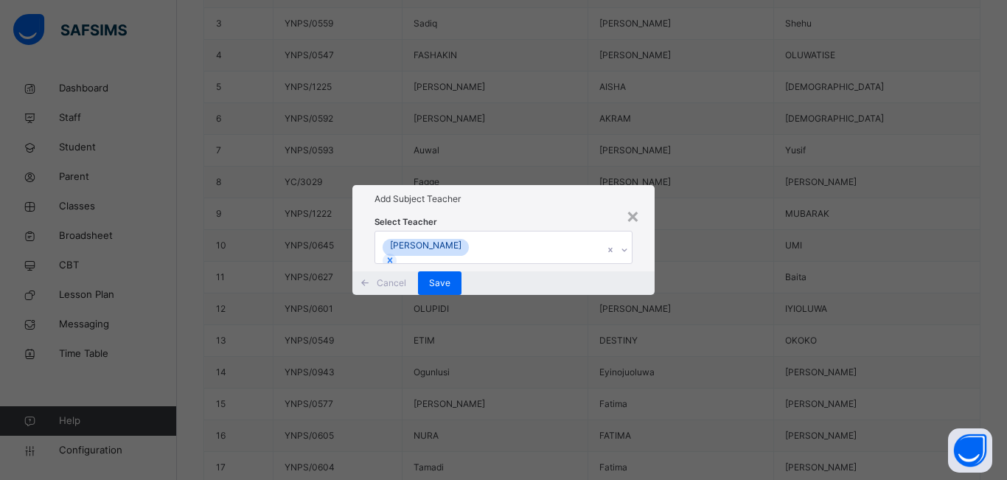
click at [703, 253] on div "× Add Subject Teacher Select Teacher [PERSON_NAME] Cancel Save" at bounding box center [503, 240] width 1007 height 480
click at [451, 290] on span "Save" at bounding box center [439, 283] width 21 height 13
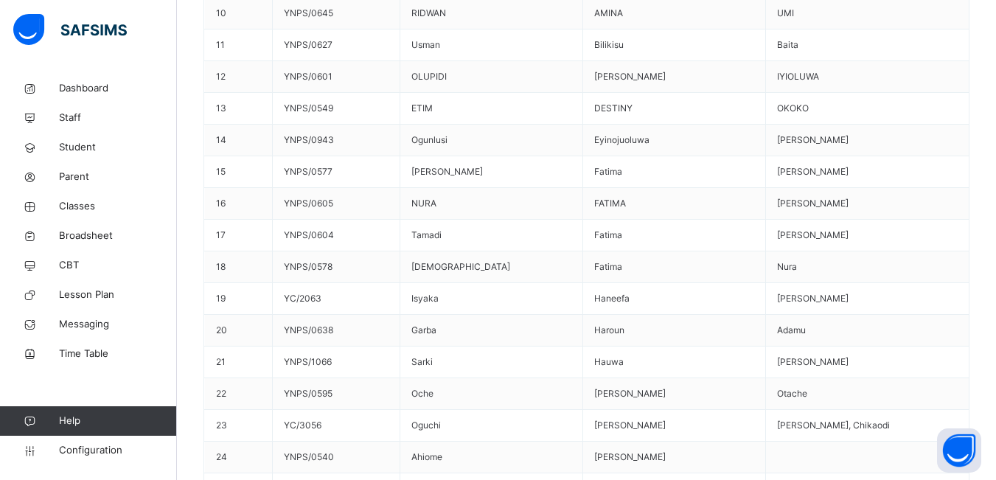
scroll to position [869, 0]
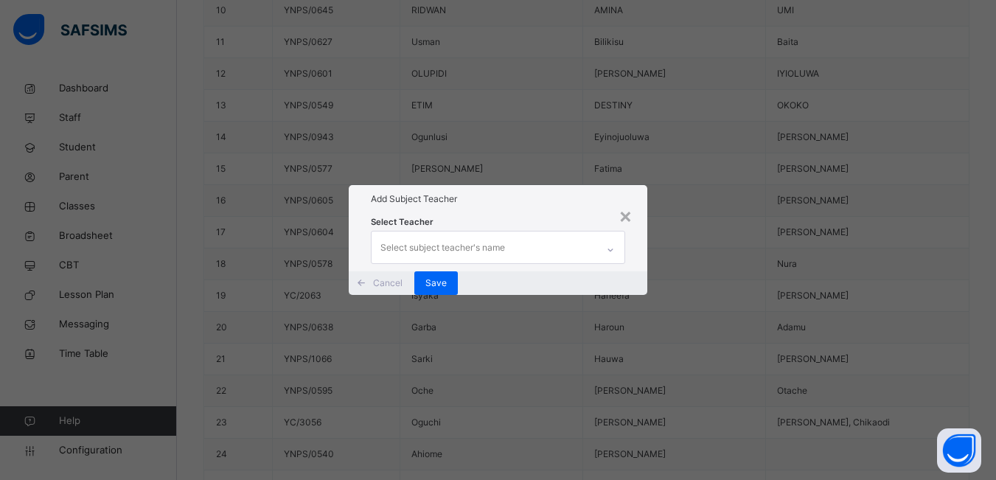
click at [476, 234] on div "Select subject teacher's name" at bounding box center [443, 248] width 125 height 28
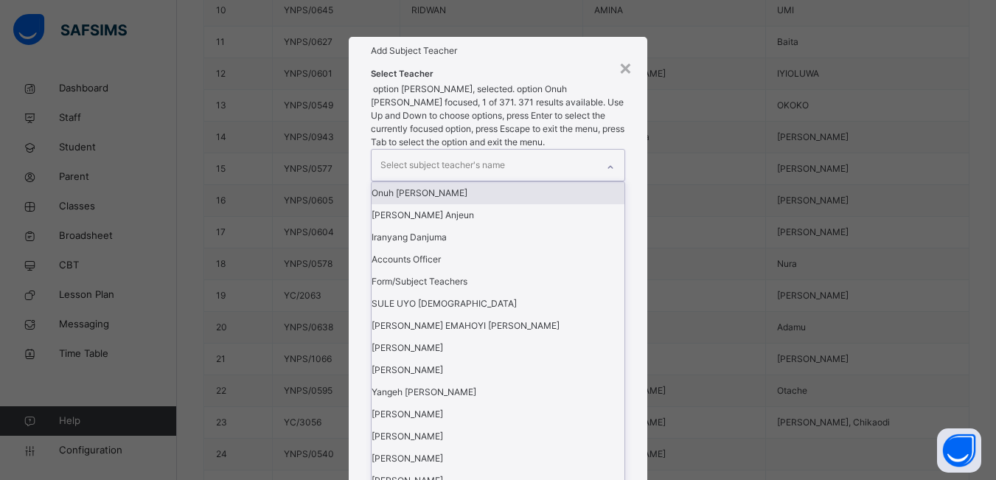
click at [476, 179] on div "Select subject teacher's name" at bounding box center [443, 165] width 125 height 28
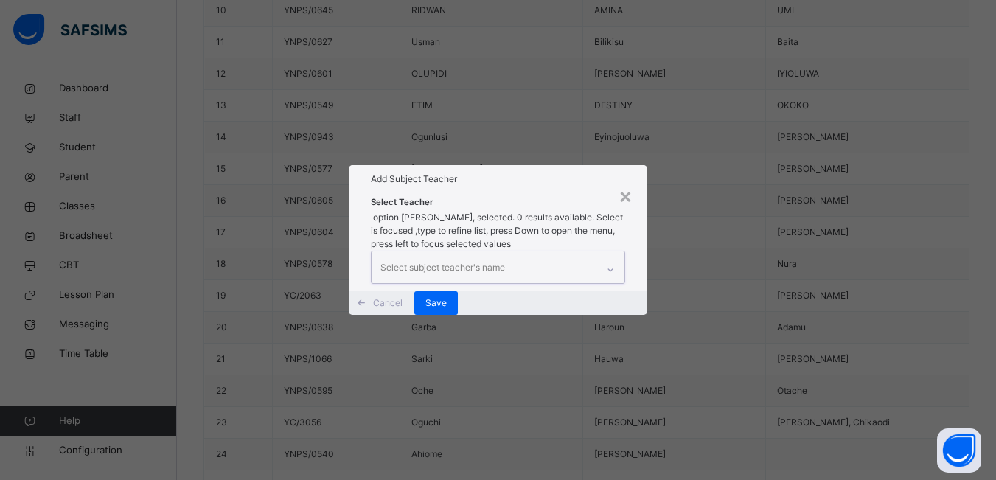
type input "*"
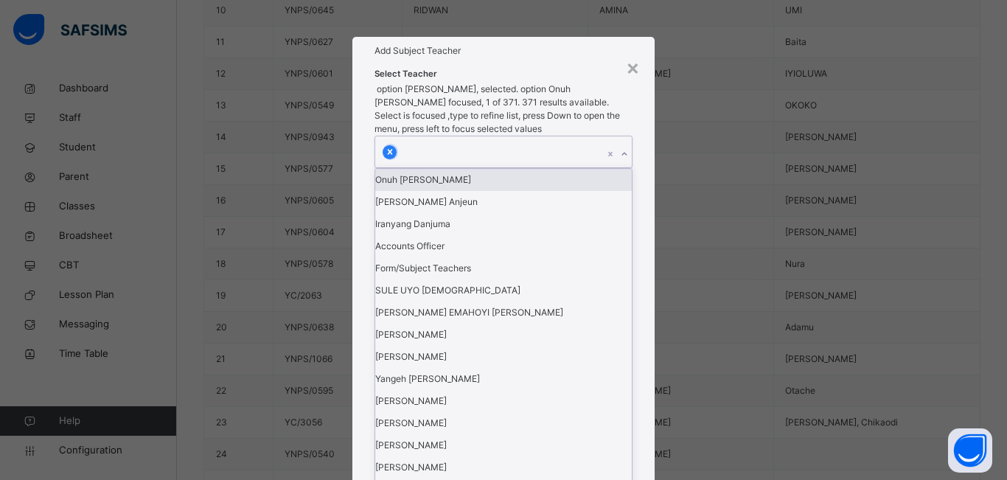
click at [395, 157] on icon at bounding box center [390, 152] width 10 height 10
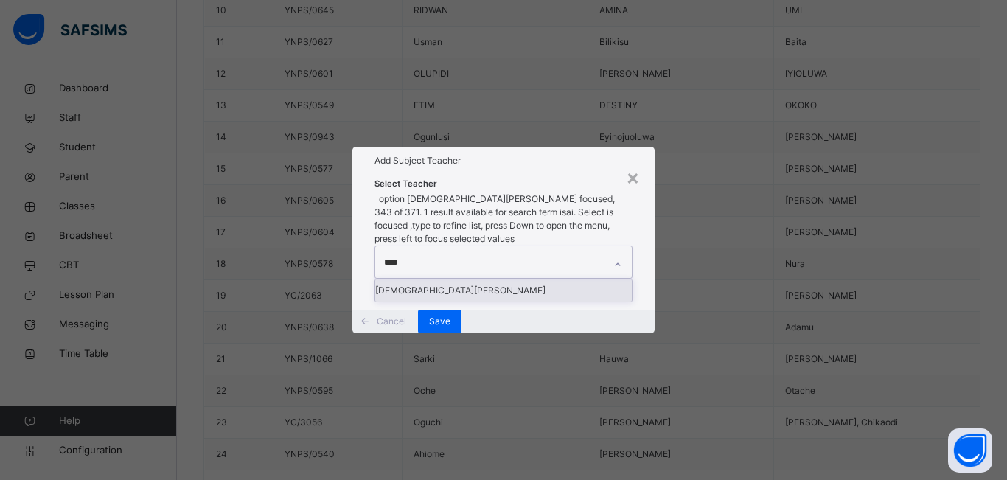
type input "*****"
click at [490, 280] on div "[DEMOGRAPHIC_DATA][PERSON_NAME]" at bounding box center [503, 291] width 257 height 22
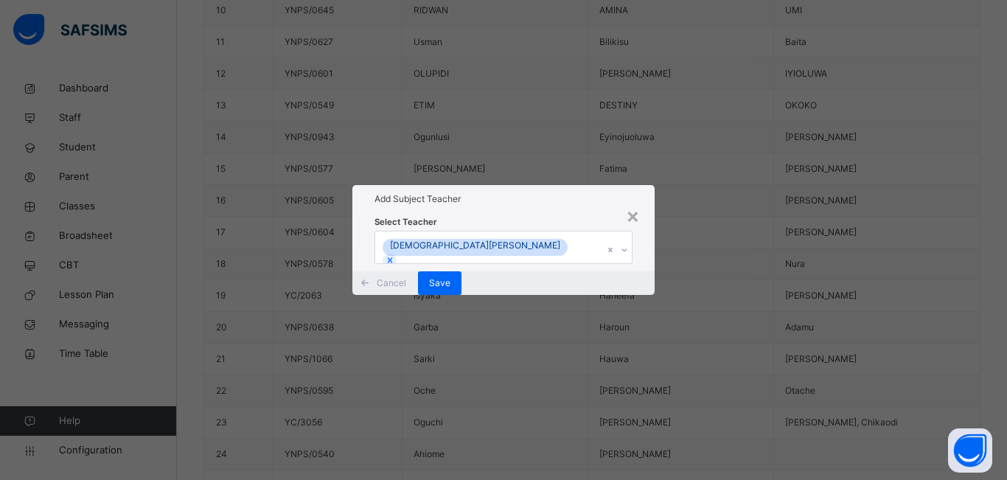
click at [754, 221] on div "× Add Subject Teacher Select Teacher [PERSON_NAME] Cancel Save" at bounding box center [503, 240] width 1007 height 480
click at [451, 290] on span "Save" at bounding box center [439, 283] width 21 height 13
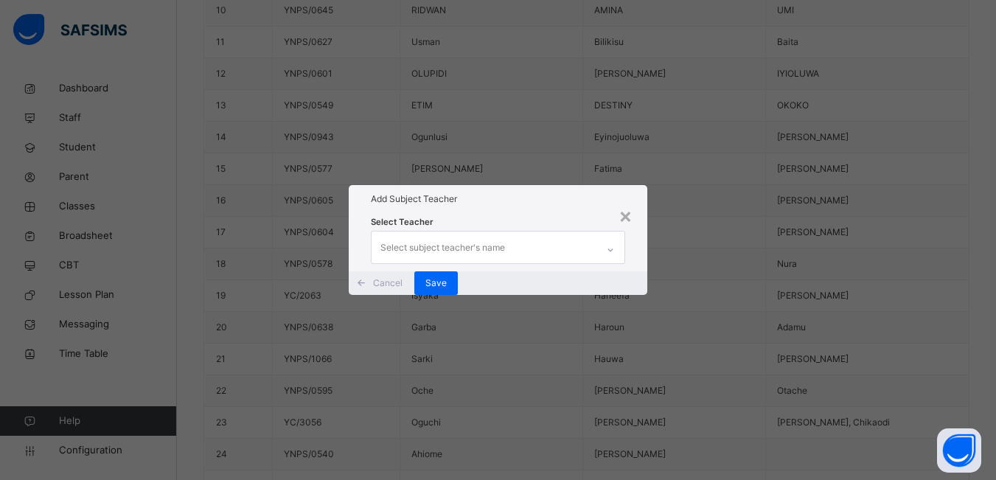
click at [452, 234] on div "Select subject teacher's name" at bounding box center [443, 248] width 125 height 28
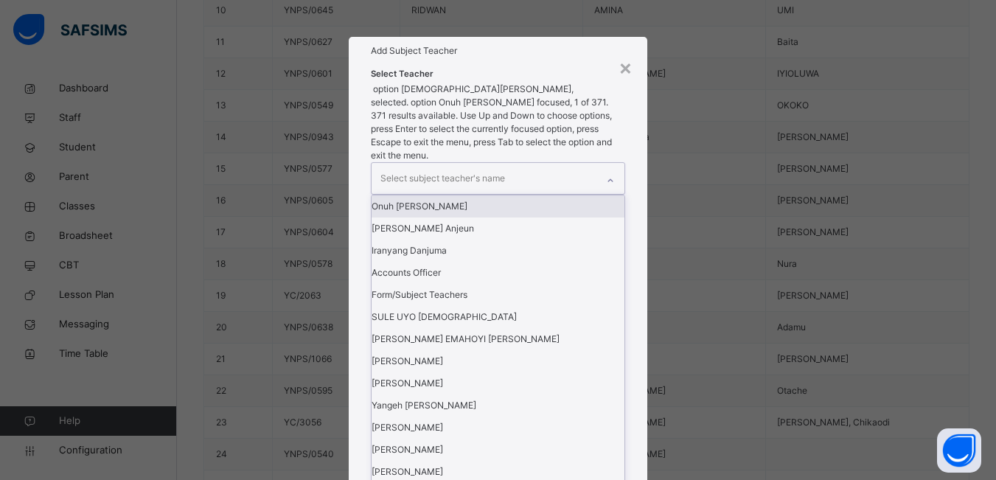
click at [451, 192] on div "Select subject teacher's name" at bounding box center [443, 178] width 125 height 28
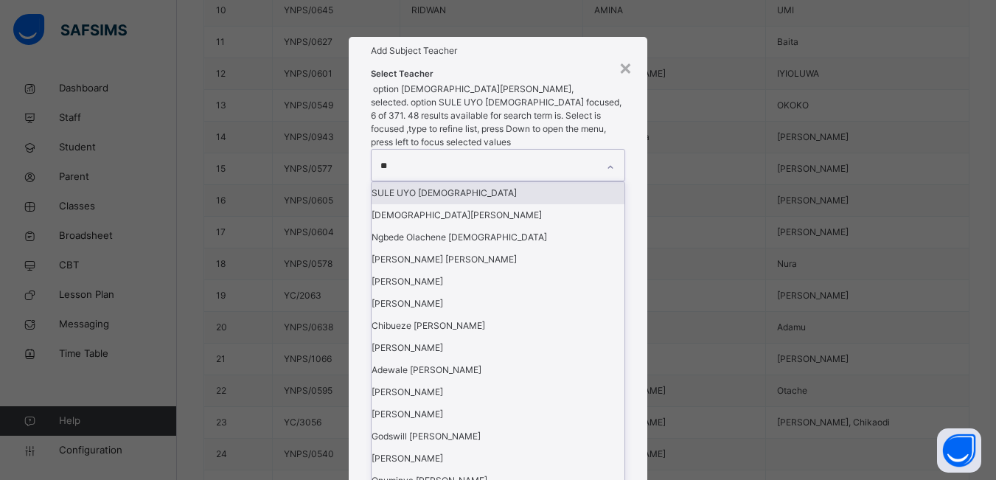
type input "***"
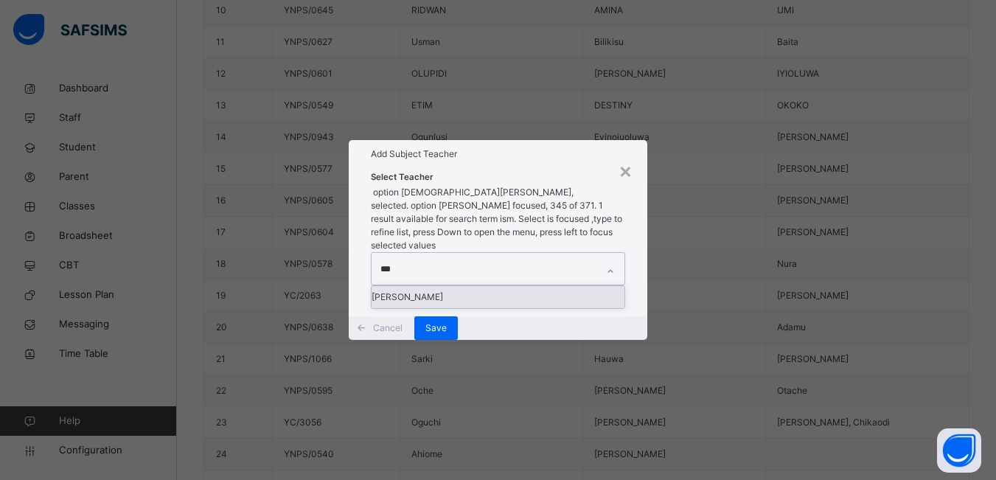
click at [456, 286] on div "[PERSON_NAME]" at bounding box center [498, 297] width 253 height 22
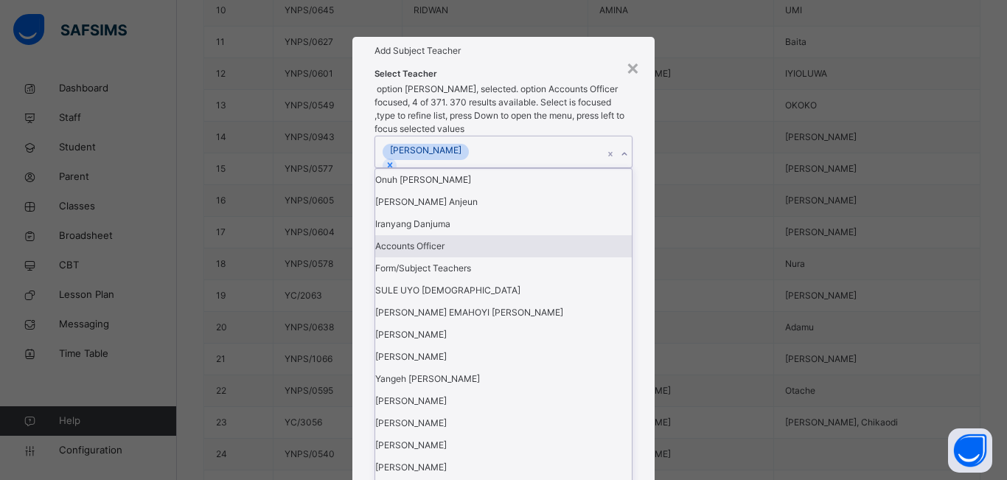
click at [704, 307] on div "× Add Subject Teacher Select Teacher option [PERSON_NAME], selected. option Acc…" at bounding box center [503, 240] width 1007 height 480
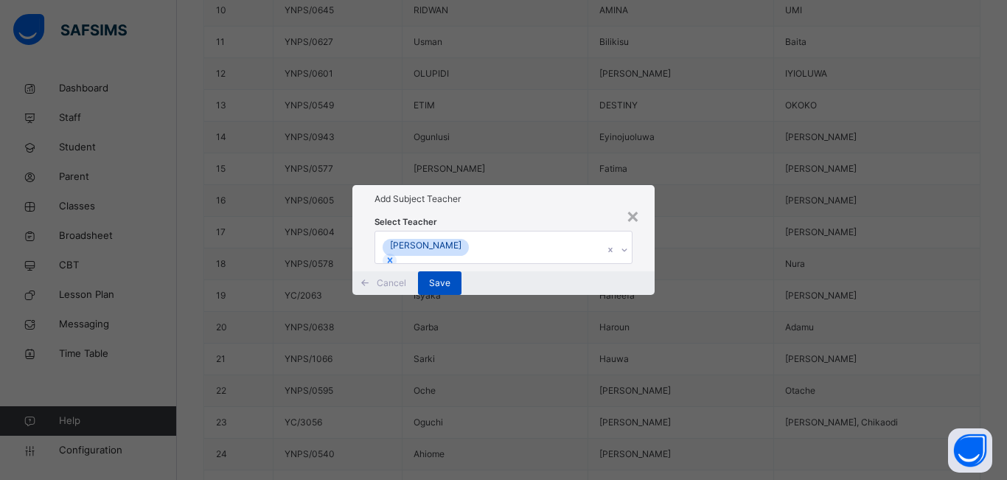
click at [451, 290] on span "Save" at bounding box center [439, 283] width 21 height 13
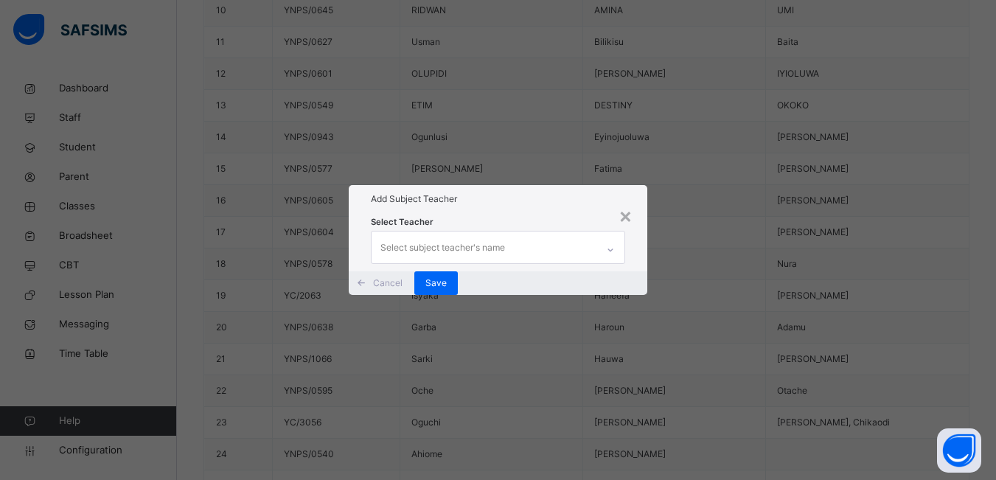
click at [462, 234] on div "Select subject teacher's name" at bounding box center [443, 248] width 125 height 28
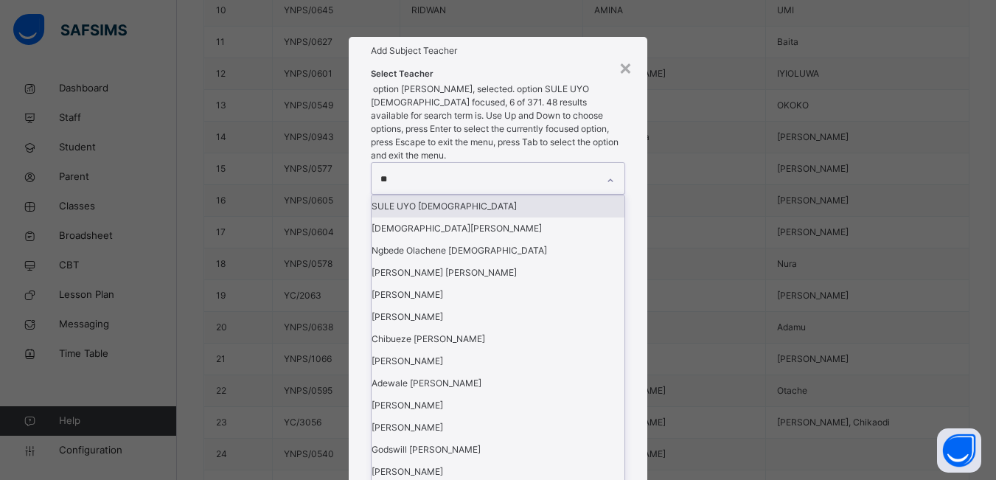
type input "***"
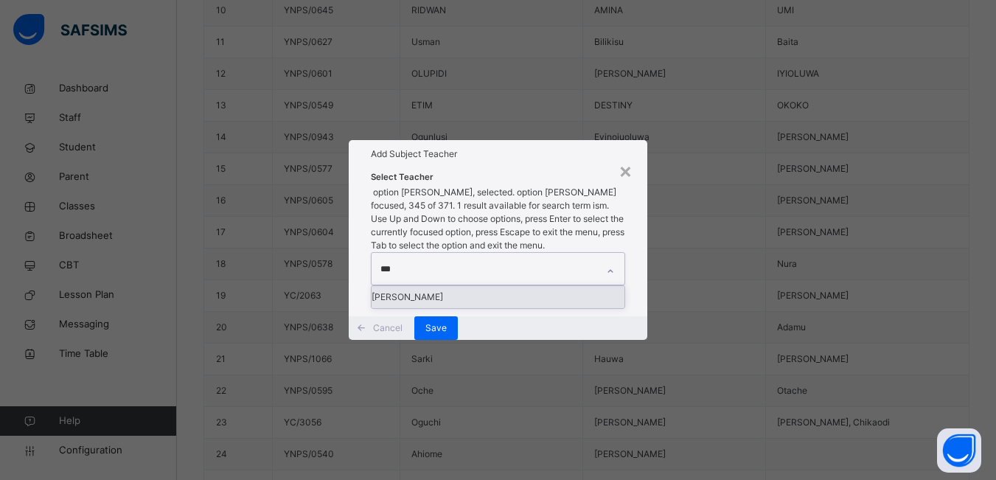
click at [462, 286] on div "[PERSON_NAME]" at bounding box center [498, 297] width 253 height 22
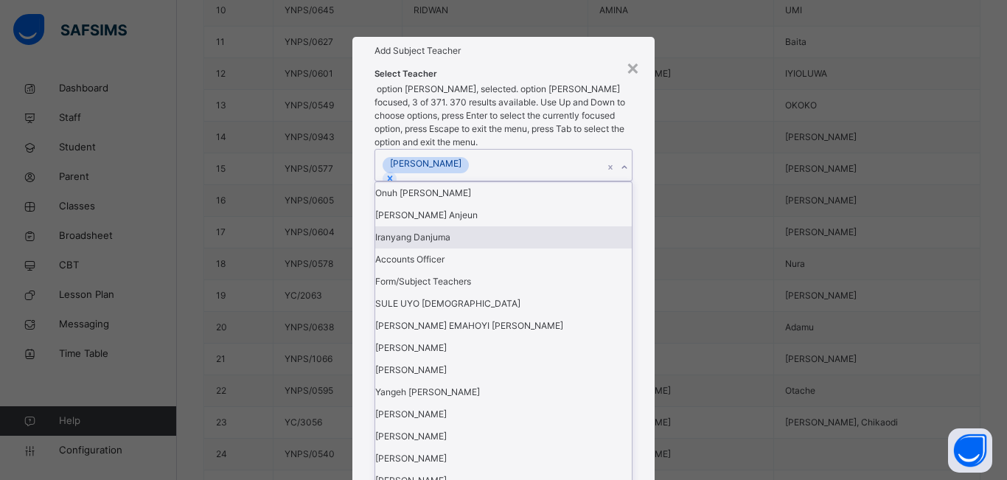
click at [702, 265] on div "× Add Subject Teacher Select Teacher option [PERSON_NAME], selected. option Ira…" at bounding box center [503, 240] width 1007 height 480
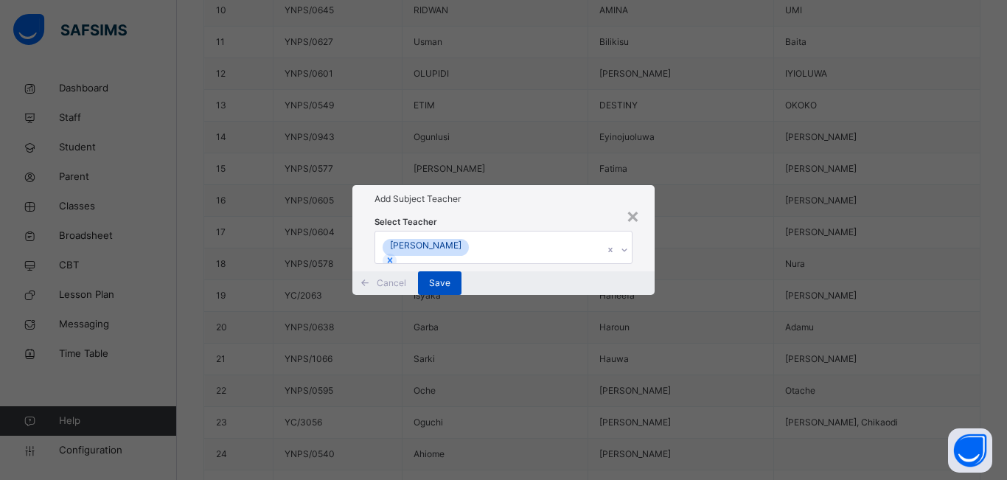
click at [451, 290] on span "Save" at bounding box center [439, 283] width 21 height 13
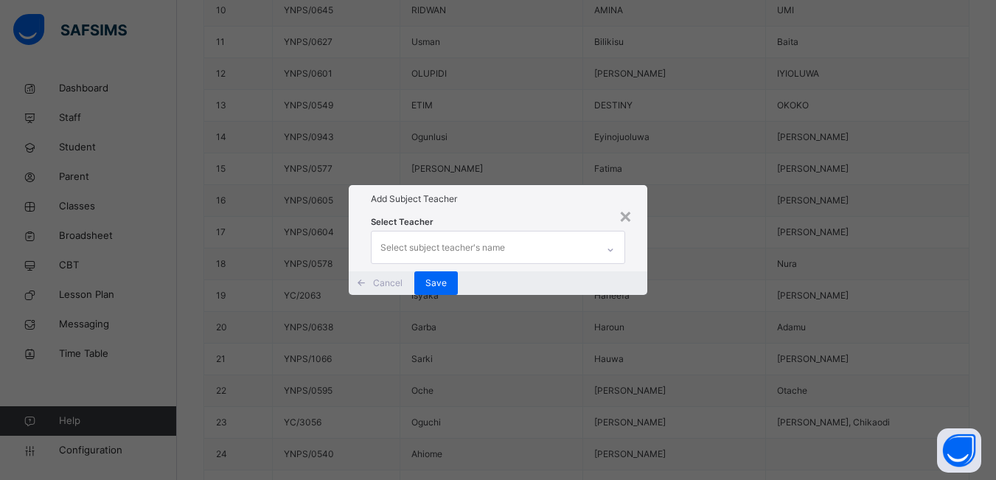
click at [415, 234] on div "Select subject teacher's name" at bounding box center [443, 248] width 125 height 28
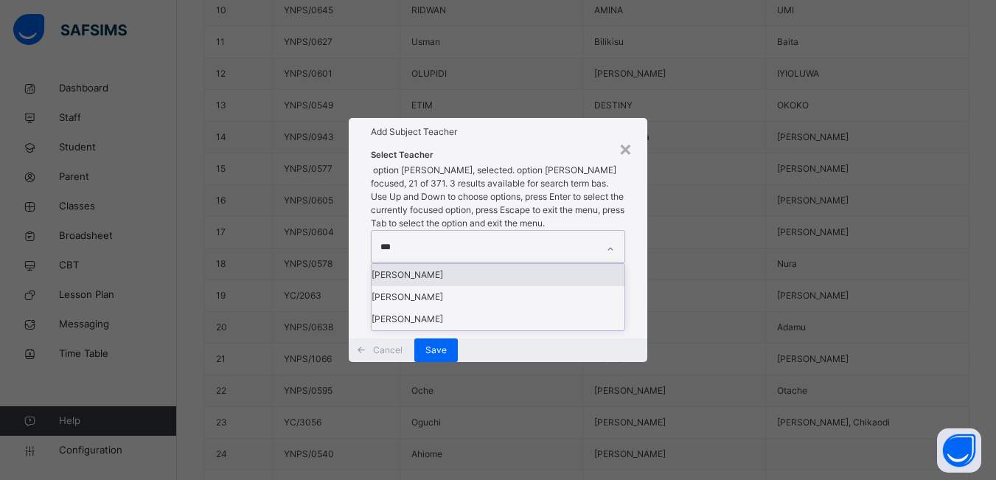
type input "****"
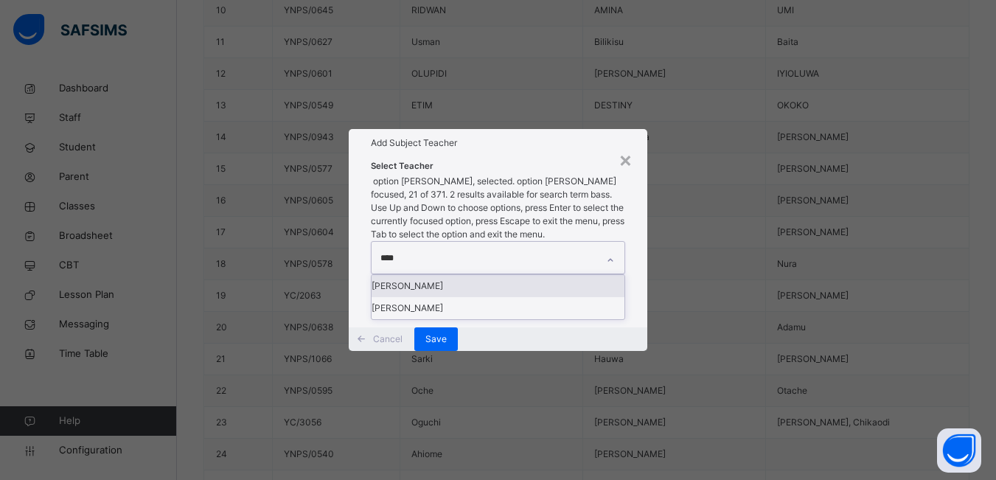
click at [426, 275] on div "[PERSON_NAME]" at bounding box center [498, 286] width 253 height 22
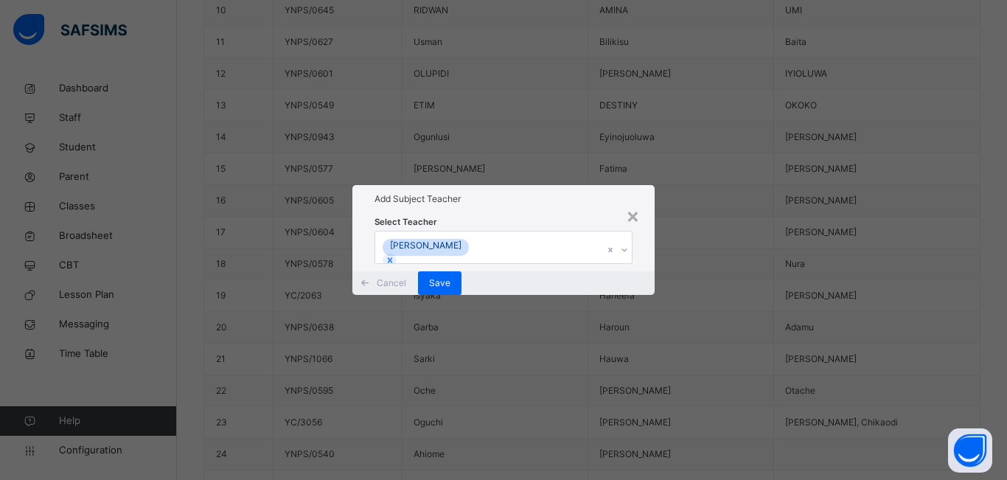
click at [697, 260] on div "× Add Subject Teacher Select Teacher Essien Bassey Cancel Save" at bounding box center [503, 240] width 1007 height 480
click at [451, 290] on span "Save" at bounding box center [439, 283] width 21 height 13
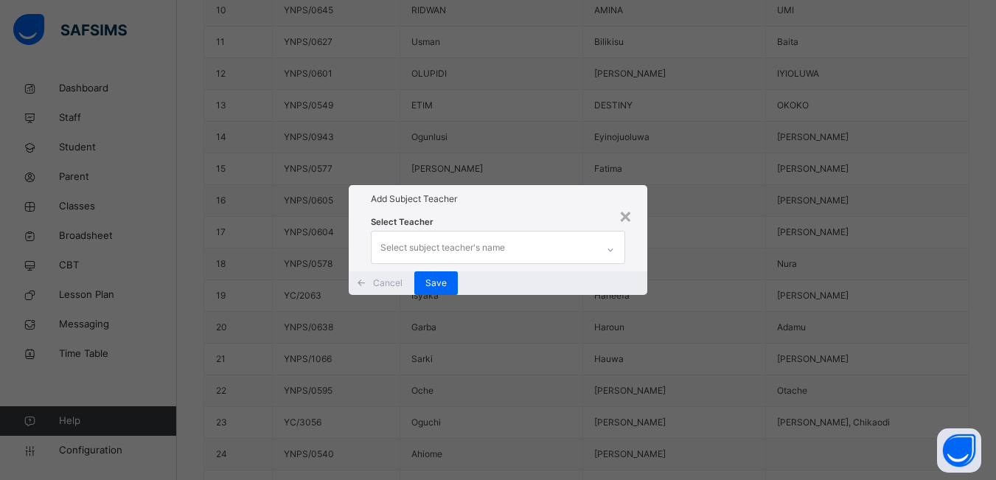
click at [566, 232] on div "Select subject teacher's name" at bounding box center [484, 247] width 225 height 31
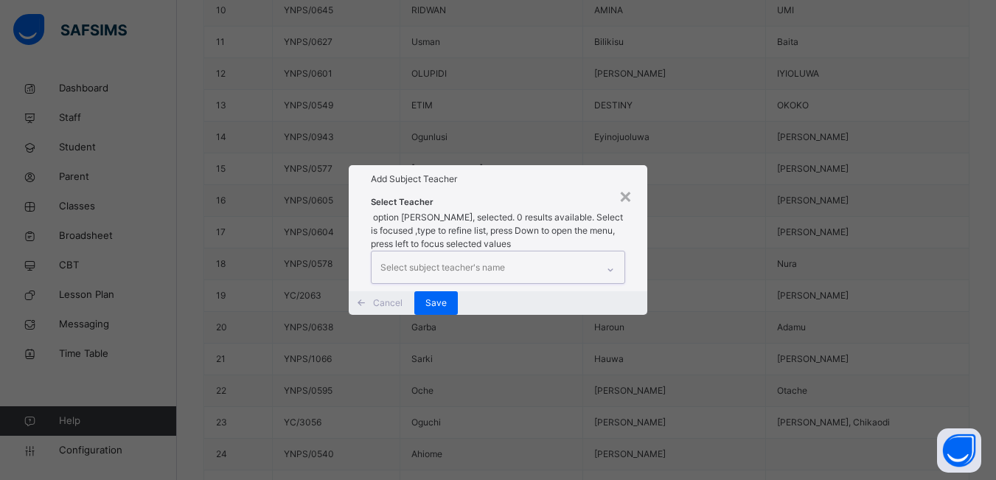
click at [563, 251] on div "Select subject teacher's name" at bounding box center [484, 266] width 225 height 31
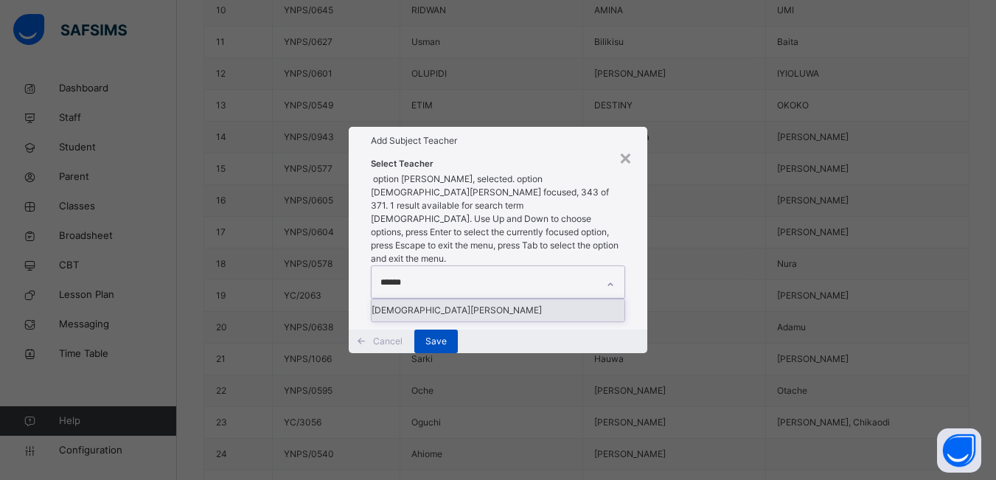
type input "******"
click at [447, 335] on span "Save" at bounding box center [436, 341] width 21 height 13
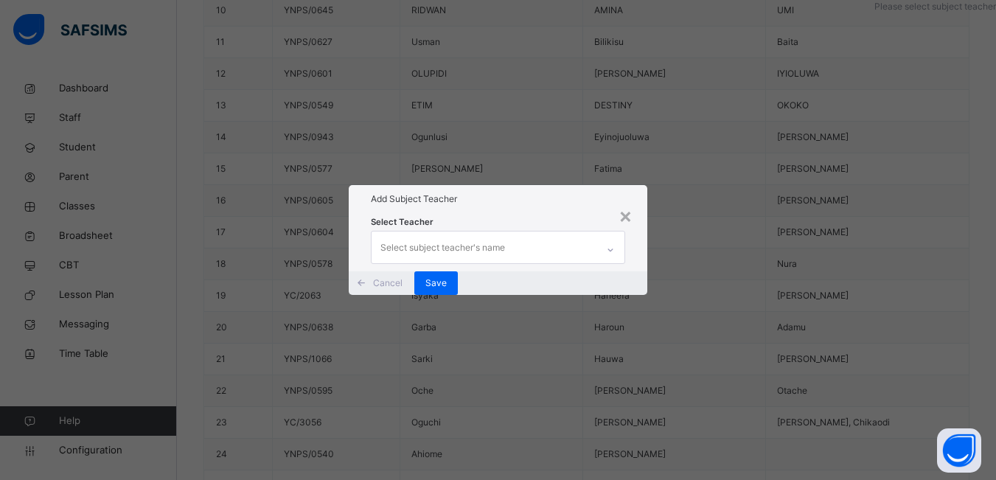
click at [487, 234] on div "Select subject teacher's name" at bounding box center [443, 248] width 125 height 28
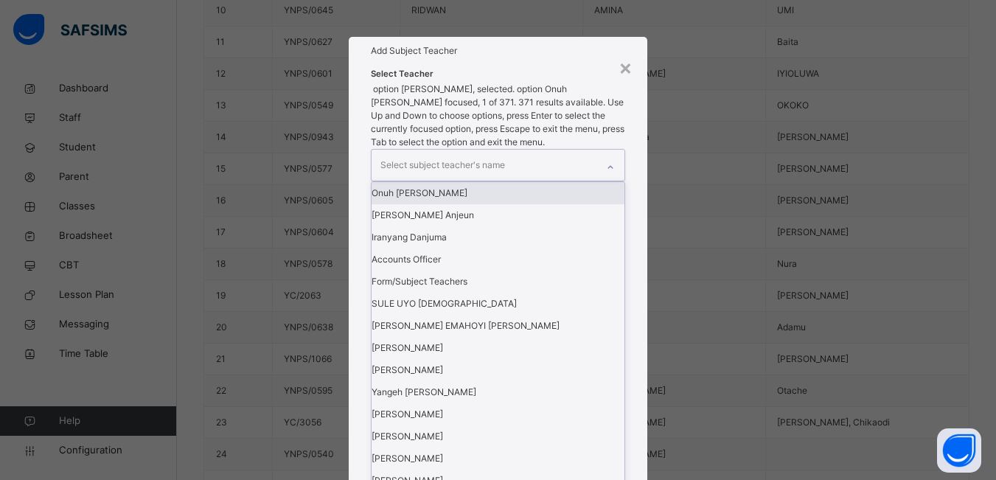
click at [460, 179] on div "Select subject teacher's name" at bounding box center [443, 165] width 125 height 28
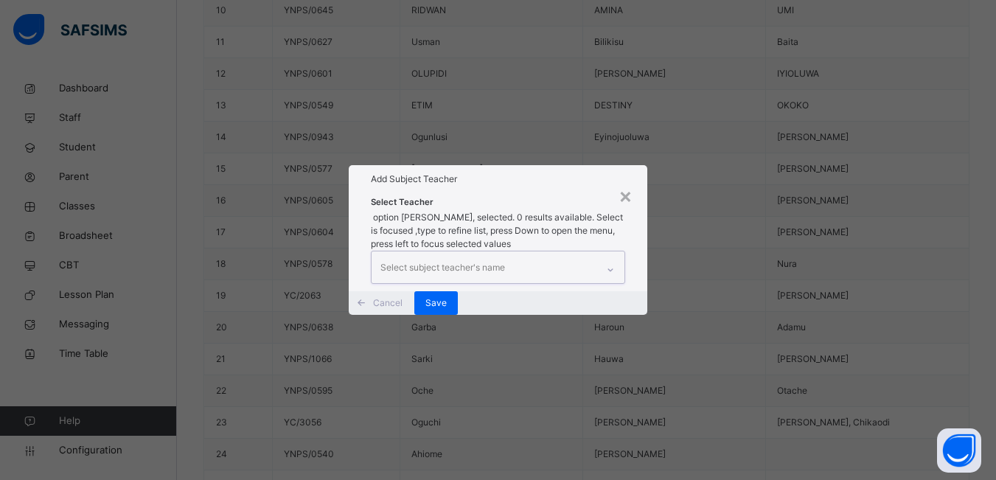
click at [428, 254] on div "Select subject teacher's name" at bounding box center [443, 268] width 125 height 28
click at [426, 254] on div "Select subject teacher's name" at bounding box center [443, 268] width 125 height 28
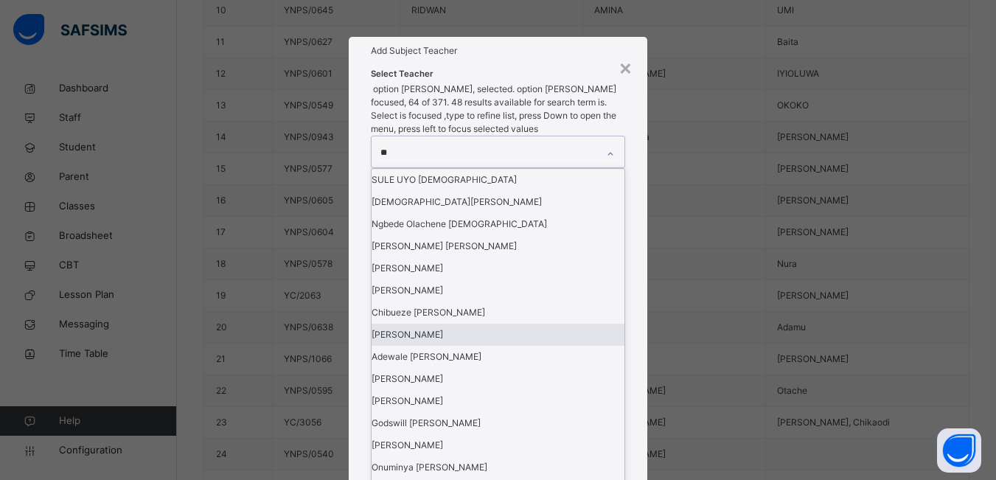
type input "*"
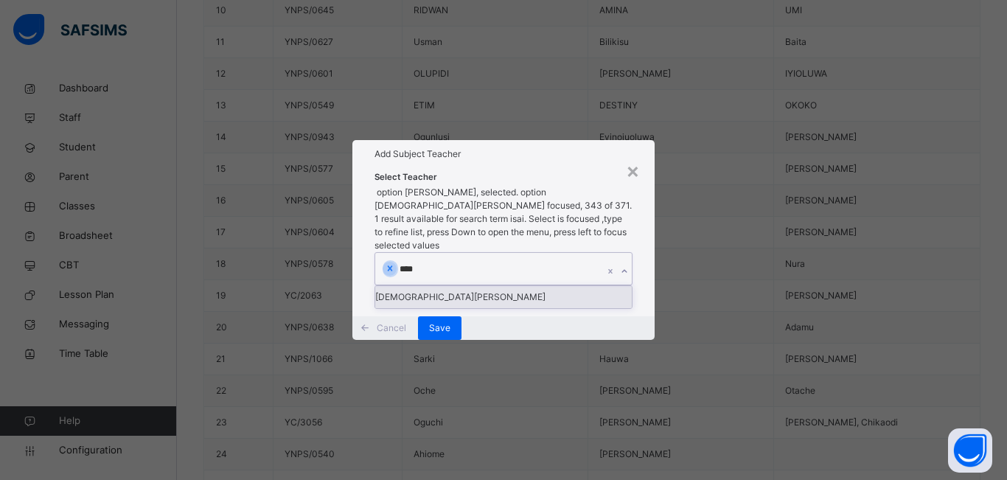
type input "*****"
click at [438, 286] on div "[DEMOGRAPHIC_DATA][PERSON_NAME]" at bounding box center [503, 297] width 257 height 22
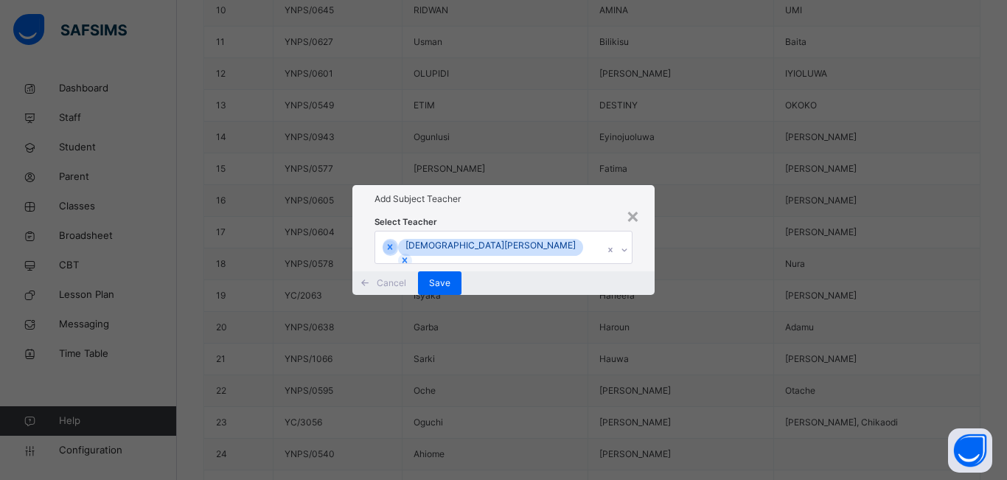
click at [685, 274] on div "× Add Subject Teacher Select Teacher [PERSON_NAME] Cancel Save" at bounding box center [503, 240] width 1007 height 480
click at [451, 290] on span "Save" at bounding box center [439, 283] width 21 height 13
click at [447, 290] on span "Save" at bounding box center [436, 283] width 21 height 13
click at [717, 242] on div "× Add Subject Teacher Select Teacher [PERSON_NAME] Cancel Save" at bounding box center [498, 240] width 996 height 480
click at [447, 290] on span "Save" at bounding box center [436, 283] width 21 height 13
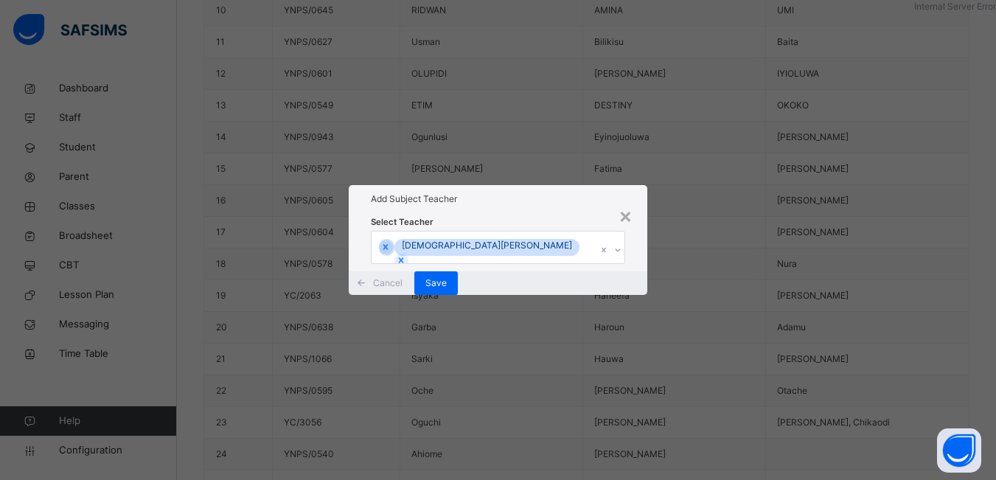
click at [731, 300] on div "× Add Subject Teacher Select Teacher [PERSON_NAME] Cancel Save" at bounding box center [498, 240] width 996 height 480
click at [628, 200] on div "×" at bounding box center [626, 215] width 14 height 31
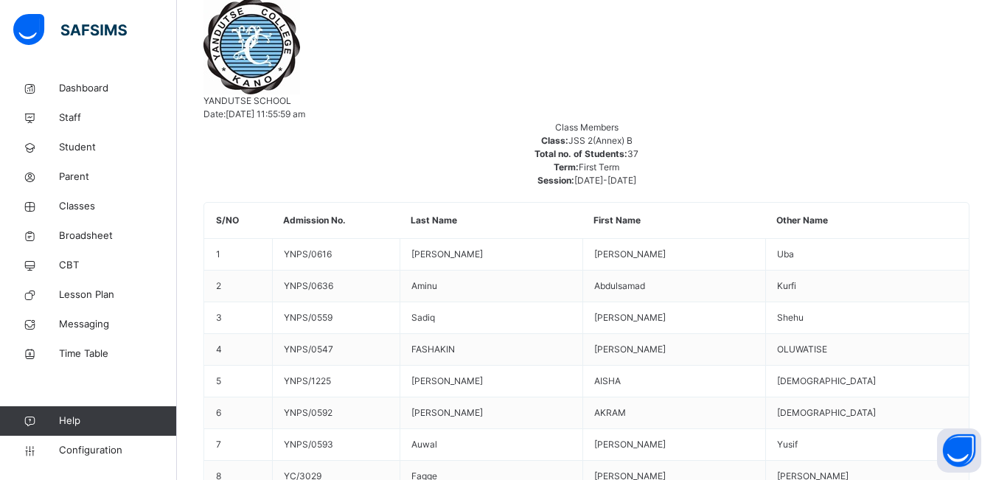
scroll to position [353, 0]
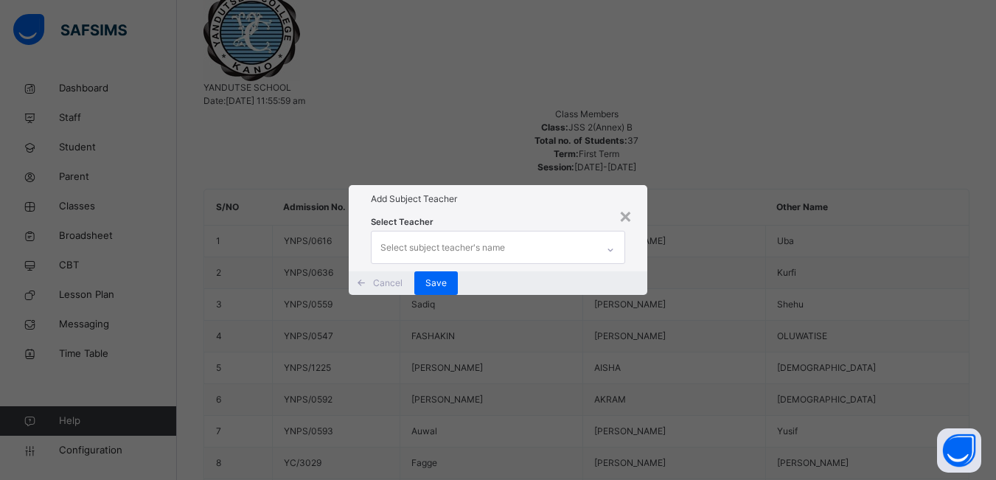
click at [490, 234] on div "Select subject teacher's name" at bounding box center [443, 248] width 125 height 28
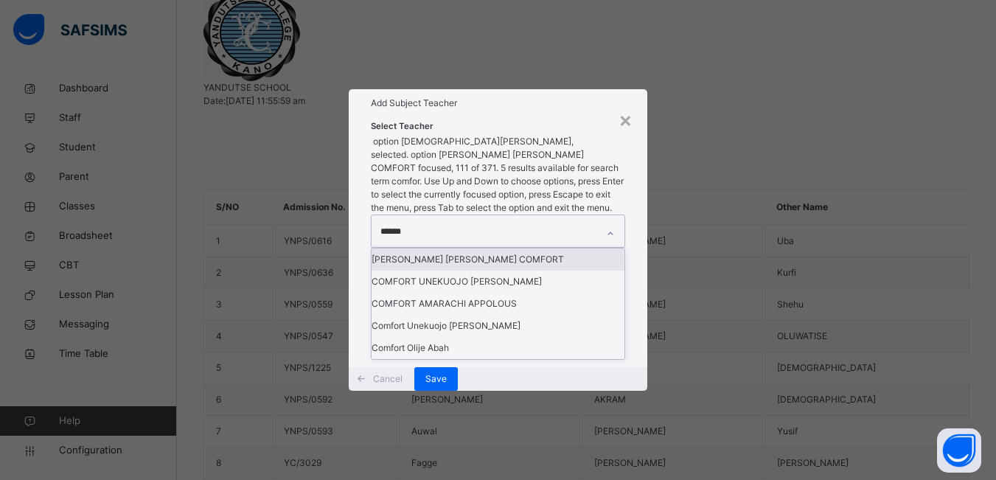
type input "*******"
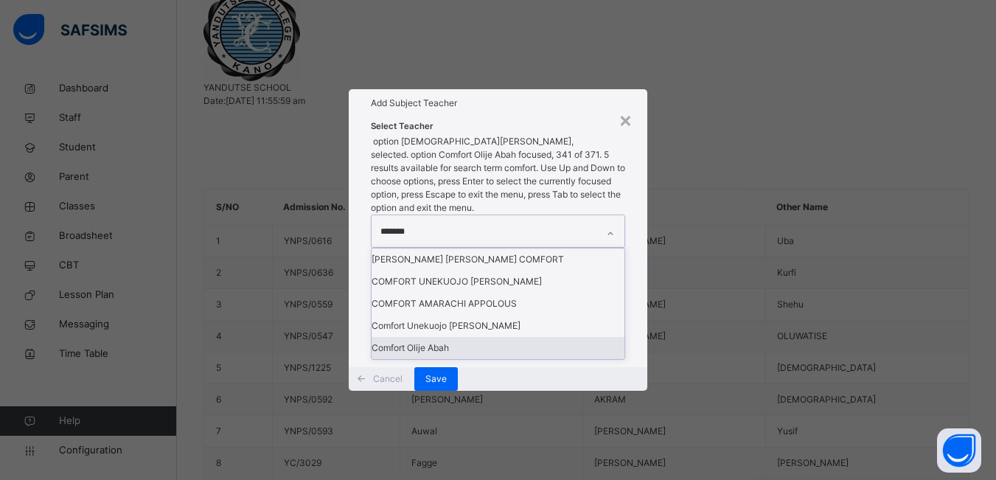
click at [485, 353] on div "Comfort Olije Abah" at bounding box center [498, 348] width 253 height 22
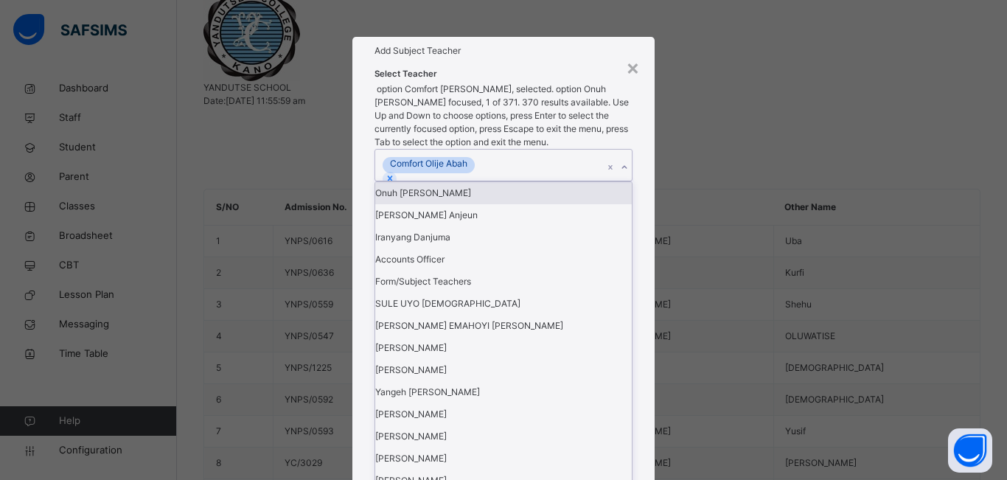
click at [673, 208] on div "× Add Subject Teacher Select Teacher option Comfort Olije Abah, selected. optio…" at bounding box center [503, 240] width 1007 height 480
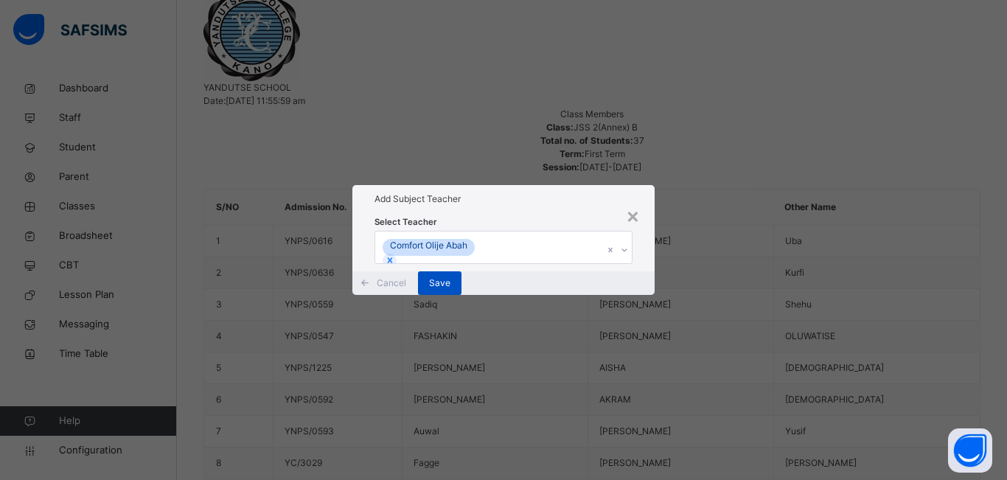
click at [451, 290] on span "Save" at bounding box center [439, 283] width 21 height 13
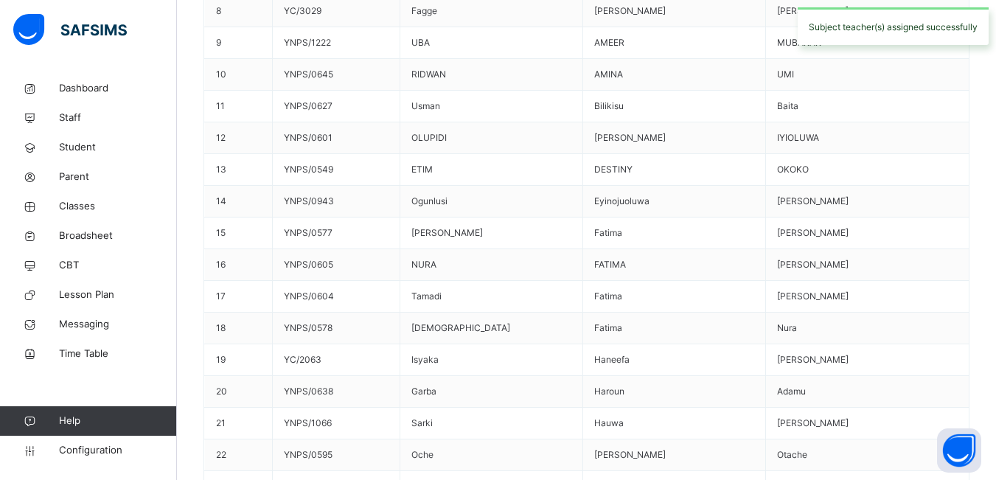
scroll to position [869, 0]
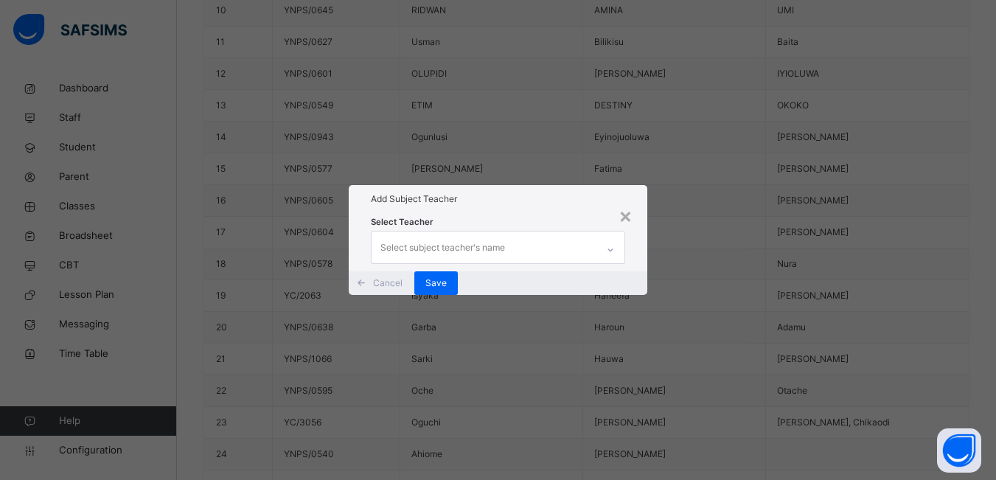
drag, startPoint x: 478, startPoint y: 206, endPoint x: 462, endPoint y: 213, distance: 16.8
click at [478, 234] on div "Select subject teacher's name" at bounding box center [443, 248] width 125 height 28
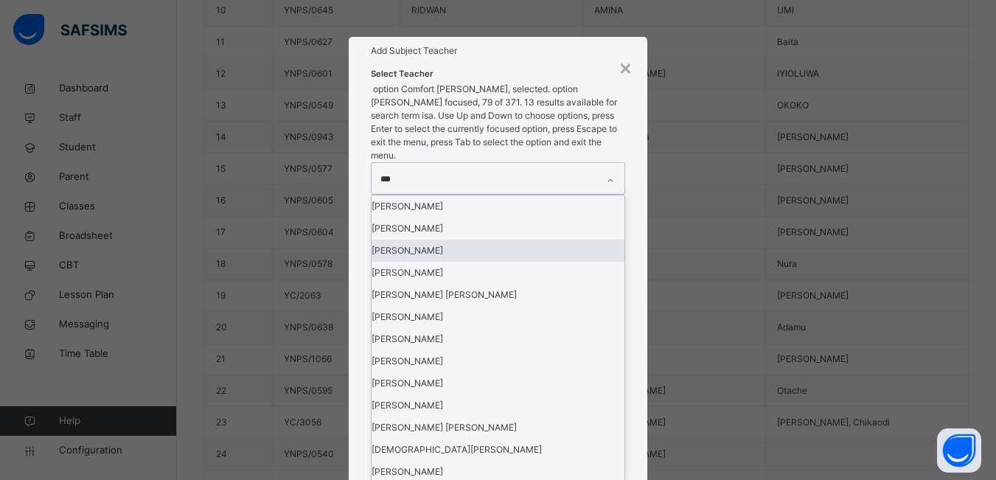
type input "****"
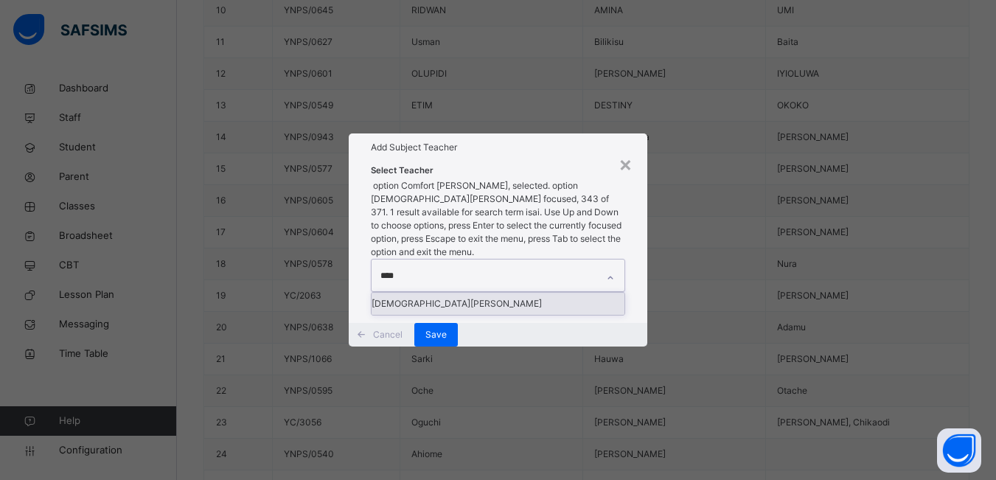
click at [465, 293] on div "[DEMOGRAPHIC_DATA][PERSON_NAME]" at bounding box center [498, 304] width 253 height 22
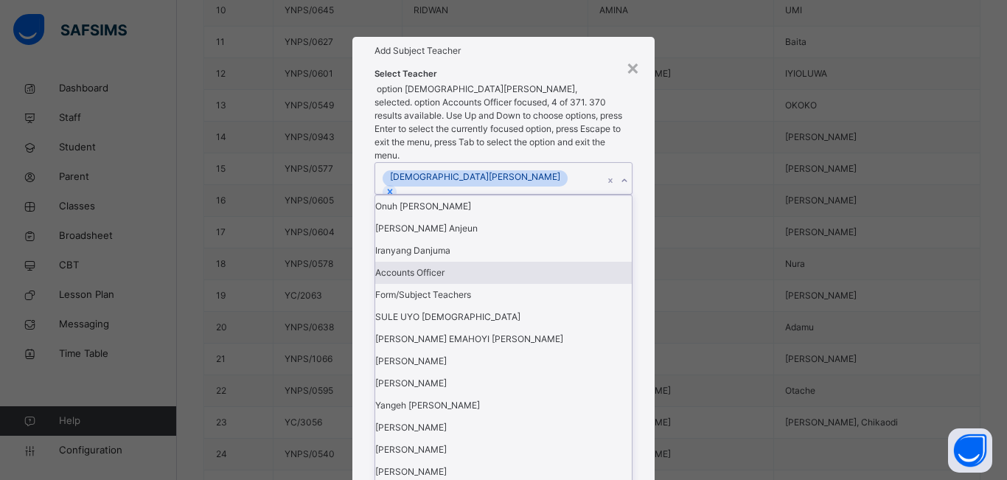
click at [683, 239] on div "× Add Subject Teacher Select Teacher option [PERSON_NAME], selected. option Acc…" at bounding box center [503, 240] width 1007 height 480
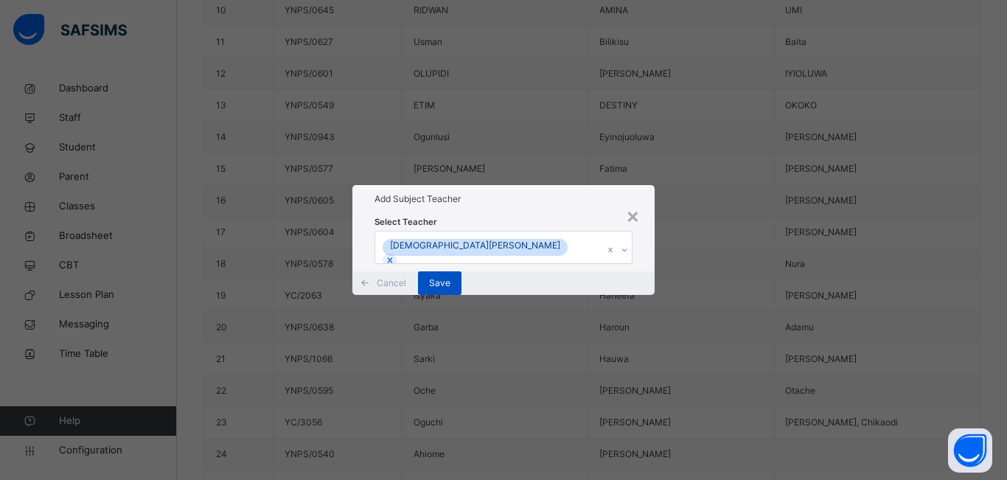
click at [451, 290] on span "Save" at bounding box center [439, 283] width 21 height 13
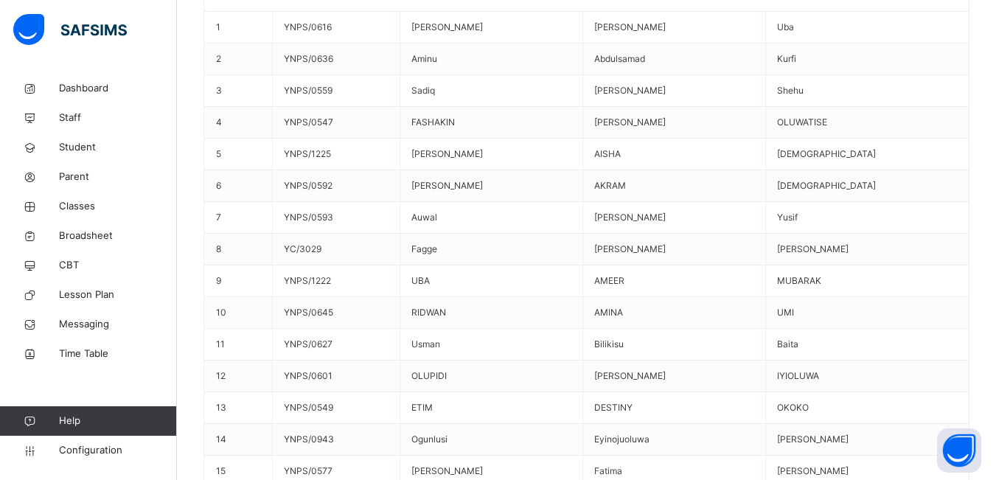
scroll to position [500, 0]
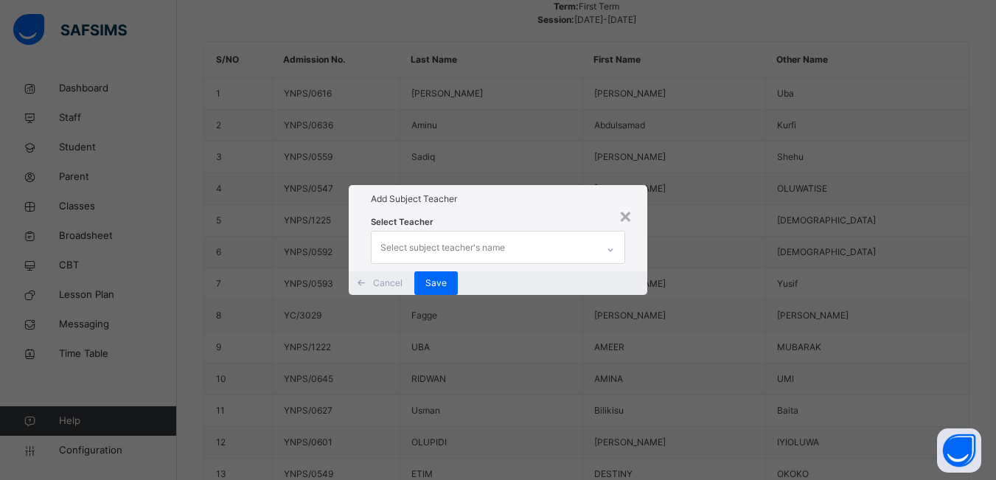
click at [570, 232] on div "Select subject teacher's name" at bounding box center [484, 247] width 225 height 31
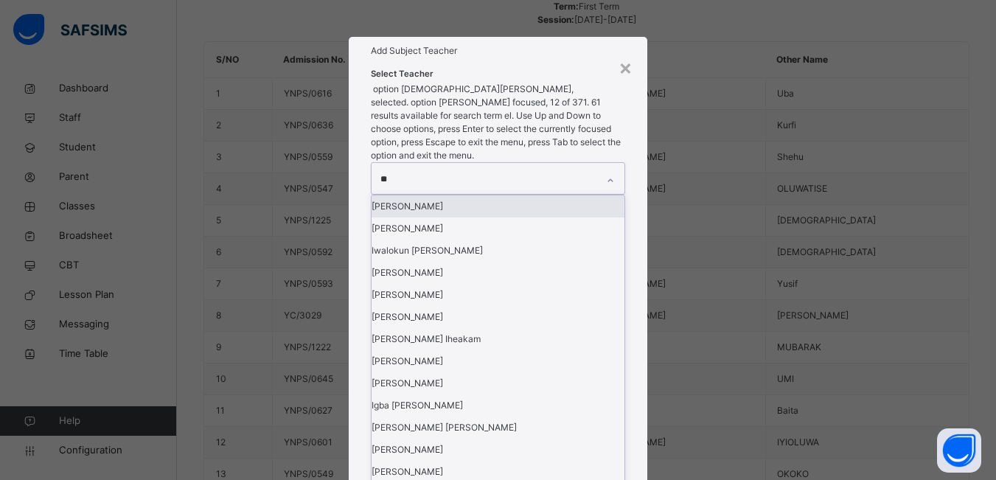
type input "***"
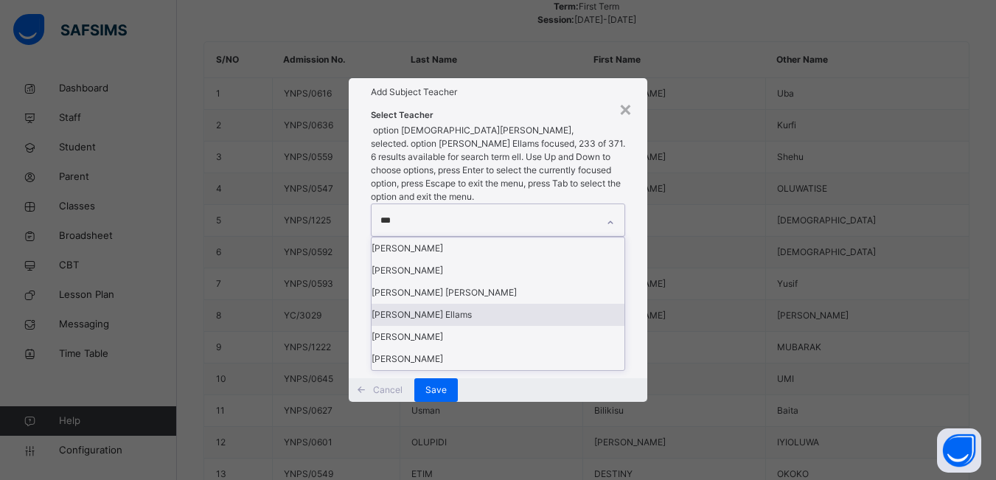
click at [468, 322] on div "[PERSON_NAME] Ellams" at bounding box center [498, 315] width 253 height 22
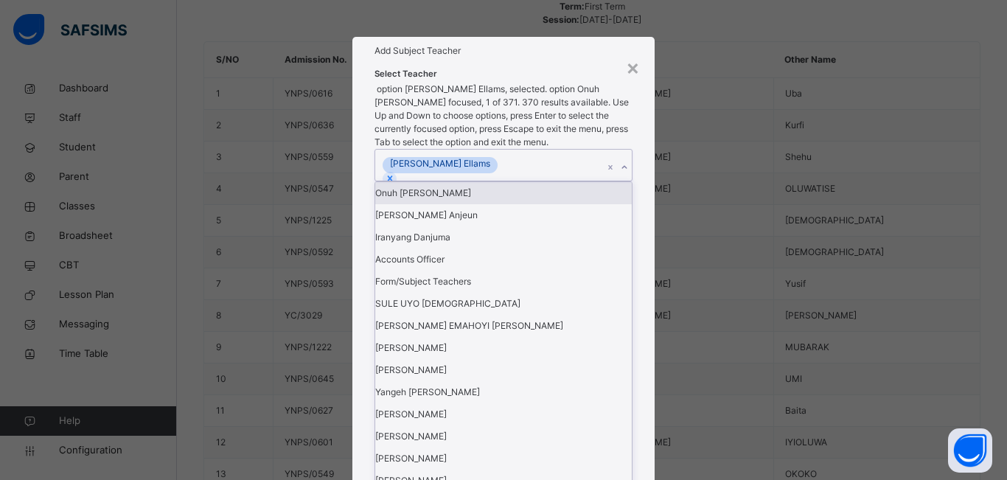
click at [687, 215] on div "× Add Subject Teacher Select Teacher option [PERSON_NAME] Ellams, selected. opt…" at bounding box center [503, 240] width 1007 height 480
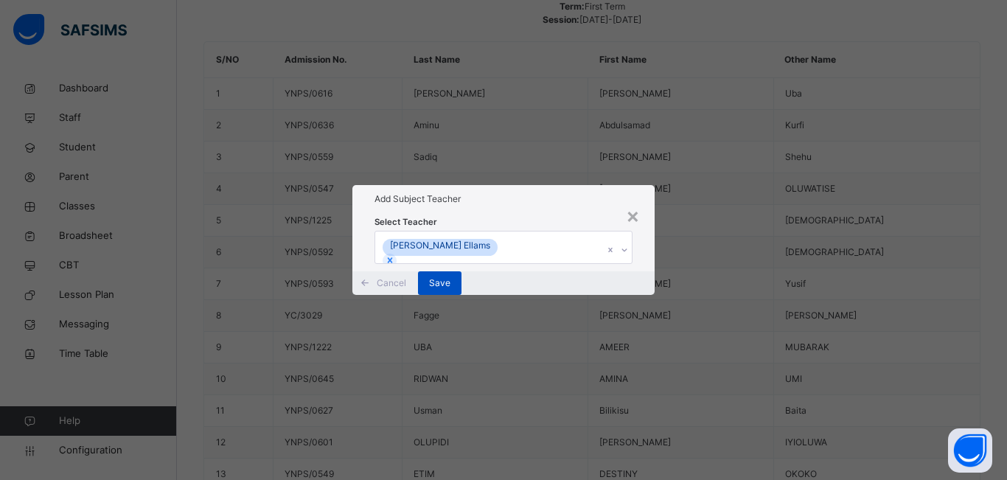
click at [451, 290] on span "Save" at bounding box center [439, 283] width 21 height 13
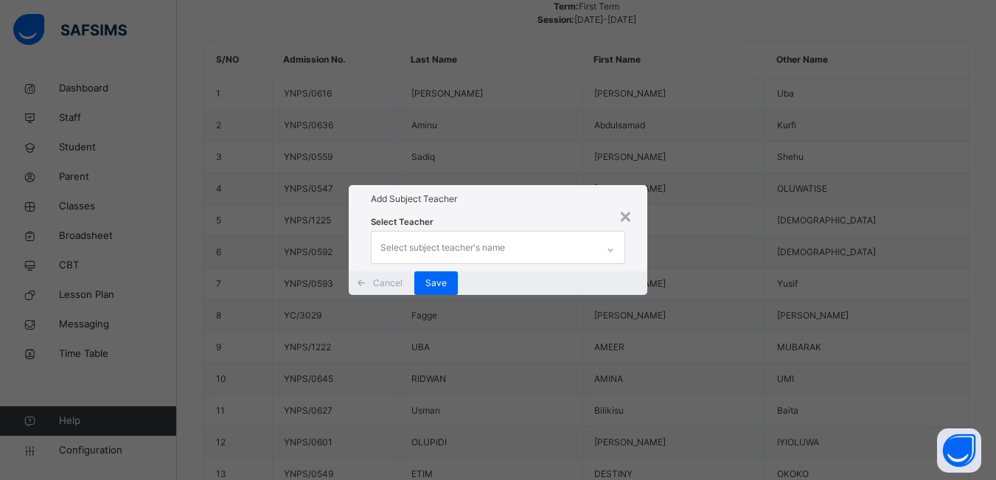
drag, startPoint x: 443, startPoint y: 209, endPoint x: 434, endPoint y: 206, distance: 9.6
click at [442, 234] on div "Select subject teacher's name" at bounding box center [443, 248] width 125 height 28
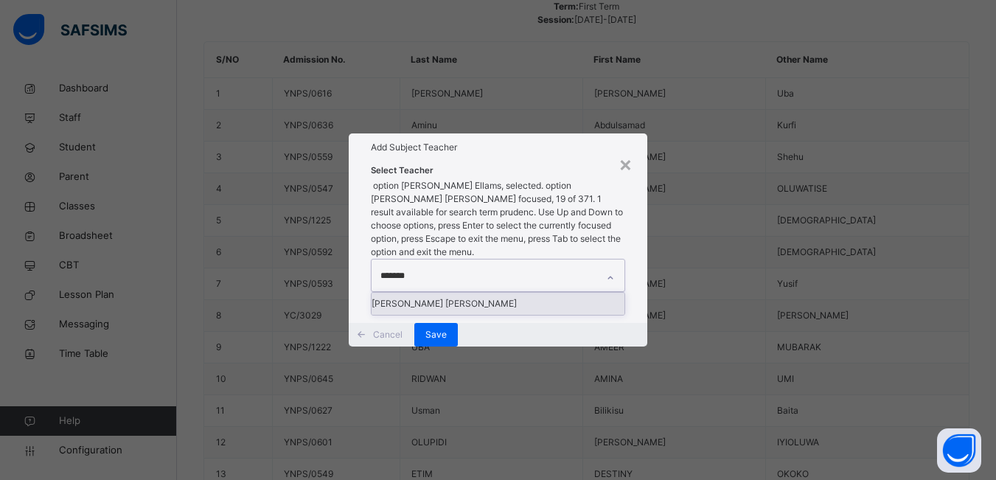
type input "********"
click at [461, 293] on div "[PERSON_NAME] [PERSON_NAME]" at bounding box center [498, 304] width 253 height 22
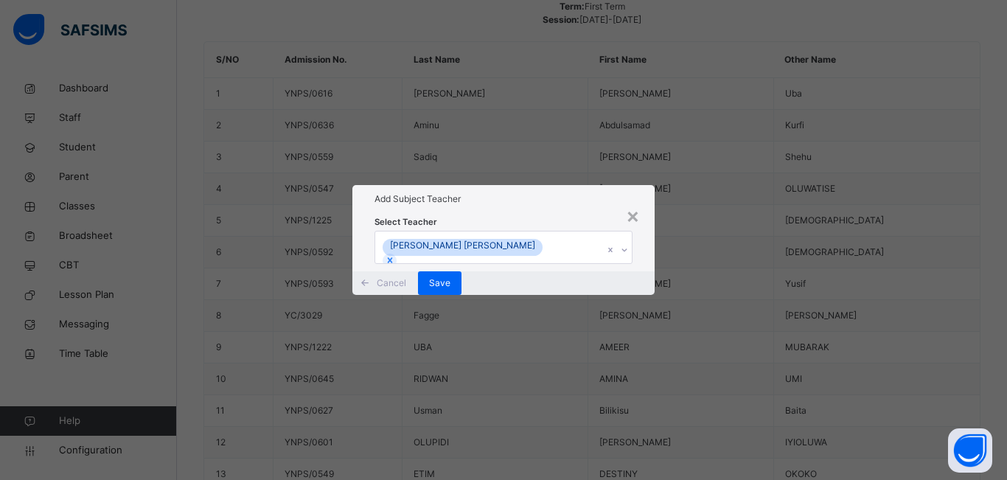
click at [704, 240] on div "× Add Subject Teacher Select Teacher [PERSON_NAME] [PERSON_NAME] Cancel Save" at bounding box center [503, 240] width 1007 height 480
click at [451, 290] on span "Save" at bounding box center [439, 283] width 21 height 13
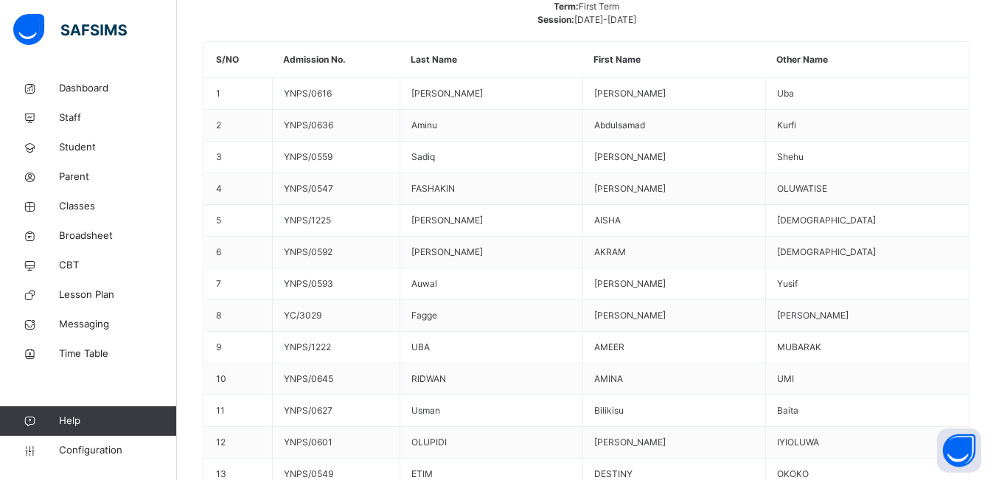
scroll to position [426, 0]
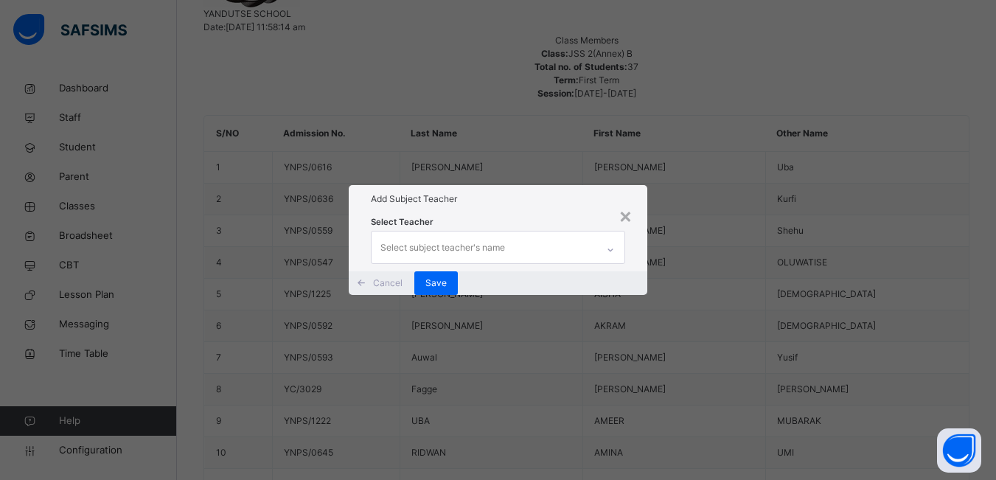
click at [473, 234] on div "Select subject teacher's name" at bounding box center [443, 248] width 125 height 28
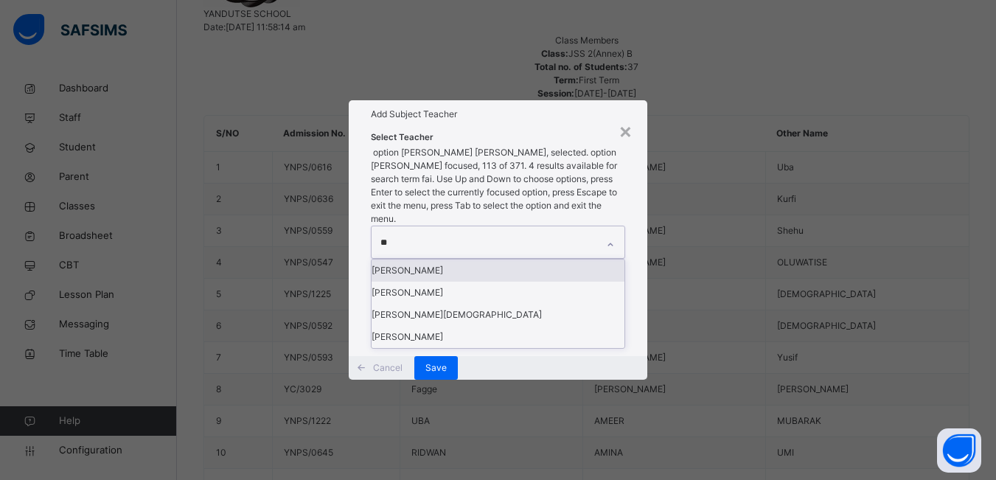
type input "*"
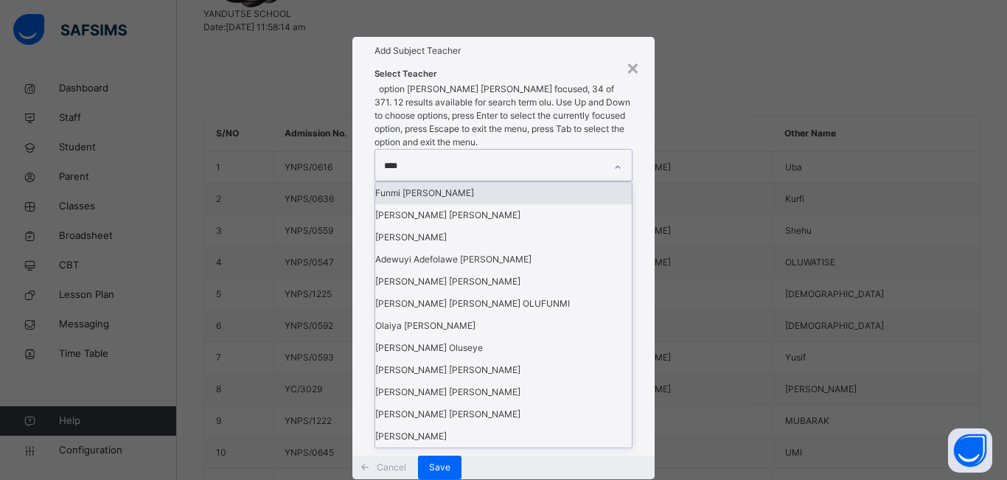
type input "*****"
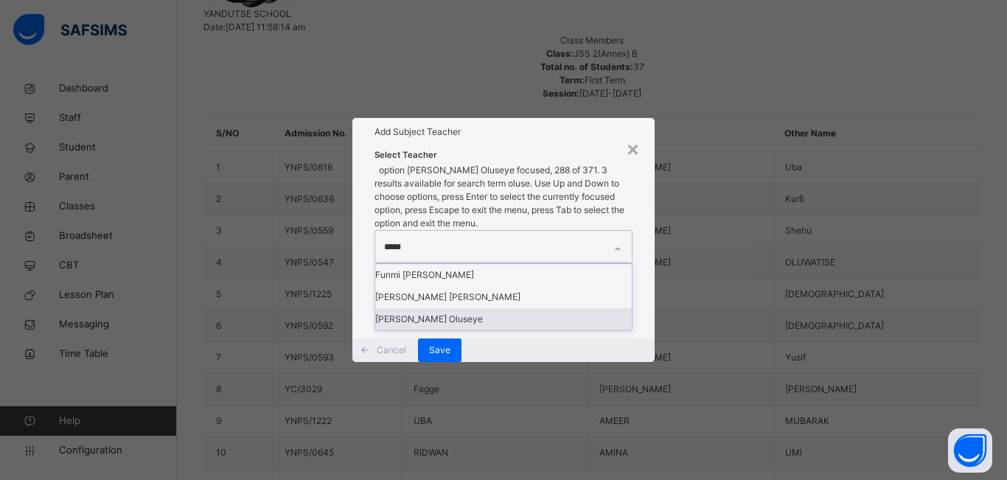
click at [434, 308] on div "[PERSON_NAME] Oluseye" at bounding box center [503, 319] width 257 height 22
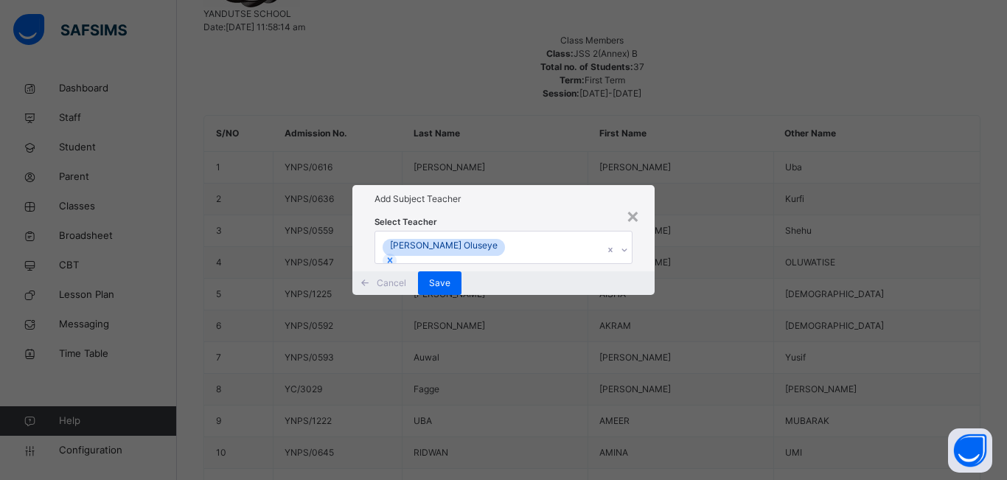
click at [713, 218] on div "× Add Subject Teacher Select Teacher [PERSON_NAME] Oluseye Cancel Save" at bounding box center [503, 240] width 1007 height 480
click at [451, 290] on span "Save" at bounding box center [439, 283] width 21 height 13
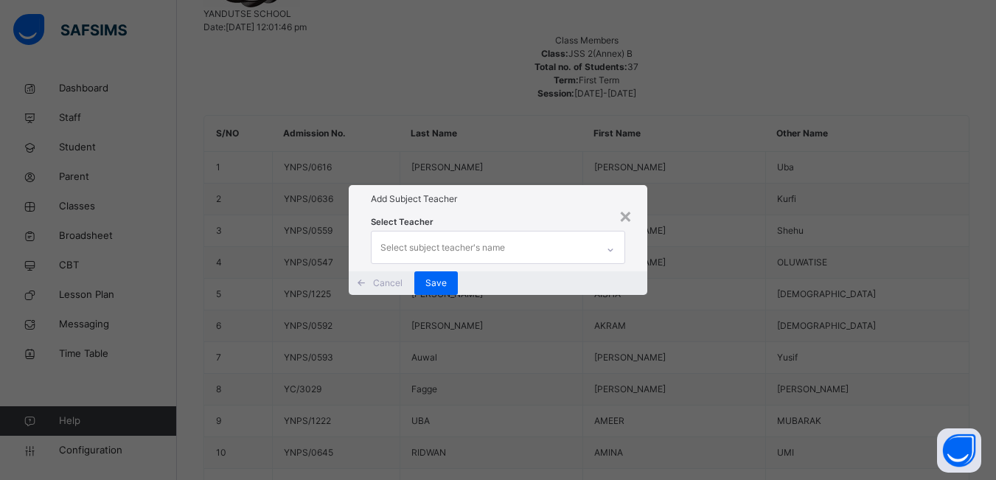
click at [391, 234] on div "Select subject teacher's name" at bounding box center [443, 248] width 125 height 28
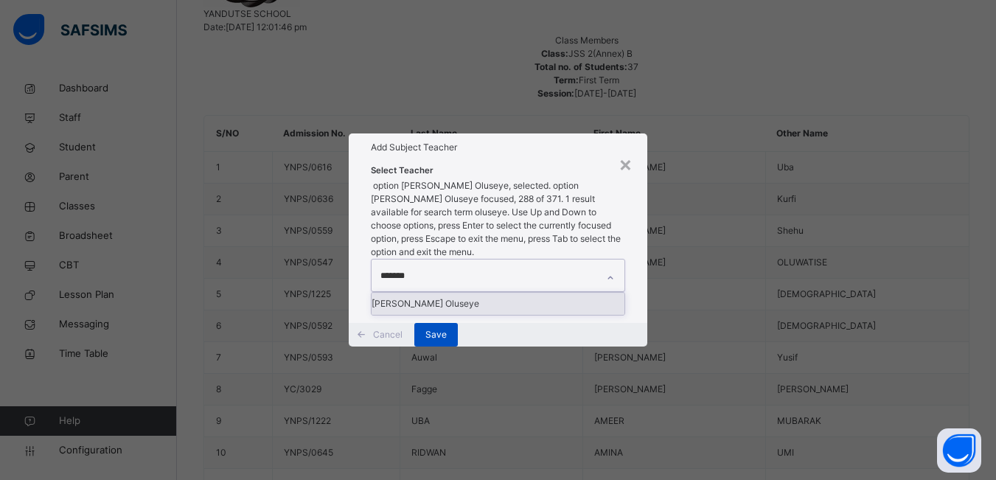
type input "*******"
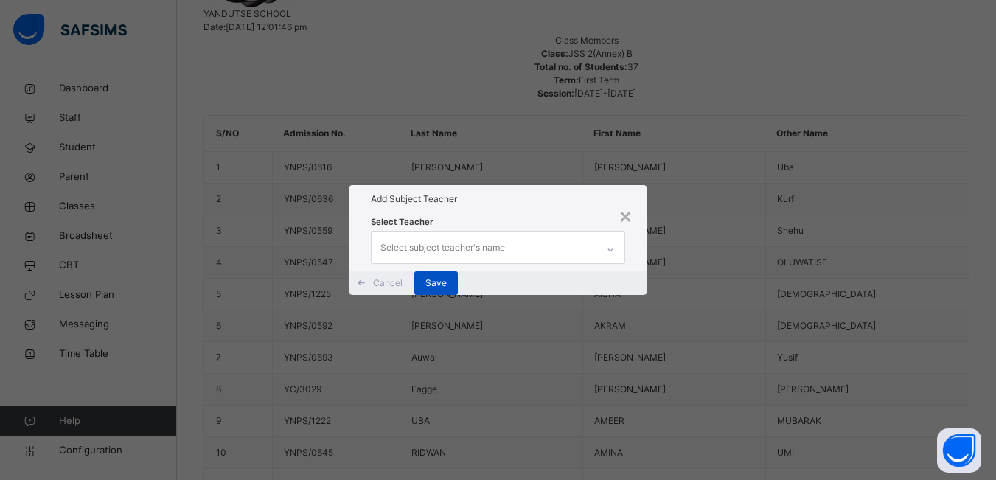
click at [447, 290] on span "Save" at bounding box center [436, 283] width 21 height 13
click at [631, 200] on div "×" at bounding box center [626, 215] width 14 height 31
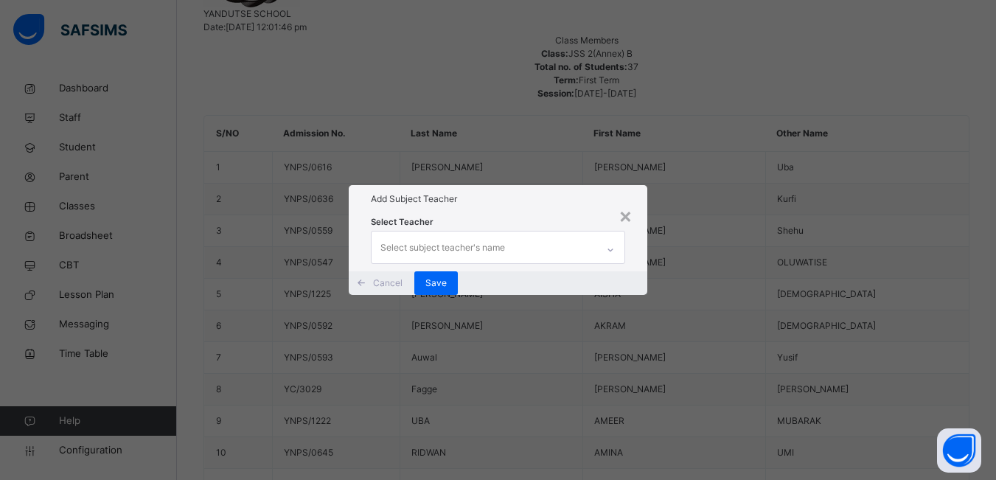
click at [468, 234] on div "Select subject teacher's name" at bounding box center [443, 248] width 125 height 28
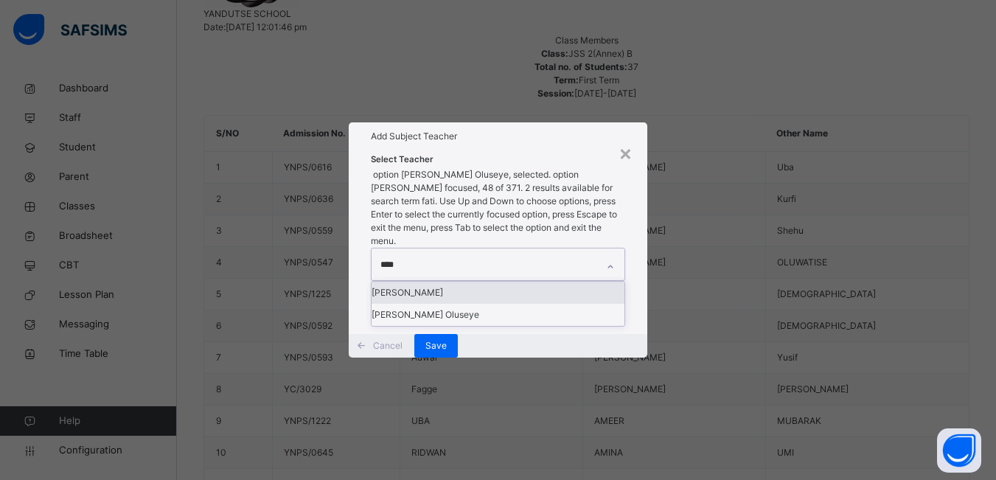
type input "*****"
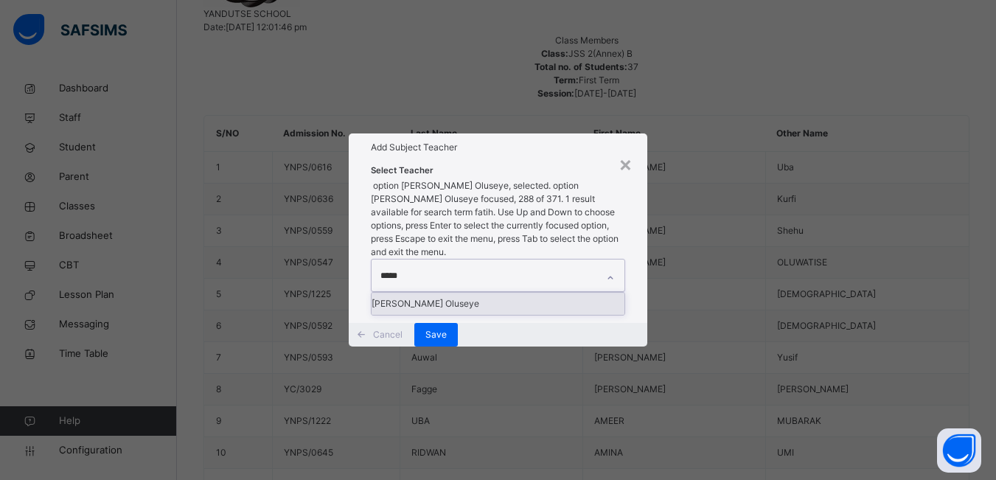
click at [557, 293] on div "[PERSON_NAME] Oluseye" at bounding box center [498, 304] width 253 height 22
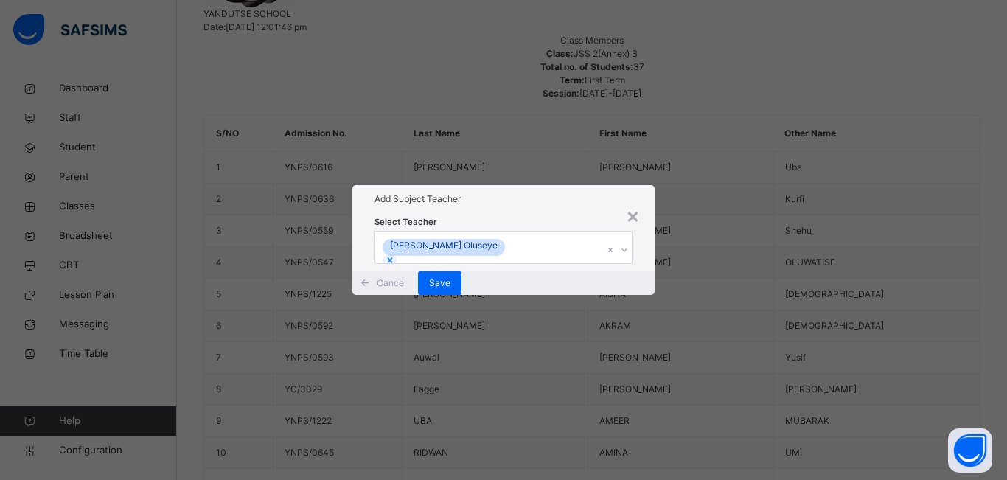
click at [733, 255] on div "× Add Subject Teacher Select Teacher [PERSON_NAME] Oluseye Cancel Save" at bounding box center [503, 240] width 1007 height 480
click at [451, 290] on span "Save" at bounding box center [439, 283] width 21 height 13
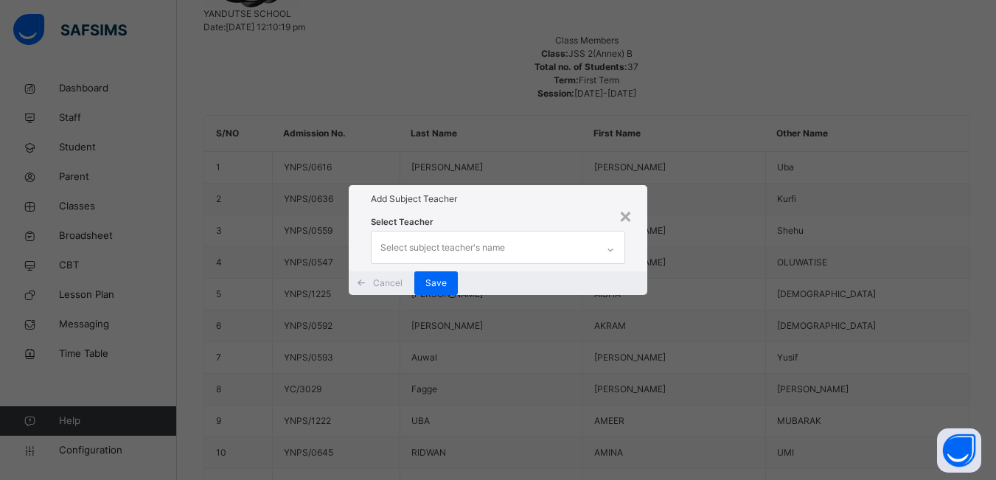
click at [429, 234] on div "Select subject teacher's name" at bounding box center [443, 248] width 125 height 28
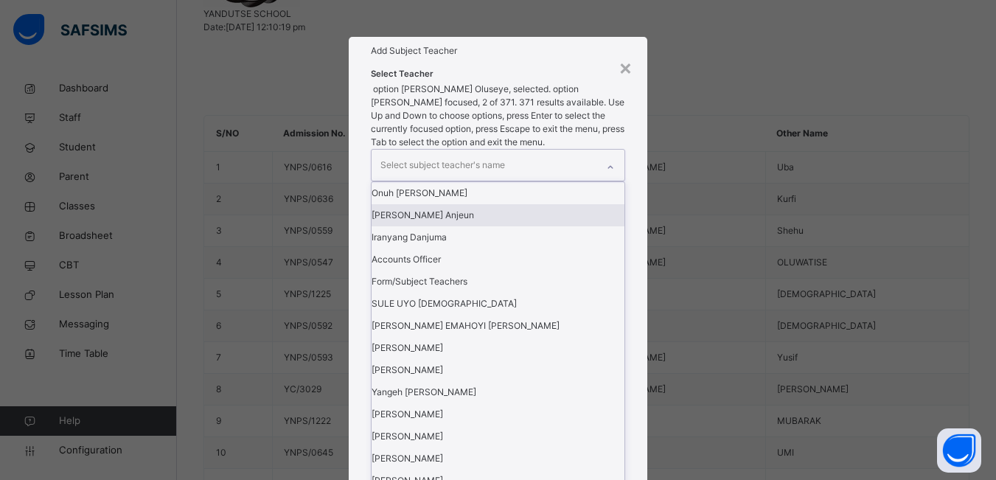
click at [758, 193] on div "× Add Subject Teacher Select Teacher option [PERSON_NAME], selected. option [PE…" at bounding box center [498, 240] width 996 height 480
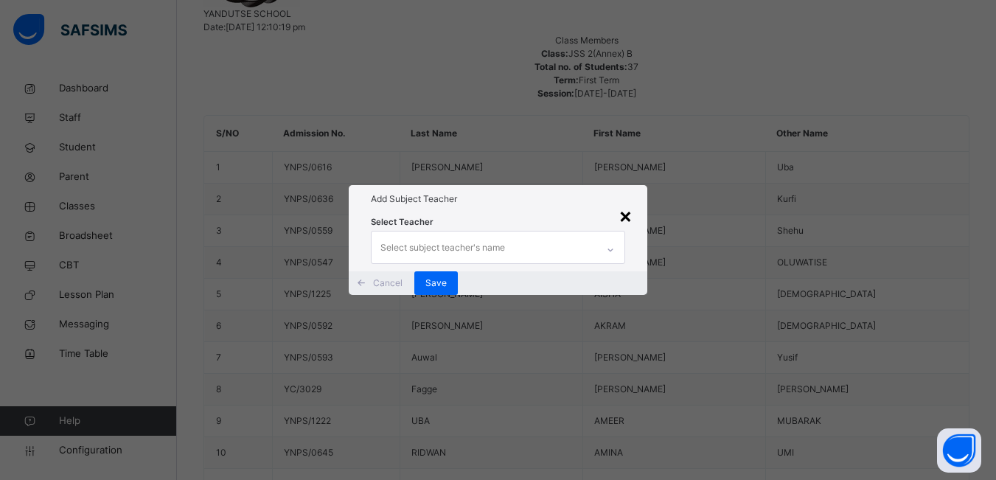
click at [629, 200] on div "×" at bounding box center [626, 215] width 14 height 31
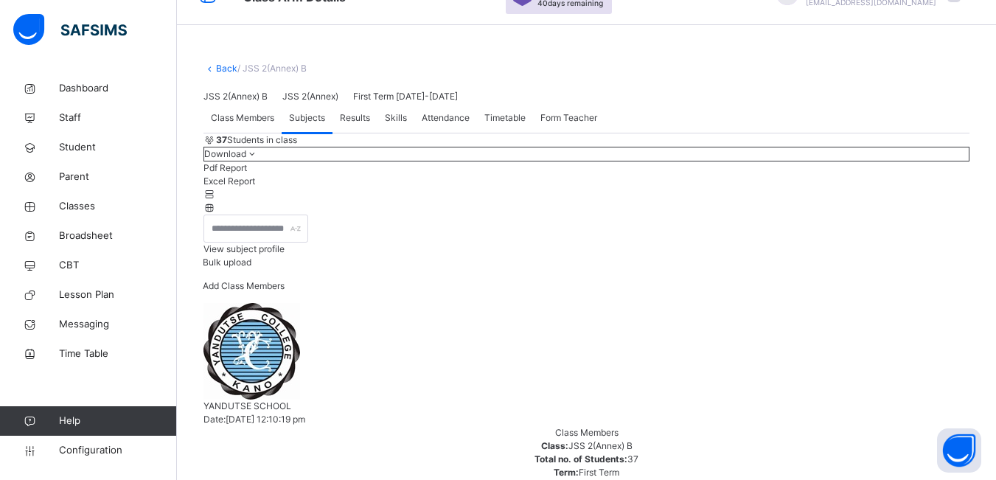
scroll to position [0, 0]
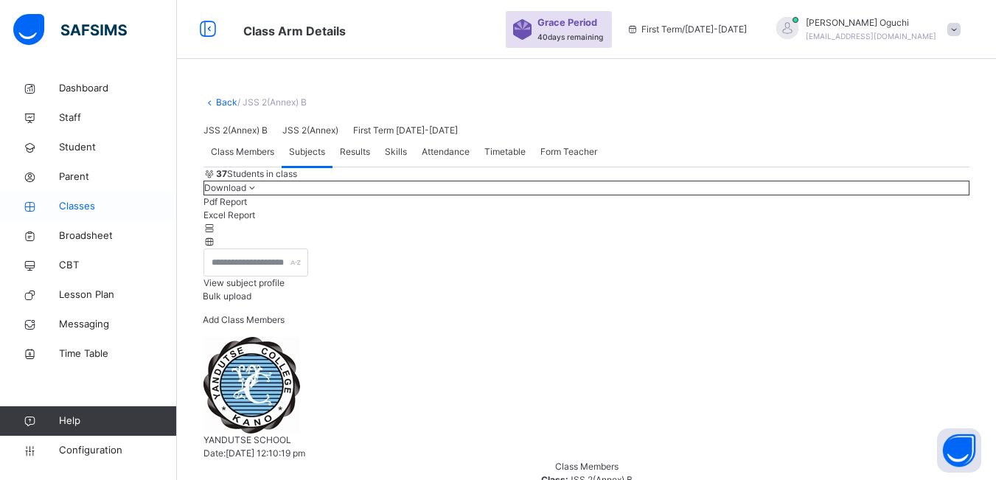
click at [87, 211] on span "Classes" at bounding box center [118, 206] width 118 height 15
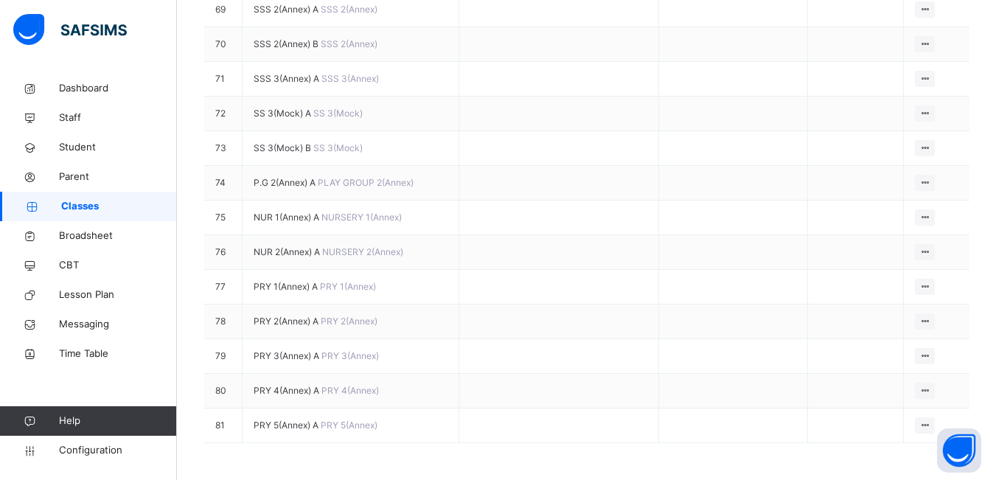
scroll to position [2729, 0]
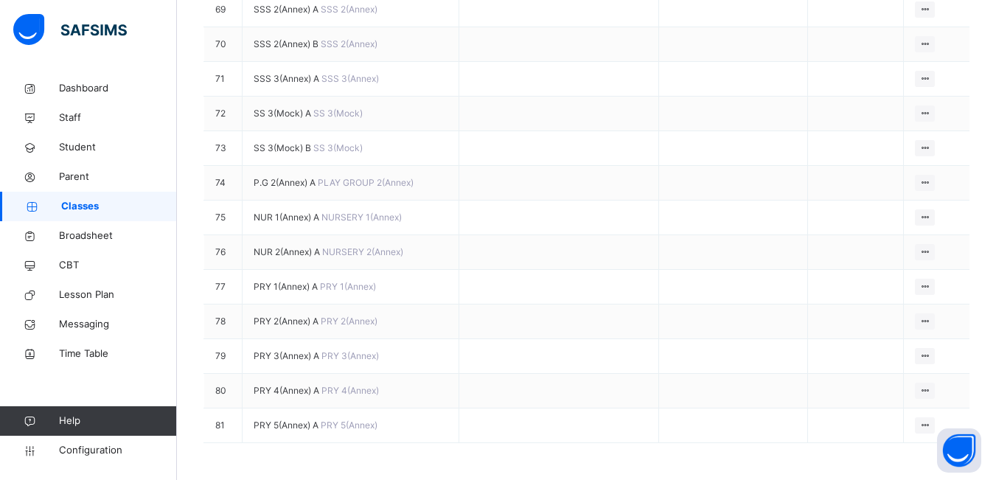
drag, startPoint x: 387, startPoint y: 353, endPoint x: 395, endPoint y: 353, distance: 7.4
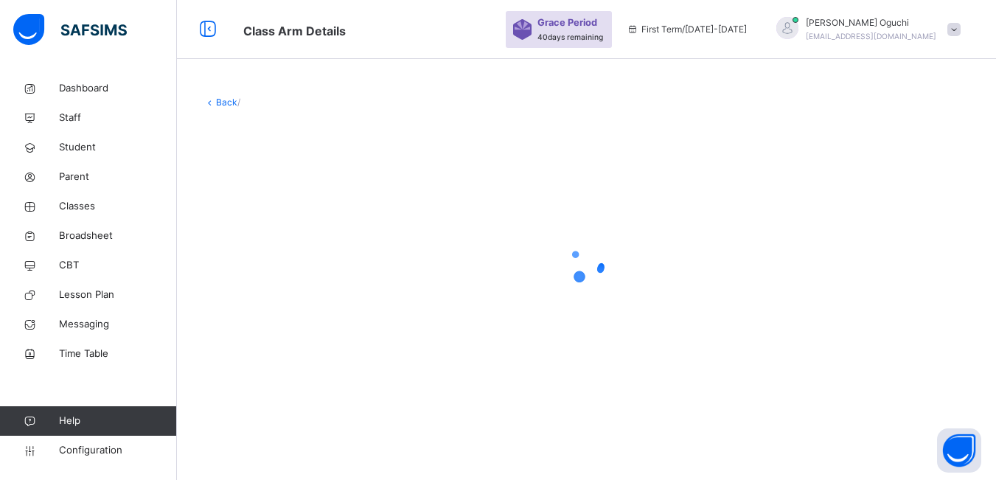
click at [295, 198] on div at bounding box center [587, 264] width 766 height 280
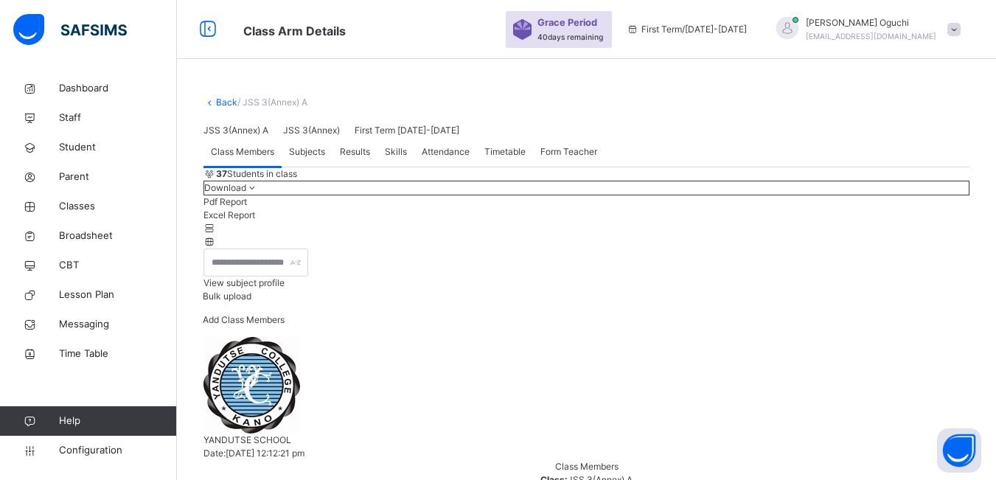
click at [561, 159] on span "Form Teacher" at bounding box center [569, 151] width 57 height 13
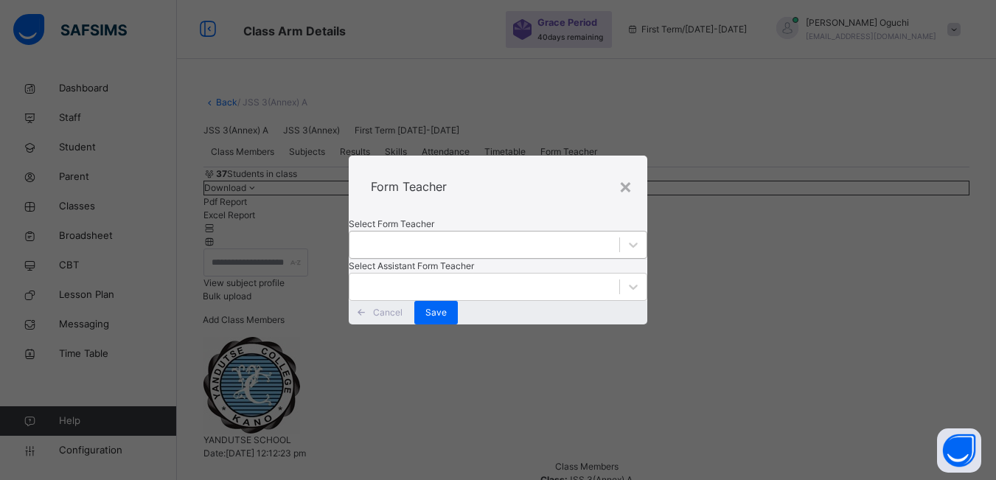
click at [450, 234] on div at bounding box center [485, 245] width 270 height 23
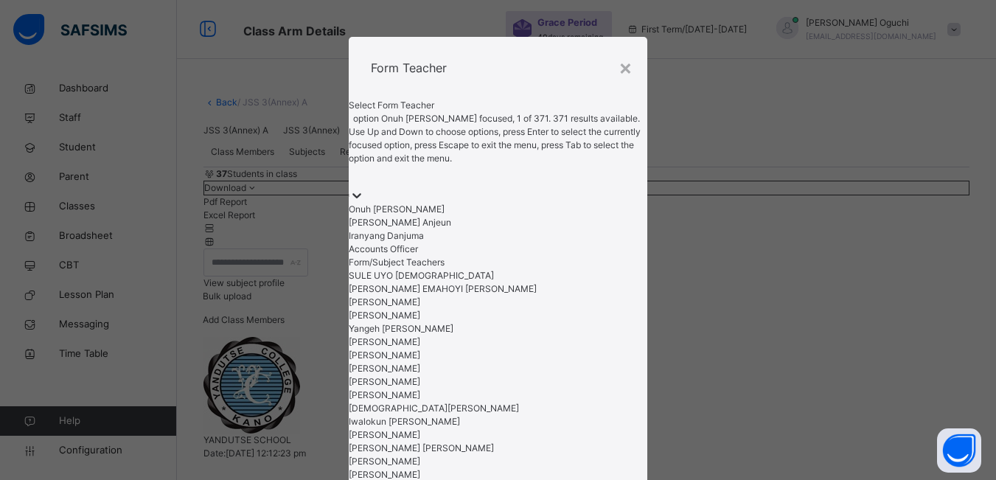
click at [448, 188] on div at bounding box center [498, 176] width 299 height 23
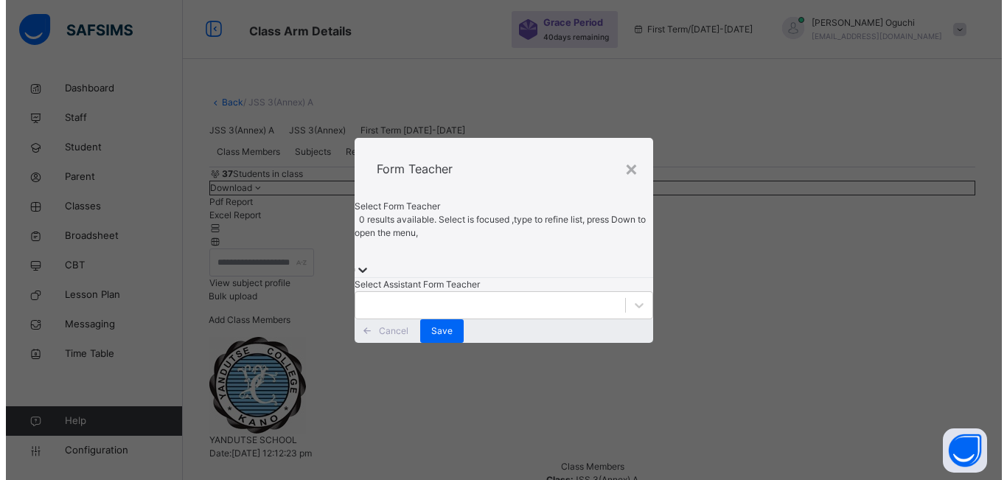
scroll to position [191, 0]
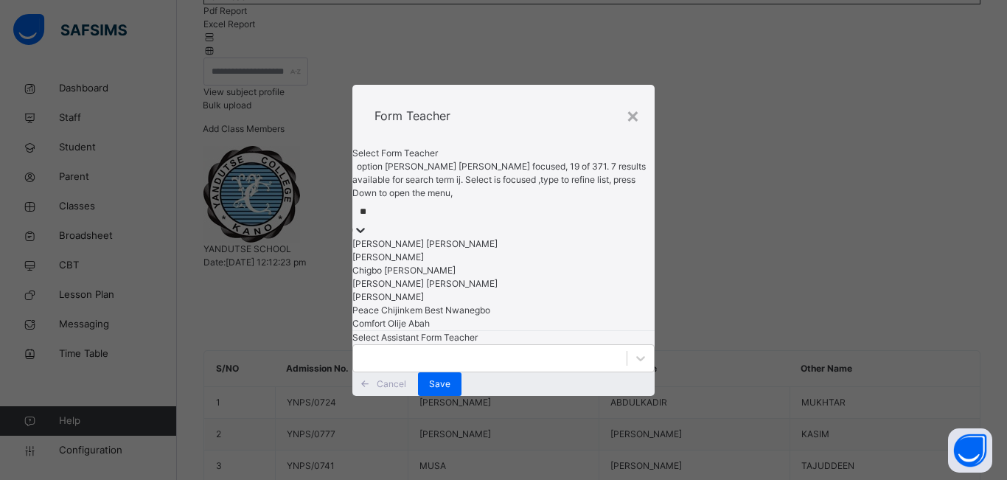
type input "***"
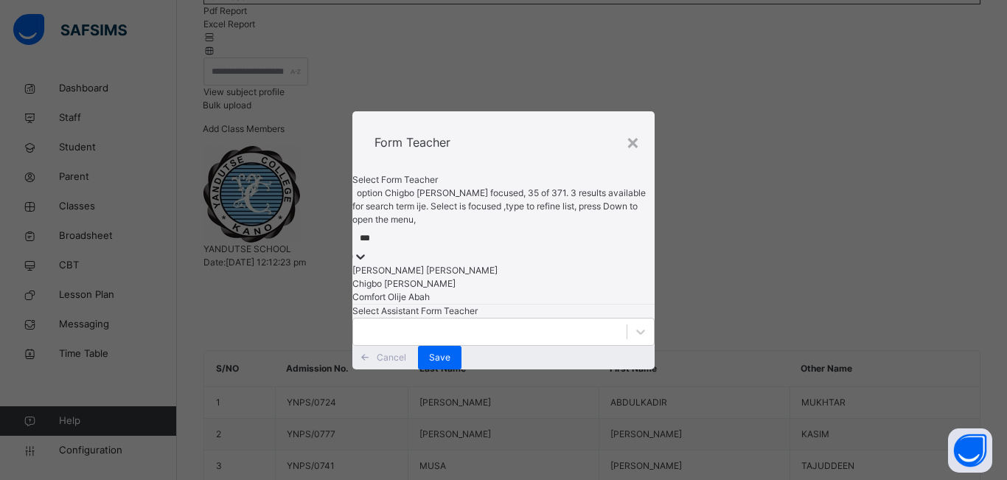
click at [447, 277] on div "Chigbo [PERSON_NAME]" at bounding box center [504, 283] width 302 height 13
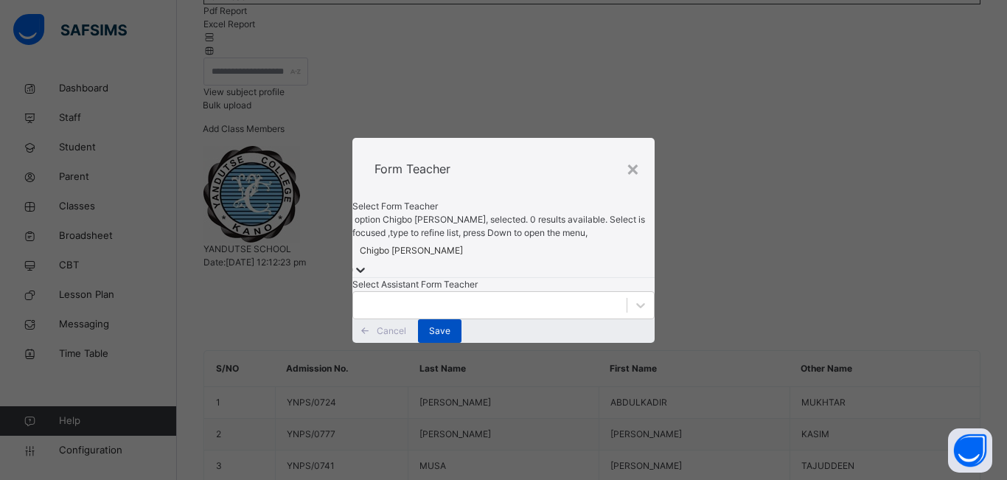
click at [451, 338] on span "Save" at bounding box center [439, 330] width 21 height 13
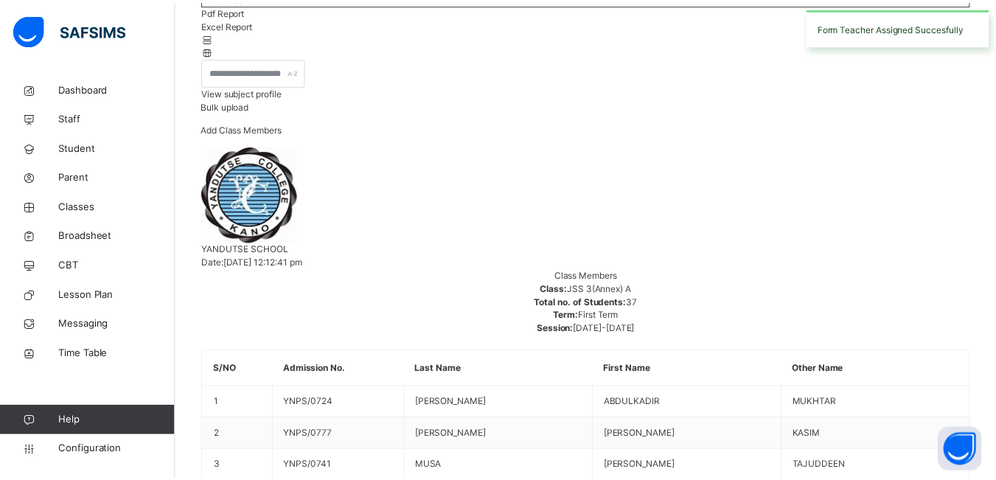
scroll to position [86, 0]
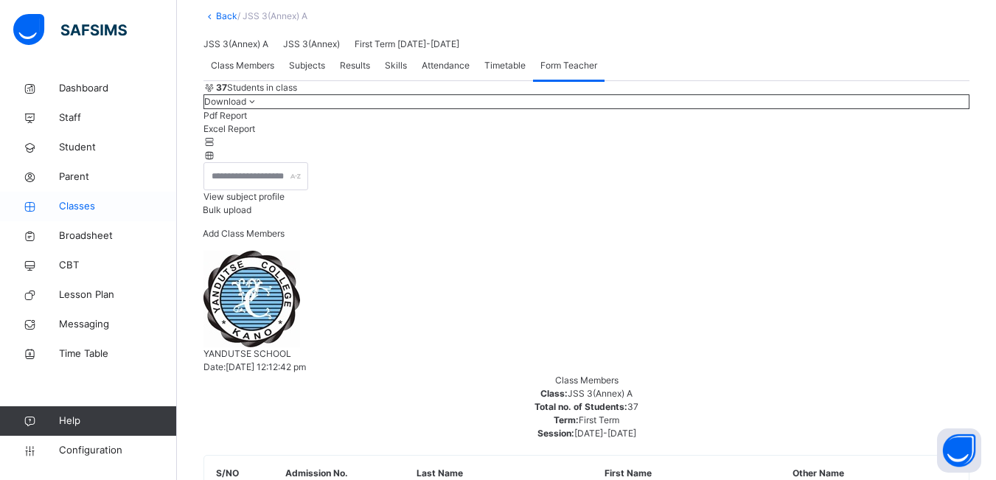
click at [76, 209] on span "Classes" at bounding box center [118, 206] width 118 height 15
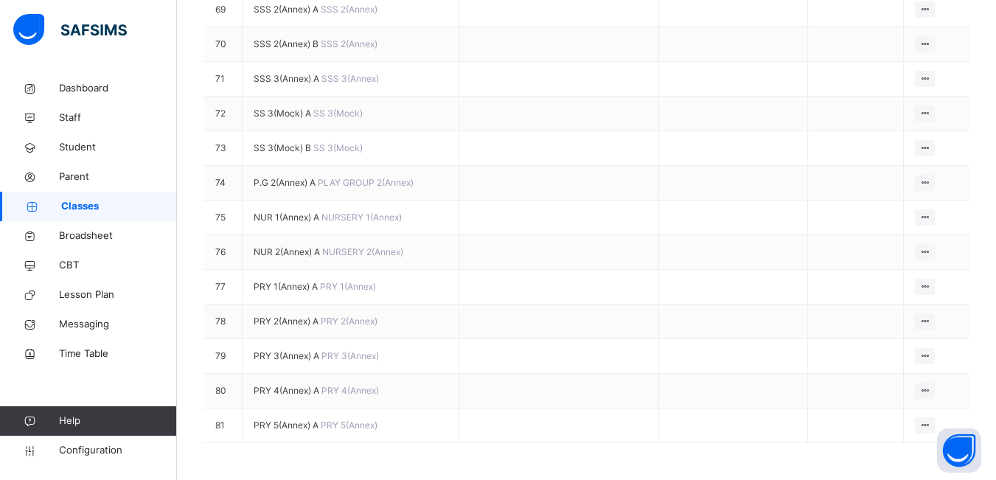
scroll to position [2802, 0]
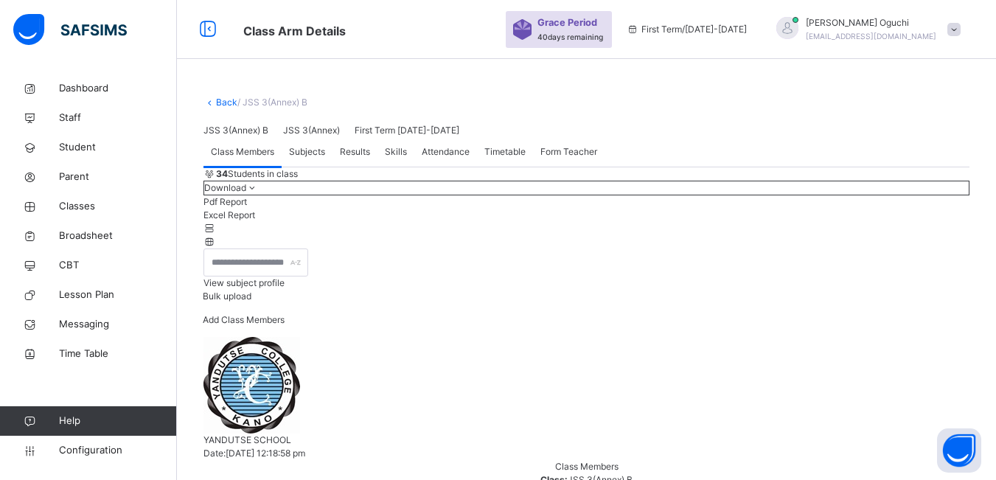
click at [563, 159] on span "Form Teacher" at bounding box center [569, 151] width 57 height 13
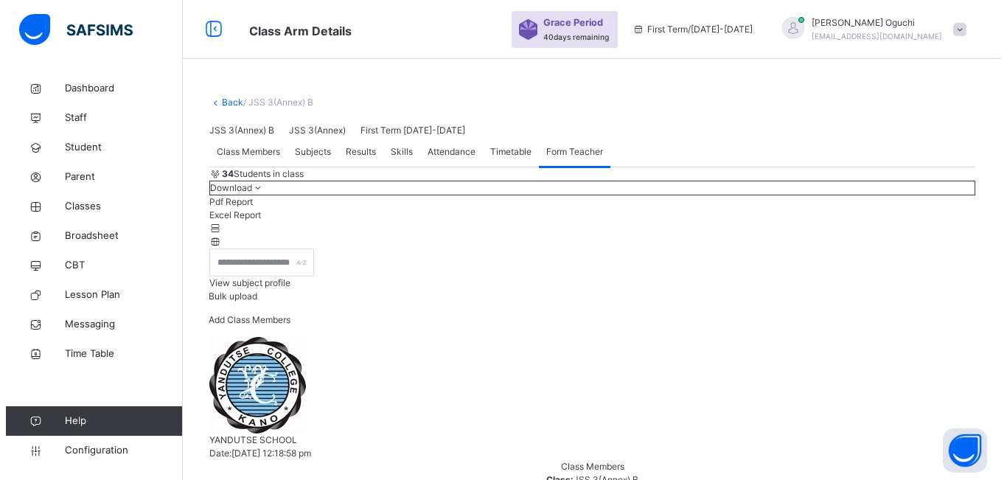
scroll to position [191, 0]
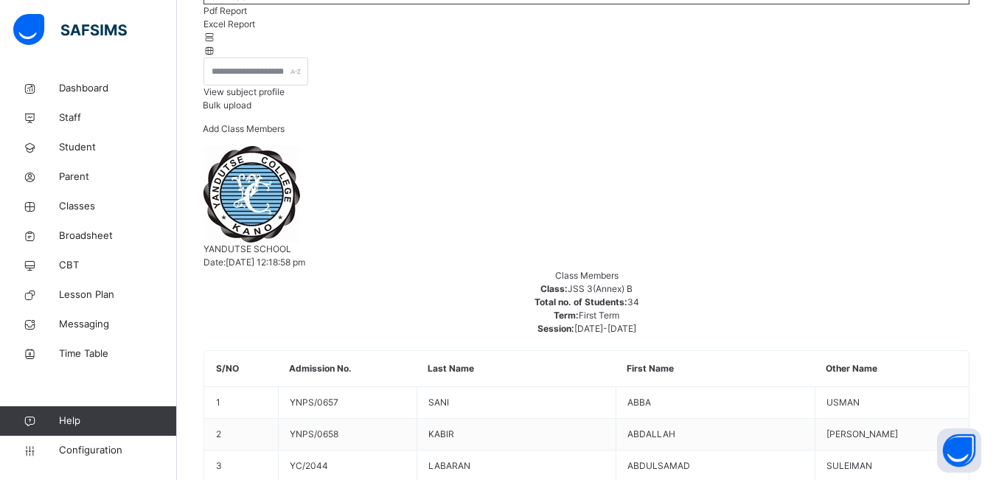
click at [0, 0] on div "× Form Teacher Select Form Teacher Select Assistant Form Teacher Cancel Save" at bounding box center [0, 0] width 0 height 0
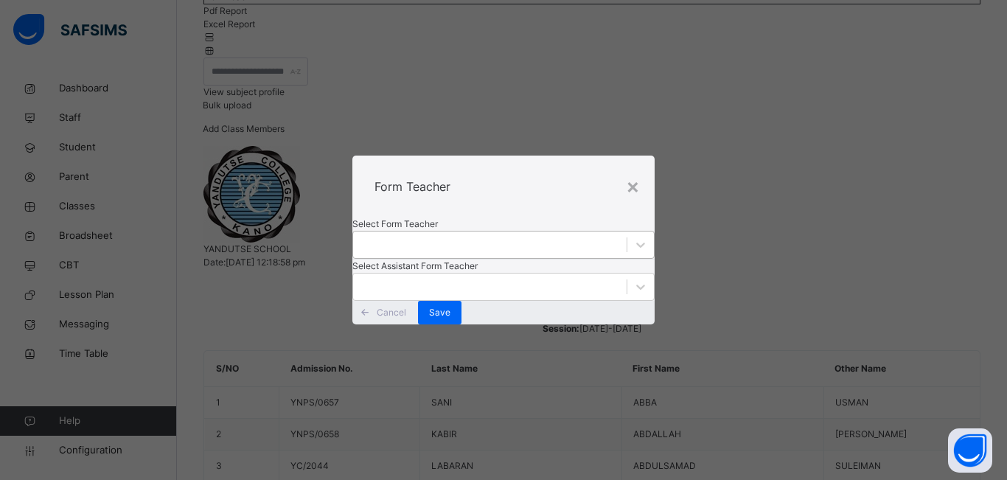
click at [487, 234] on div at bounding box center [490, 245] width 274 height 23
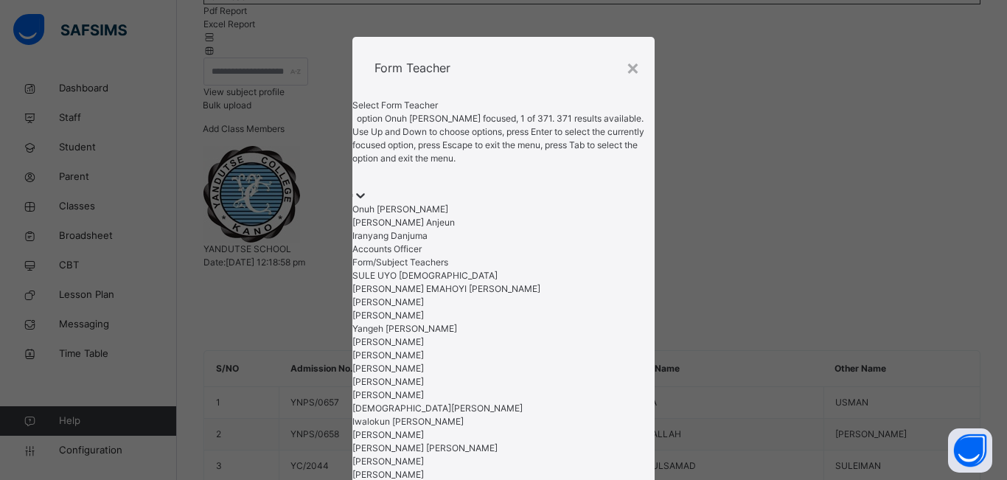
type input "*"
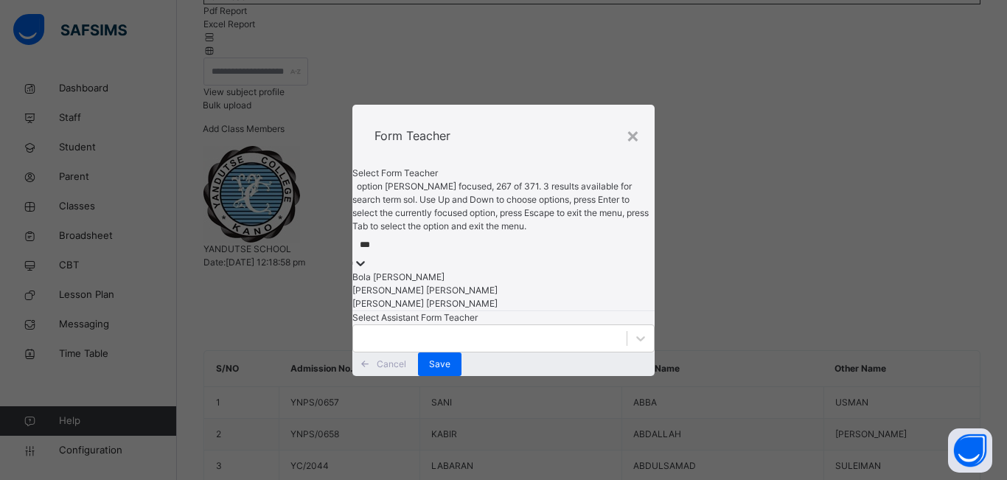
type input "****"
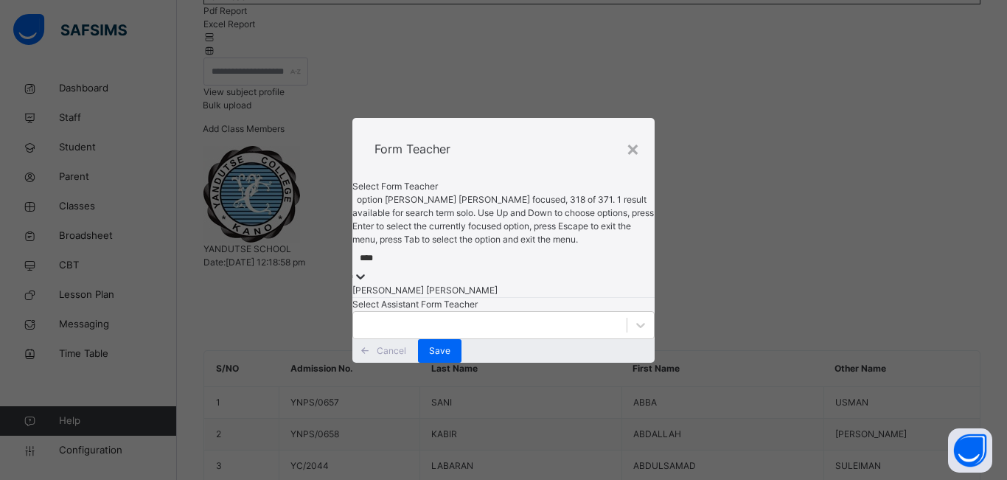
click at [454, 284] on div "[PERSON_NAME] [PERSON_NAME]" at bounding box center [504, 290] width 302 height 13
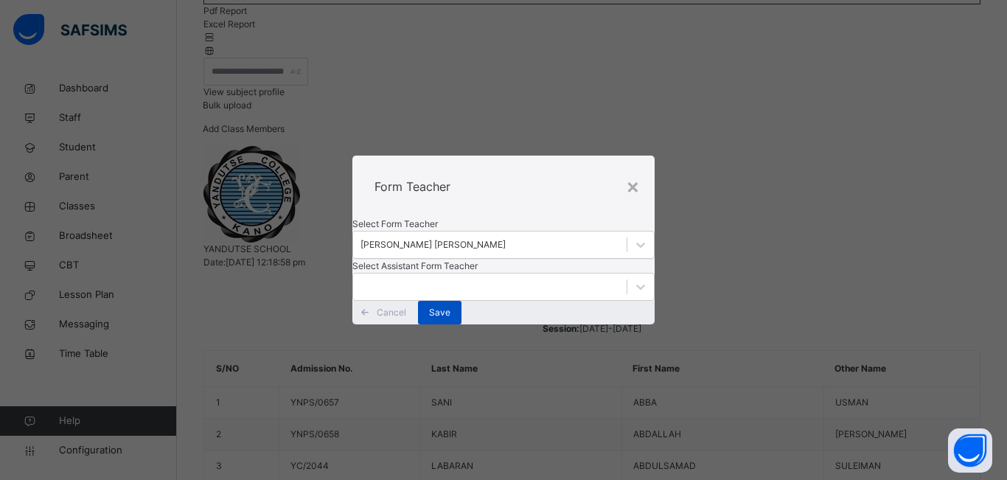
click at [451, 319] on span "Save" at bounding box center [439, 312] width 21 height 13
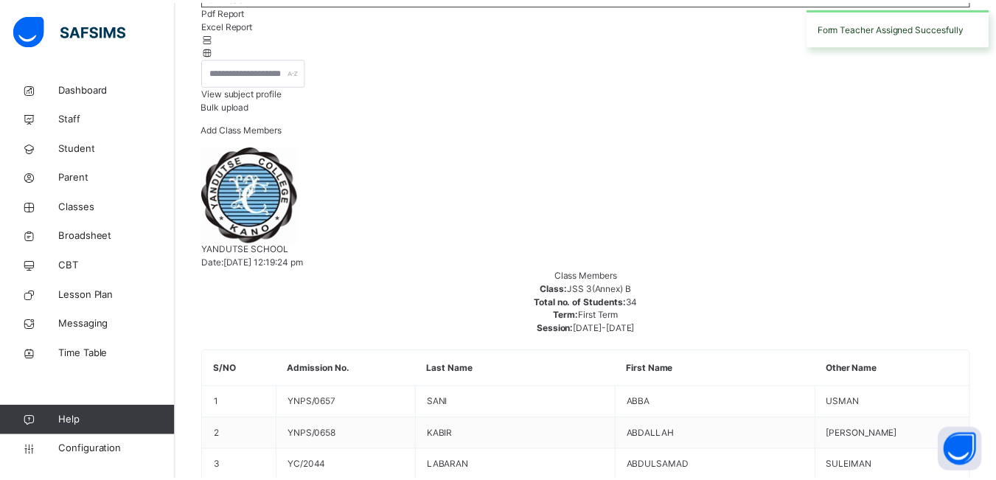
scroll to position [86, 0]
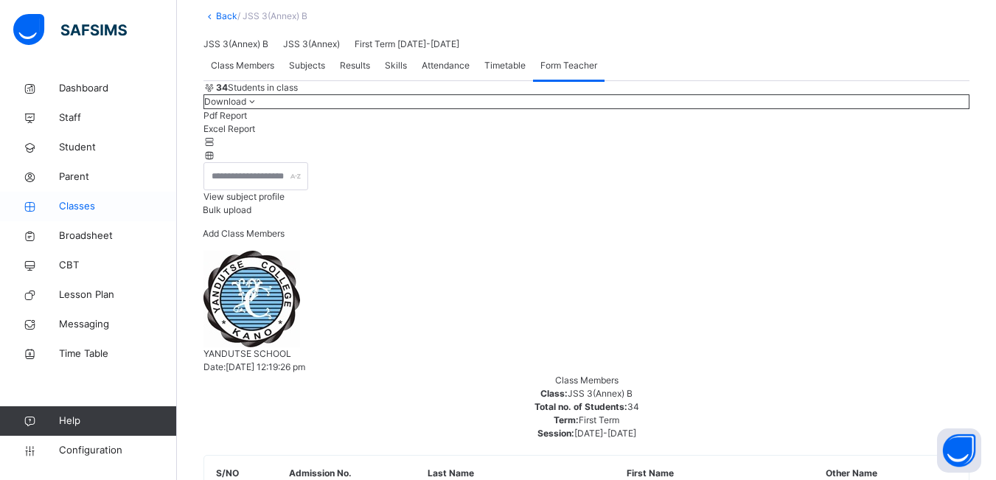
click at [71, 206] on span "Classes" at bounding box center [118, 206] width 118 height 15
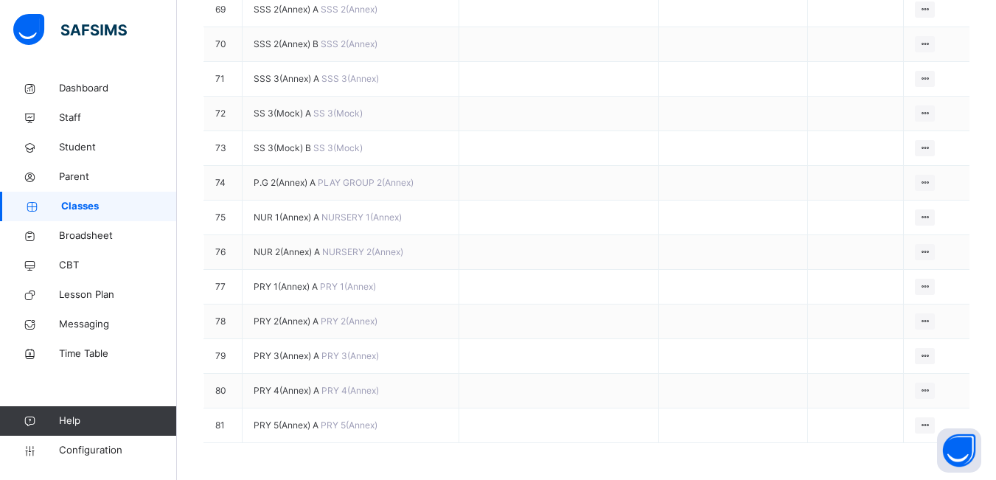
scroll to position [2876, 0]
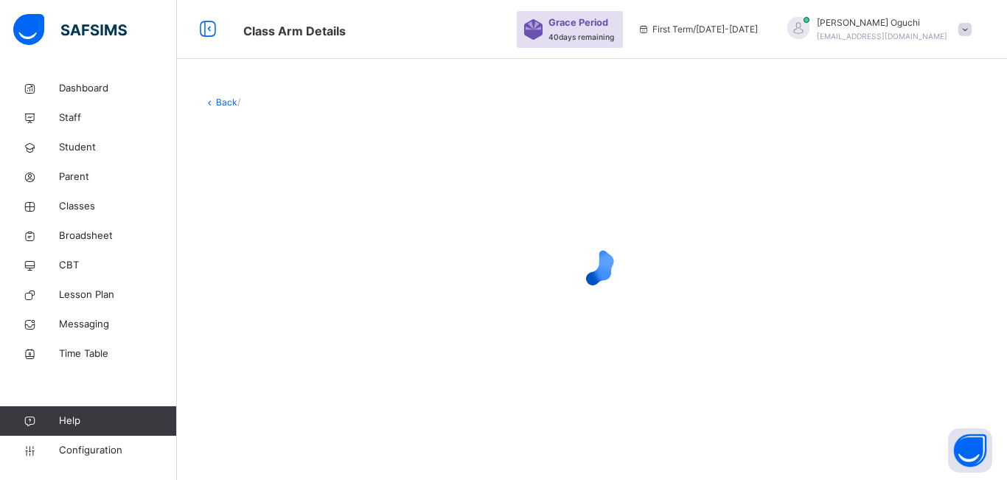
click at [277, 286] on div at bounding box center [592, 264] width 777 height 59
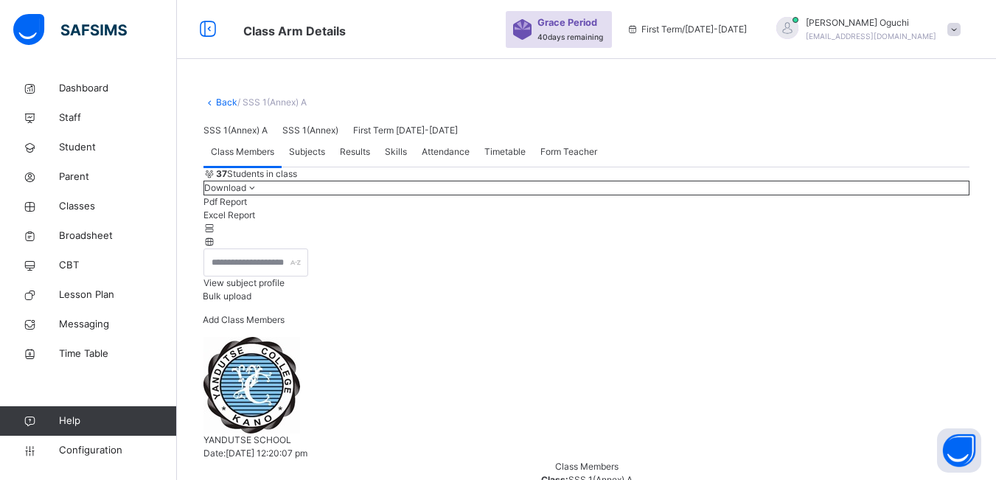
click at [574, 159] on span "Form Teacher" at bounding box center [569, 151] width 57 height 13
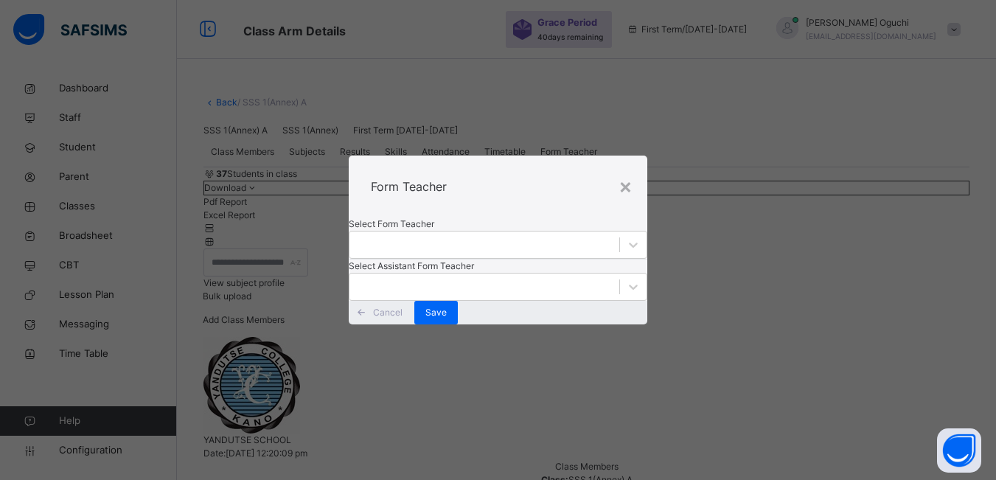
scroll to position [191, 0]
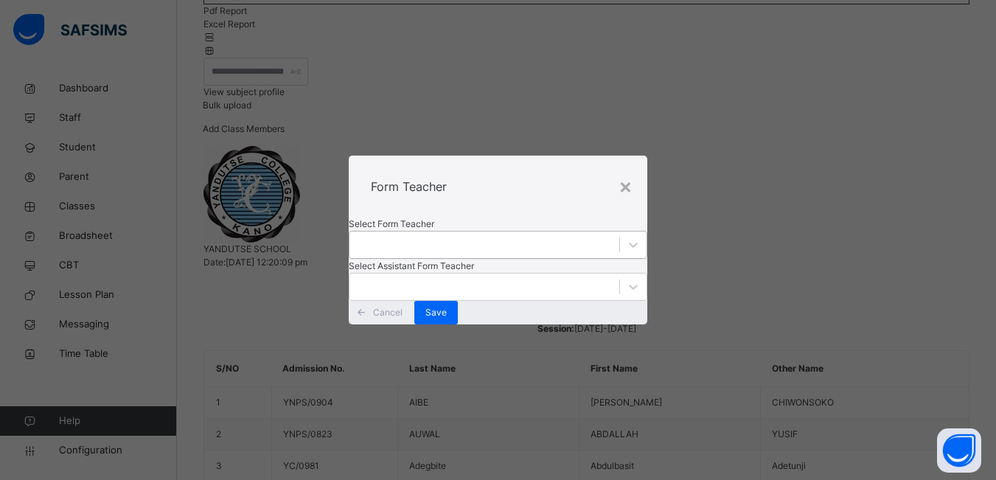
click at [451, 234] on div at bounding box center [485, 245] width 270 height 23
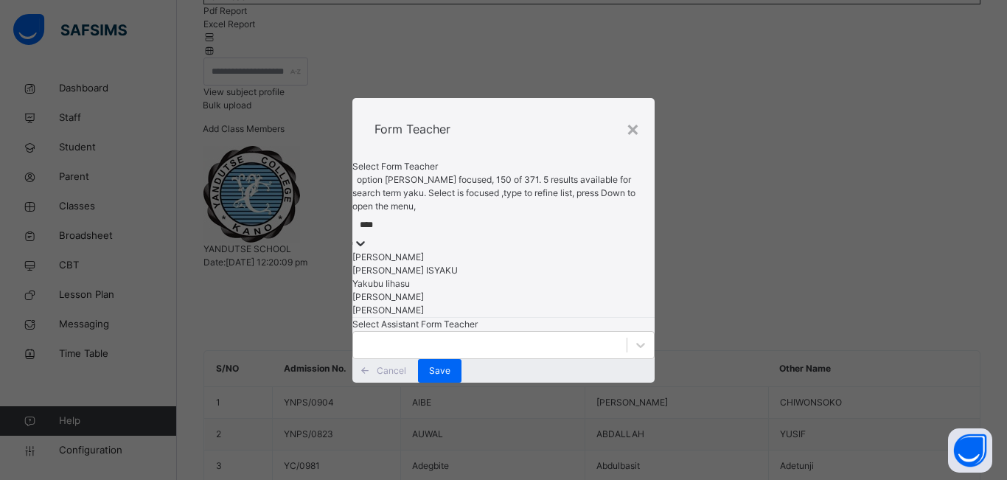
type input "****"
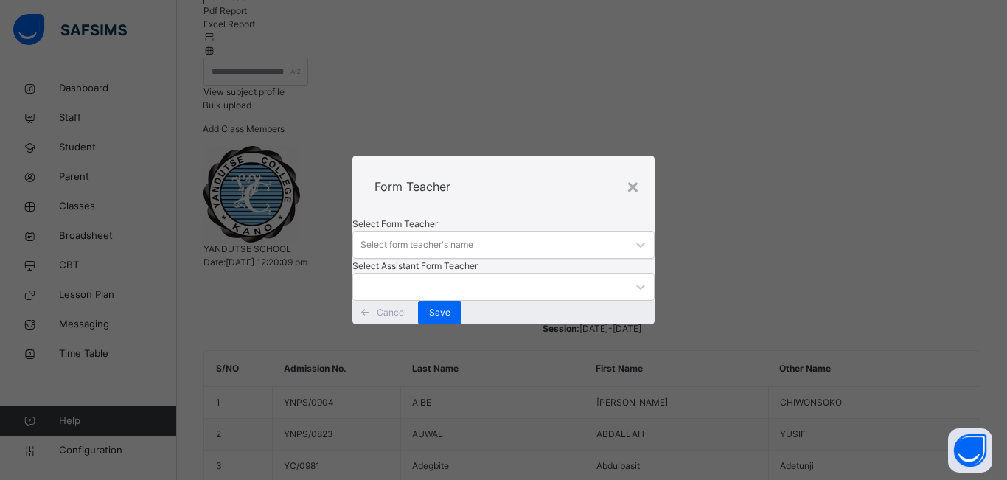
drag, startPoint x: 784, startPoint y: 236, endPoint x: 631, endPoint y: 321, distance: 174.6
click at [782, 236] on div "× Form Teacher Select Form Teacher Select form teacher's name Select Assistant …" at bounding box center [503, 240] width 1007 height 480
click at [637, 170] on div "×" at bounding box center [633, 185] width 14 height 31
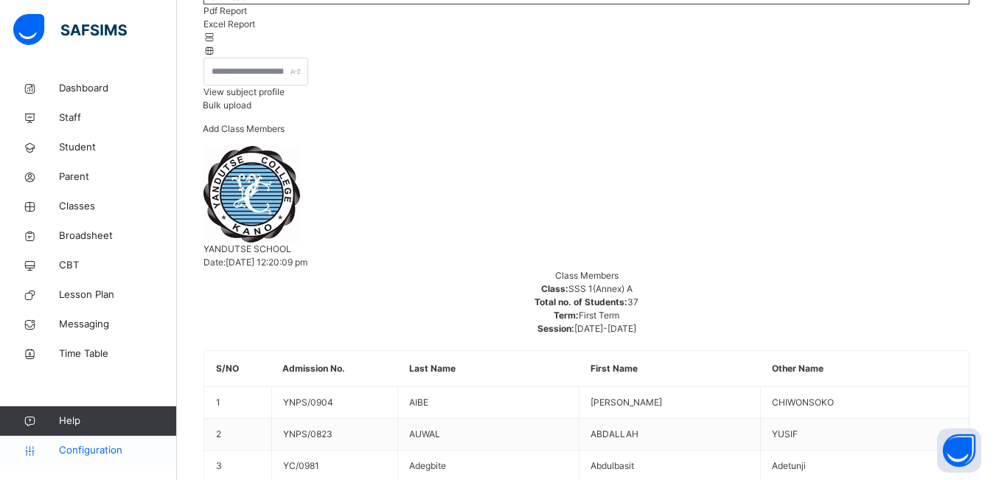
click at [75, 452] on span "Configuration" at bounding box center [117, 450] width 117 height 15
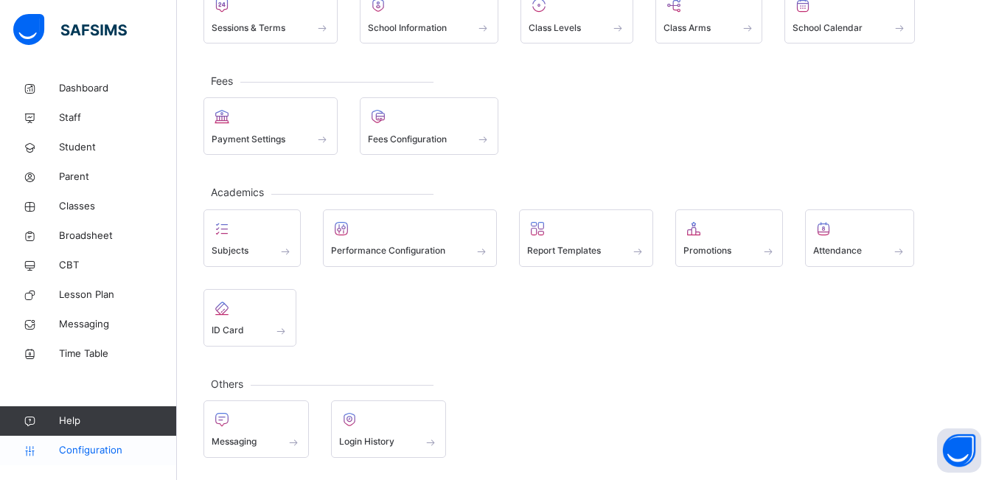
scroll to position [134, 0]
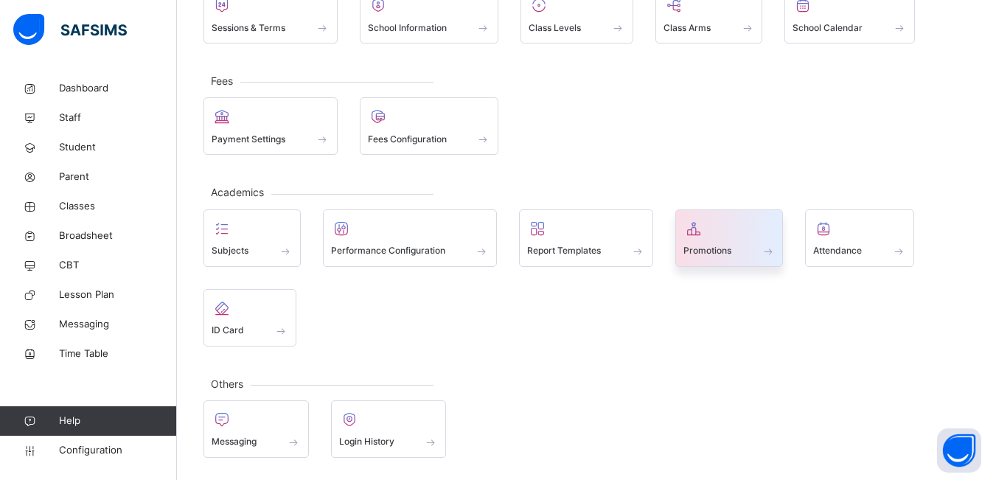
click at [727, 242] on span at bounding box center [730, 242] width 92 height 4
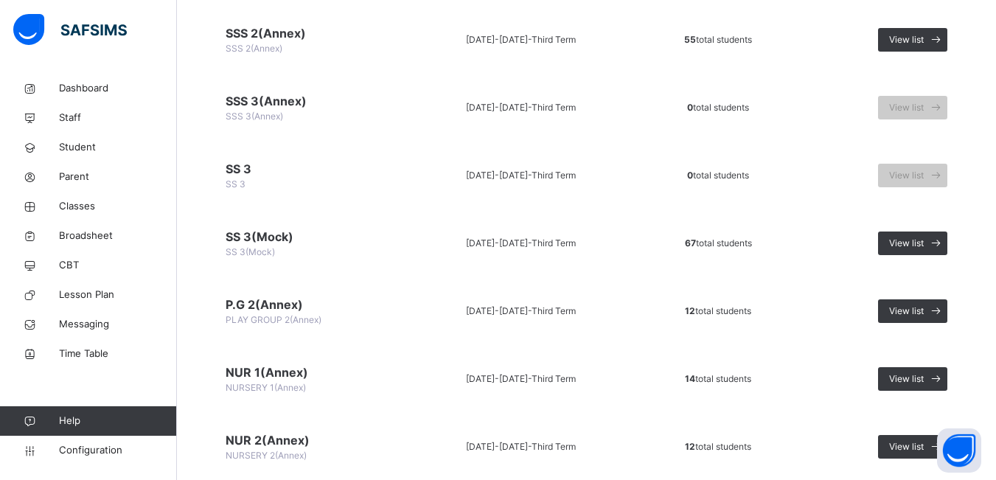
scroll to position [1622, 0]
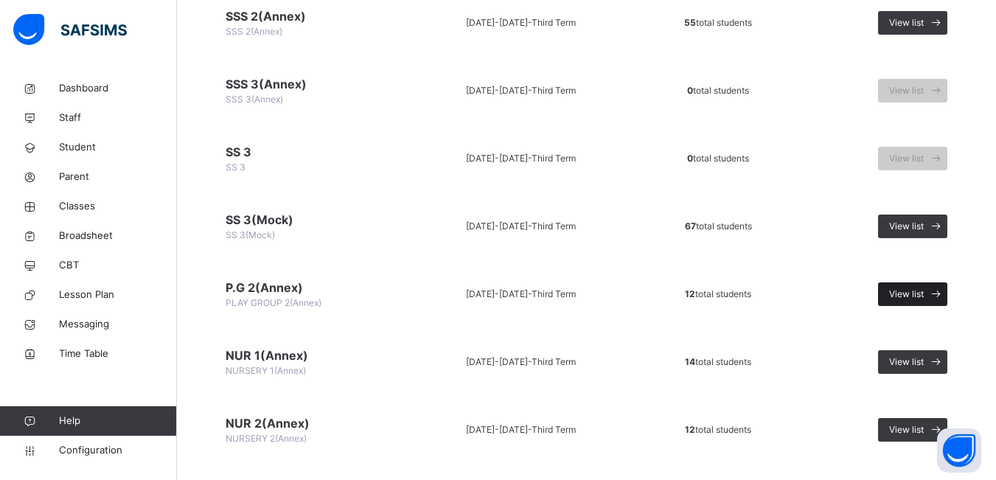
click at [914, 294] on span "View list" at bounding box center [906, 294] width 35 height 13
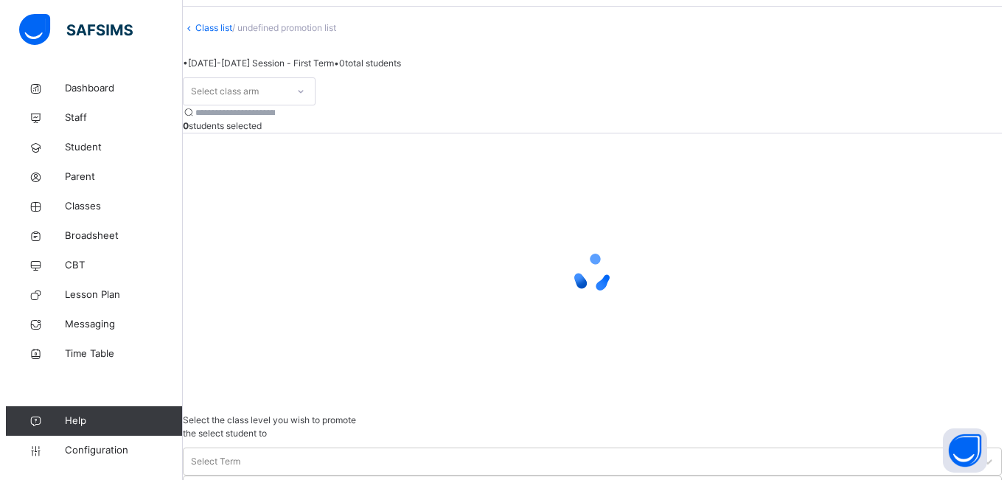
scroll to position [83, 0]
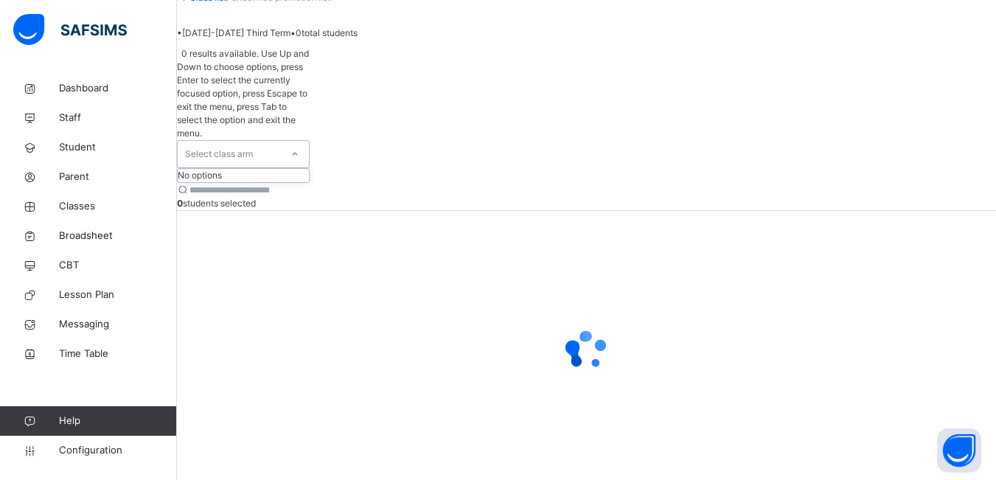
click at [299, 147] on icon at bounding box center [295, 154] width 9 height 15
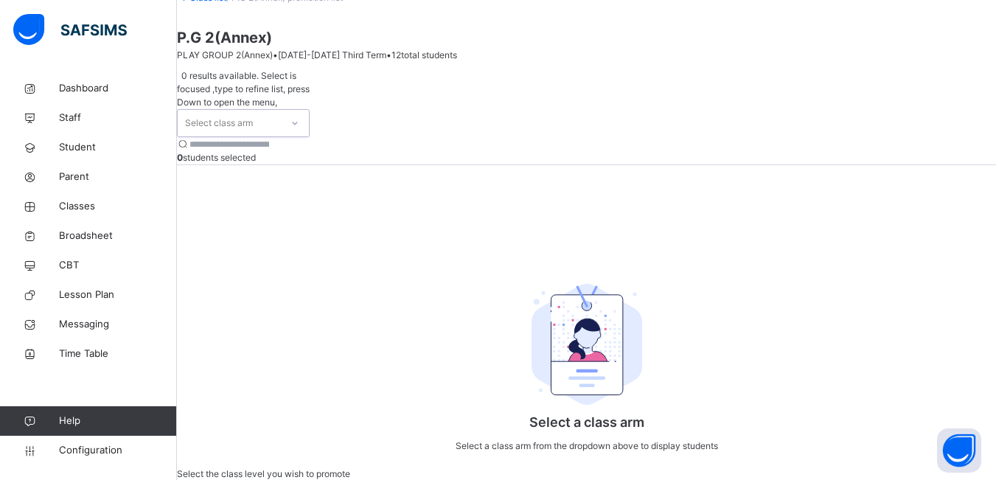
click at [239, 137] on div "Select class arm" at bounding box center [219, 123] width 68 height 28
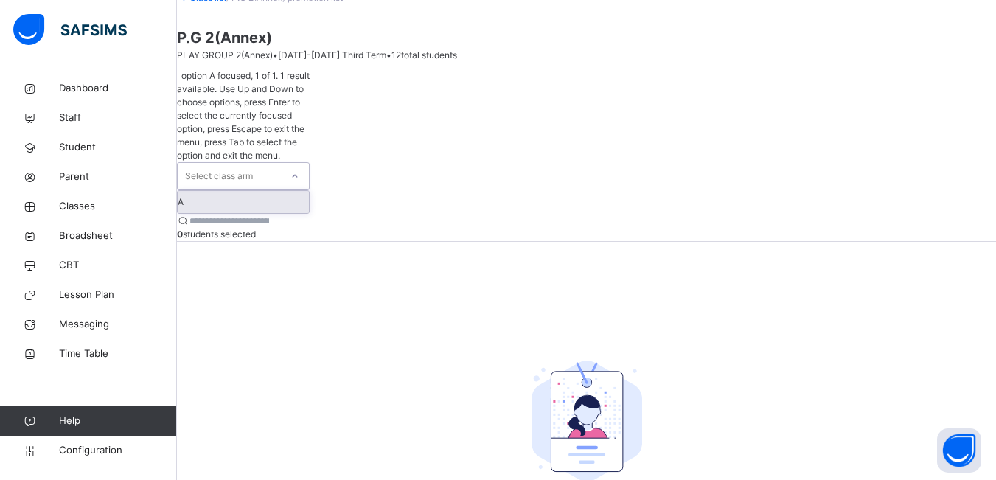
click at [299, 169] on icon at bounding box center [295, 176] width 9 height 15
click at [270, 191] on div "A" at bounding box center [243, 202] width 131 height 22
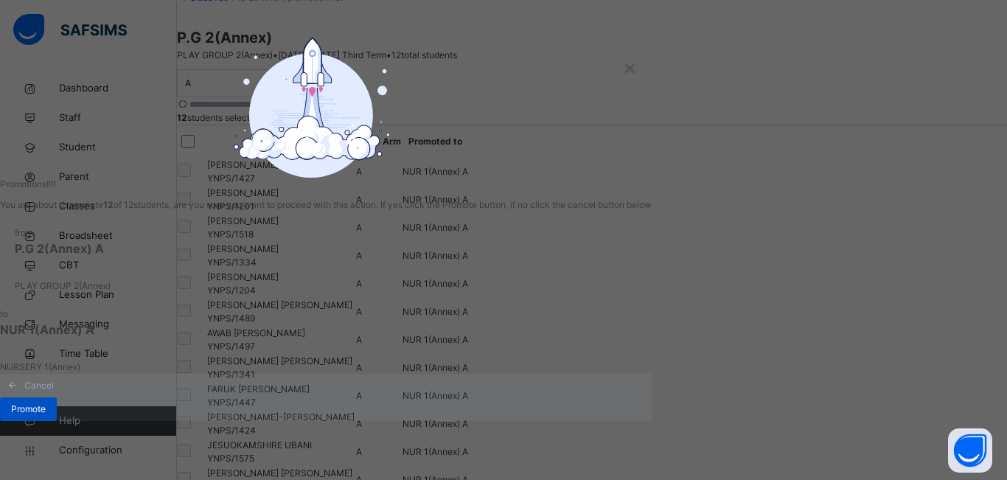
click at [46, 416] on span "Promote" at bounding box center [28, 409] width 35 height 13
click at [46, 409] on span "Promote" at bounding box center [28, 409] width 35 height 13
click at [46, 416] on span "Promote" at bounding box center [28, 409] width 35 height 13
click at [963, 265] on div "× Promotions!!!! You are about to promote 12 of 12 students, are you sure you w…" at bounding box center [503, 240] width 1007 height 480
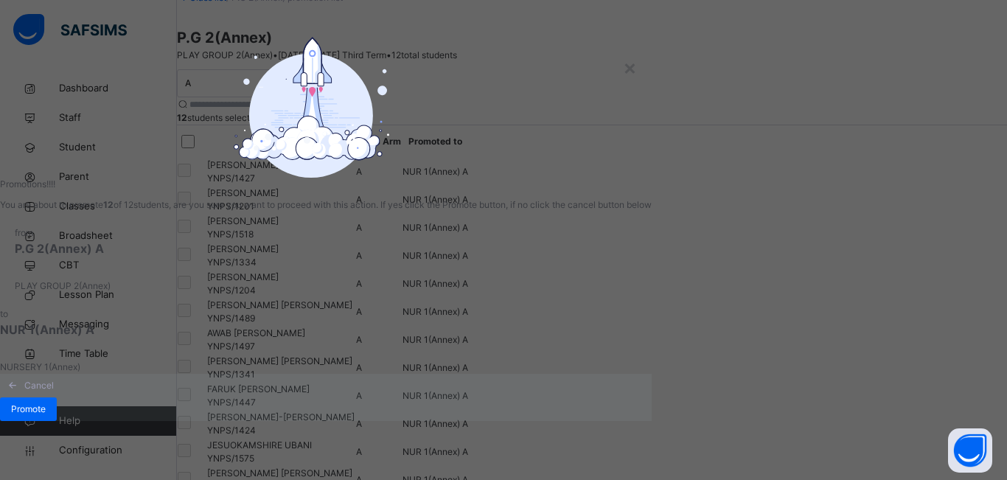
click at [907, 60] on div "× Promotions!!!! You are about to promote 12 of 12 students, are you sure you w…" at bounding box center [503, 240] width 1007 height 480
drag, startPoint x: 847, startPoint y: 366, endPoint x: 846, endPoint y: 373, distance: 7.4
click at [847, 370] on div "× Promotions!!!! You are about to promote 12 of 12 students, are you sure you w…" at bounding box center [503, 240] width 1007 height 480
click at [46, 411] on span "Promote" at bounding box center [28, 409] width 35 height 13
click at [794, 60] on div "× Promotions!!!! You are about to promote 12 of 12 students, are you sure you w…" at bounding box center [503, 240] width 1007 height 480
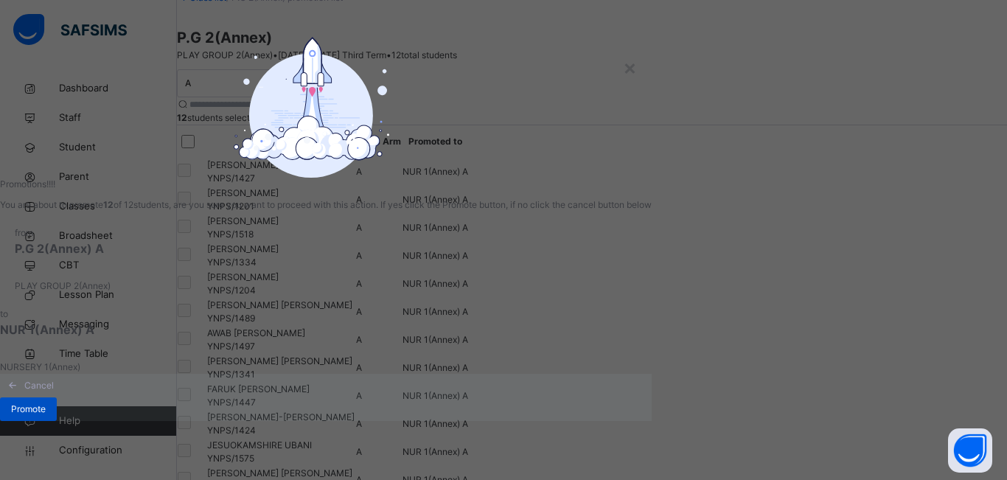
click at [46, 414] on span "Promote" at bounding box center [28, 409] width 35 height 13
click at [932, 308] on div "× Promotions!!!! You are about to promote 12 of 12 students, are you sure you w…" at bounding box center [503, 240] width 1007 height 480
click at [931, 319] on div "× Promotions!!!! You are about to promote 12 of 12 students, are you sure you w…" at bounding box center [503, 240] width 1007 height 480
click at [900, 363] on div "× Promotions!!!! You are about to promote 12 of 12 students, are you sure you w…" at bounding box center [503, 240] width 1007 height 480
click at [853, 375] on div "× Promotions!!!! You are about to promote 12 of 12 students, are you sure you w…" at bounding box center [503, 240] width 1007 height 480
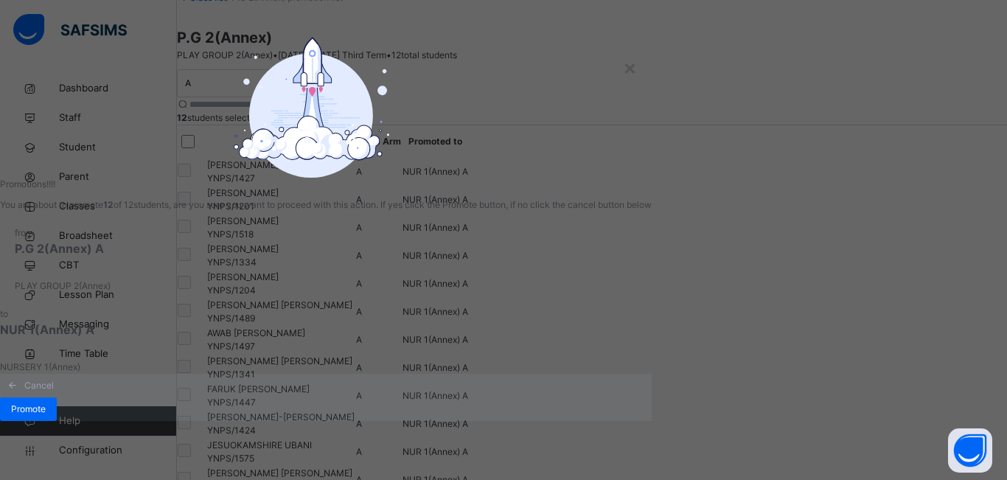
click at [791, 44] on div "× Promotions!!!! You are about to promote 12 of 12 students, are you sure you w…" at bounding box center [503, 240] width 1007 height 480
click at [791, 84] on div "× Promotions!!!! You are about to promote 12 of 12 students, are you sure you w…" at bounding box center [503, 240] width 1007 height 480
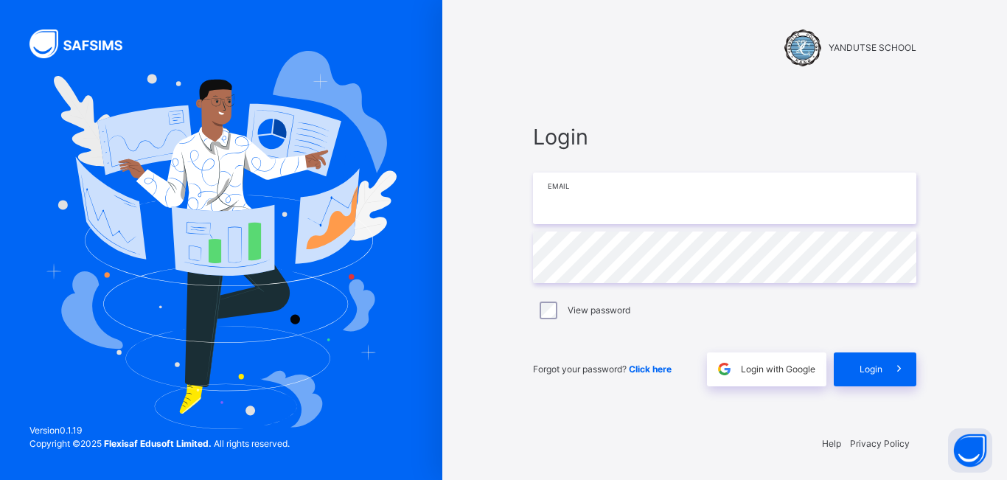
type input "**********"
